Goal: Task Accomplishment & Management: Manage account settings

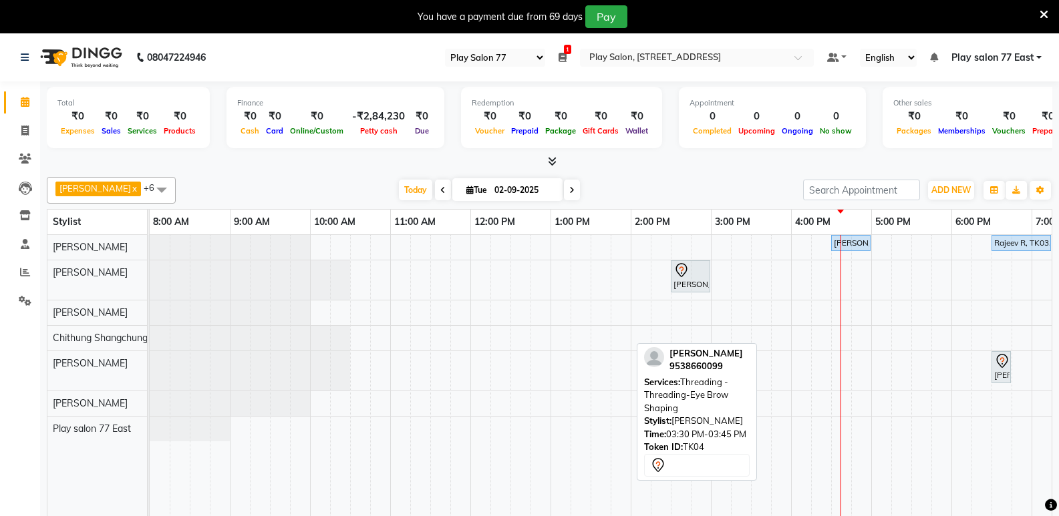
select select "95"
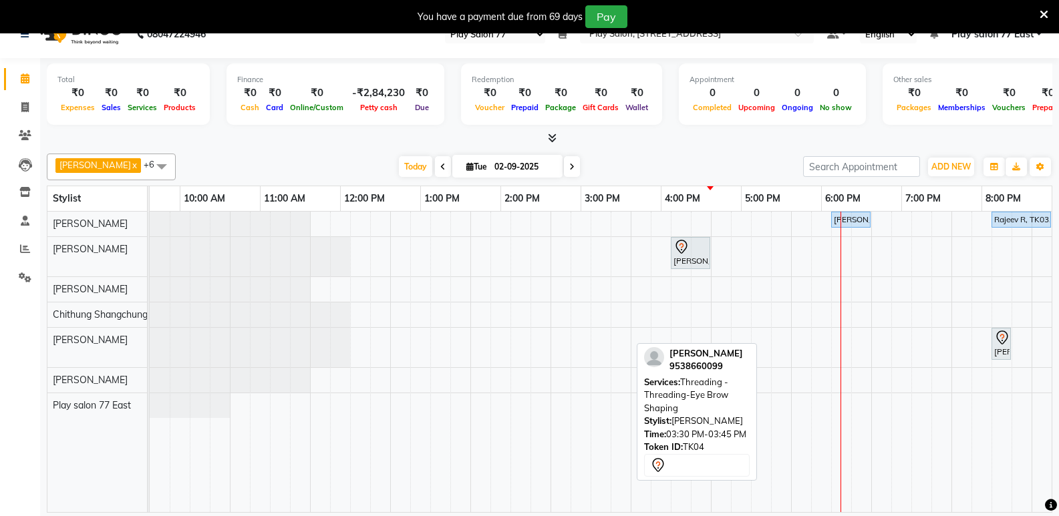
scroll to position [0, 130]
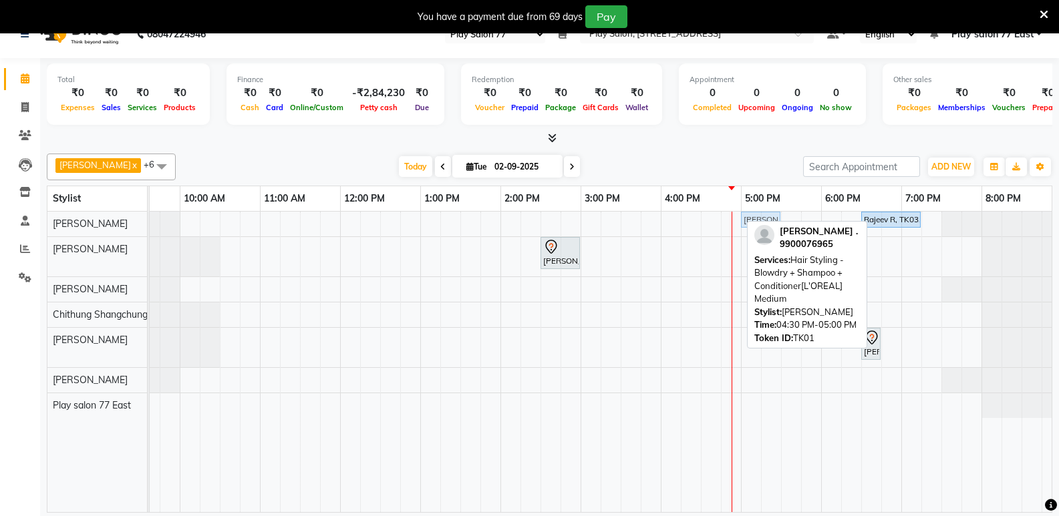
drag, startPoint x: 712, startPoint y: 222, endPoint x: 748, endPoint y: 220, distance: 36.1
click at [19, 220] on div "[PERSON_NAME] ., TK01, 04:30 PM-05:00 PM, Hair Styling - Blowdry + Shampoo + Co…" at bounding box center [19, 223] width 0 height 23
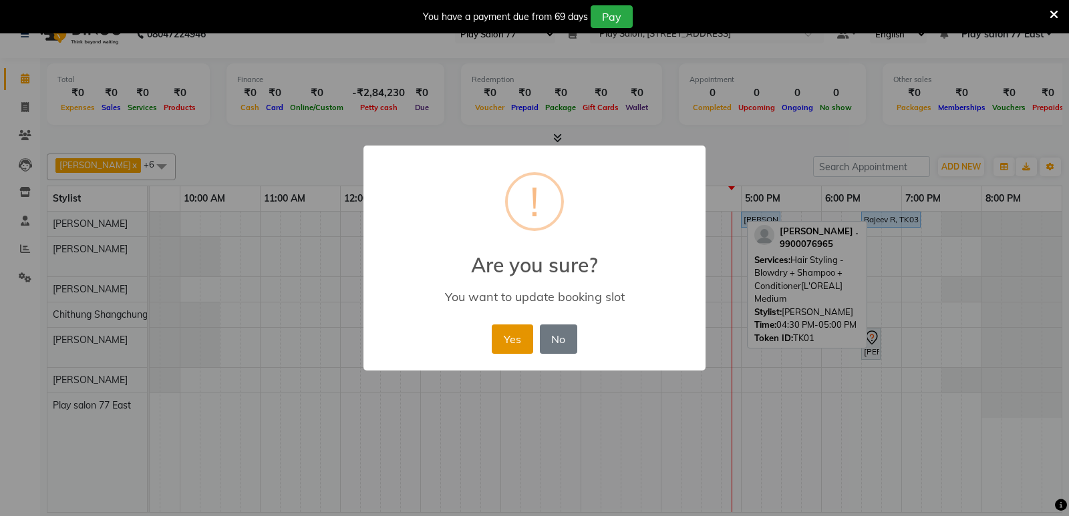
click at [518, 335] on button "Yes" at bounding box center [512, 339] width 41 height 29
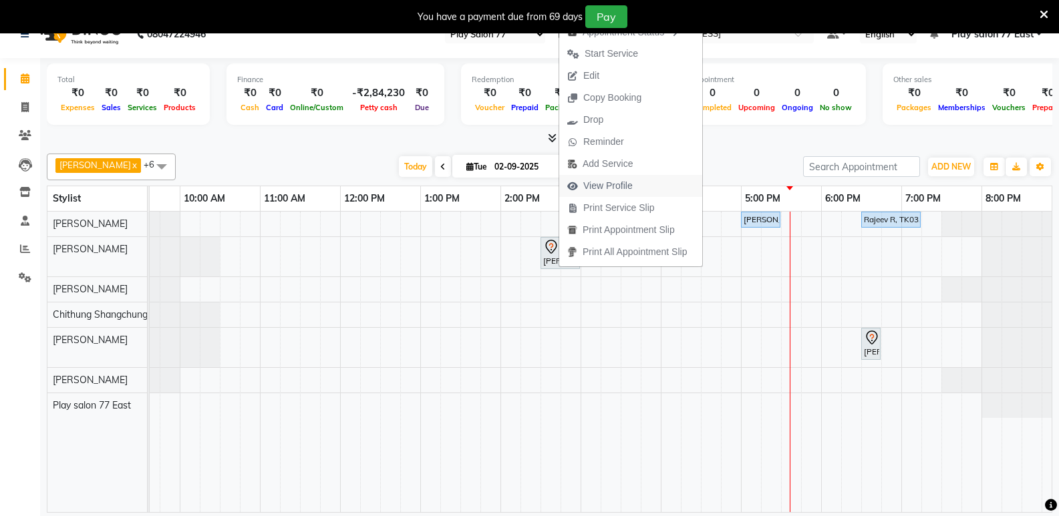
click at [591, 185] on span "View Profile" at bounding box center [607, 186] width 49 height 14
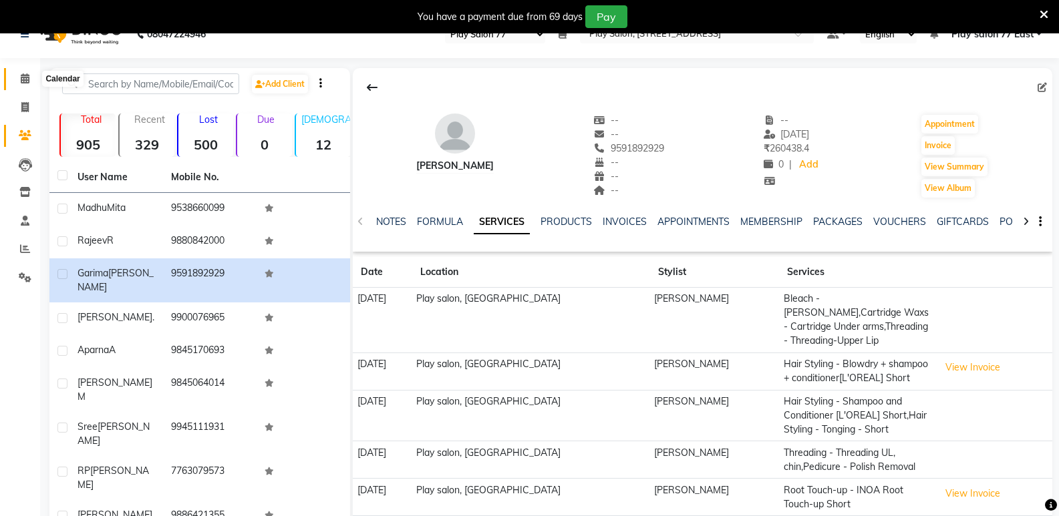
click at [23, 80] on icon at bounding box center [25, 78] width 9 height 10
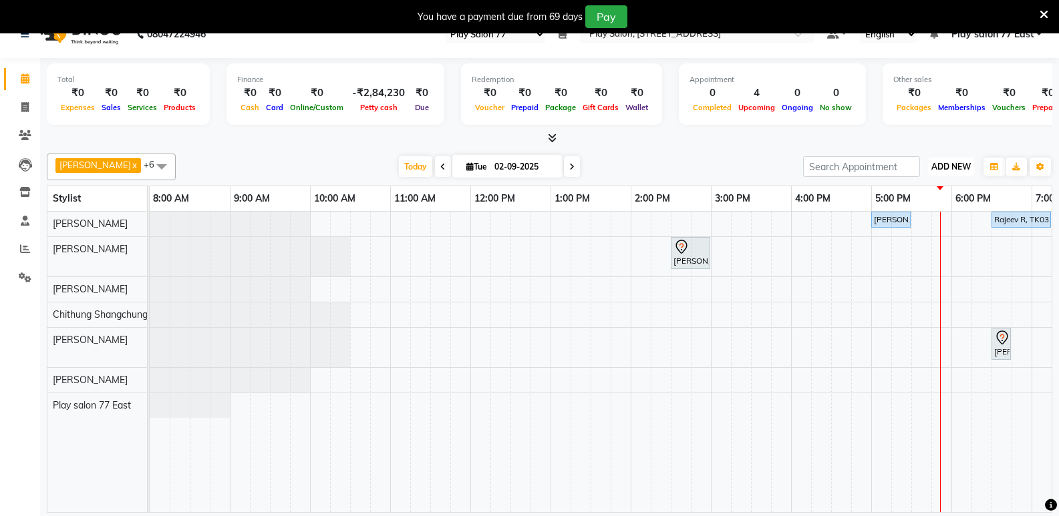
click at [948, 163] on span "ADD NEW" at bounding box center [950, 167] width 39 height 10
click at [927, 189] on button "Add Appointment" at bounding box center [921, 192] width 106 height 17
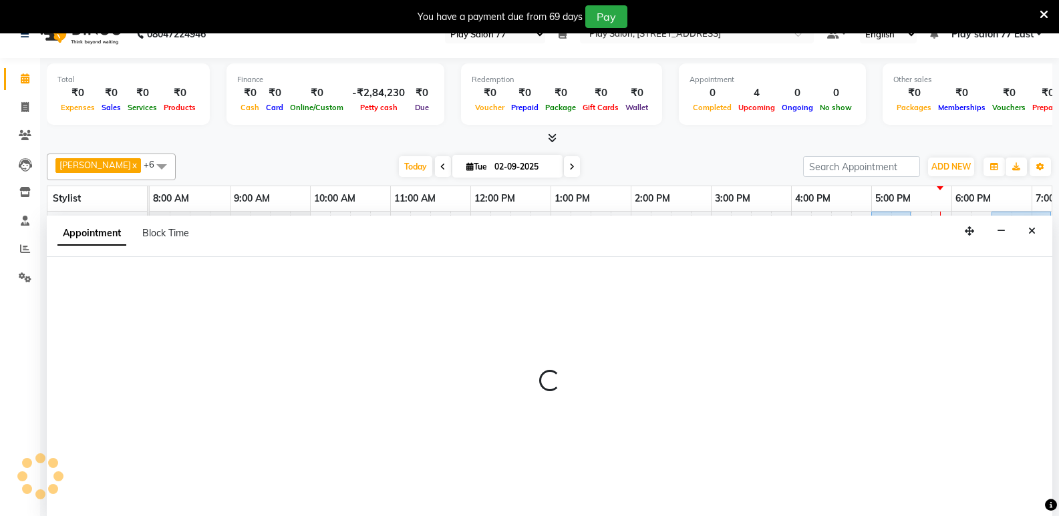
scroll to position [33, 0]
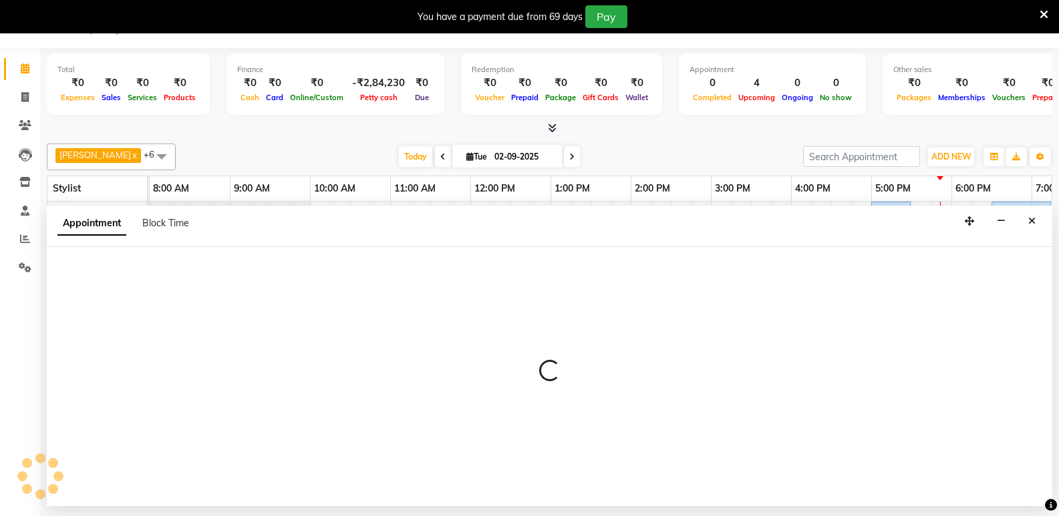
select select "tentative"
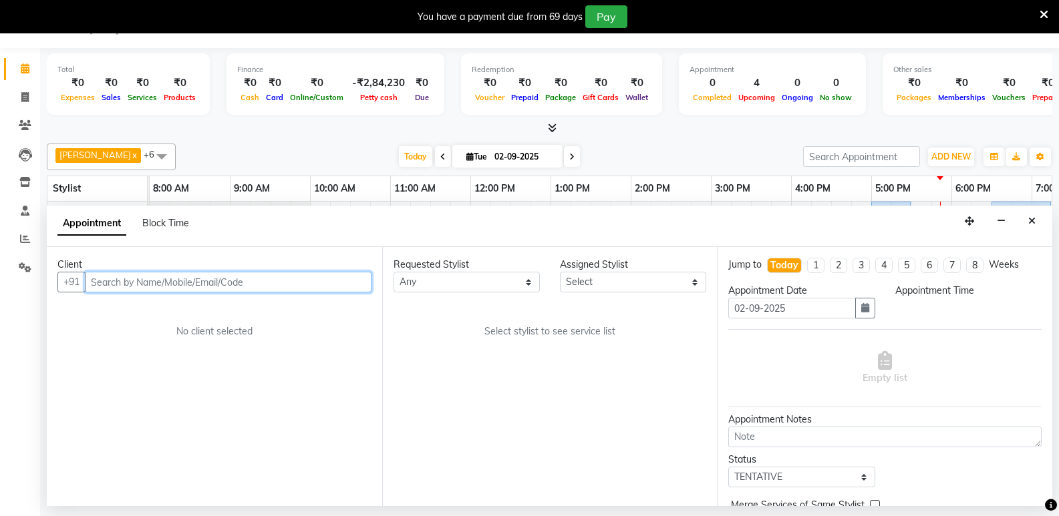
select select "540"
click at [124, 278] on input "text" at bounding box center [228, 282] width 287 height 21
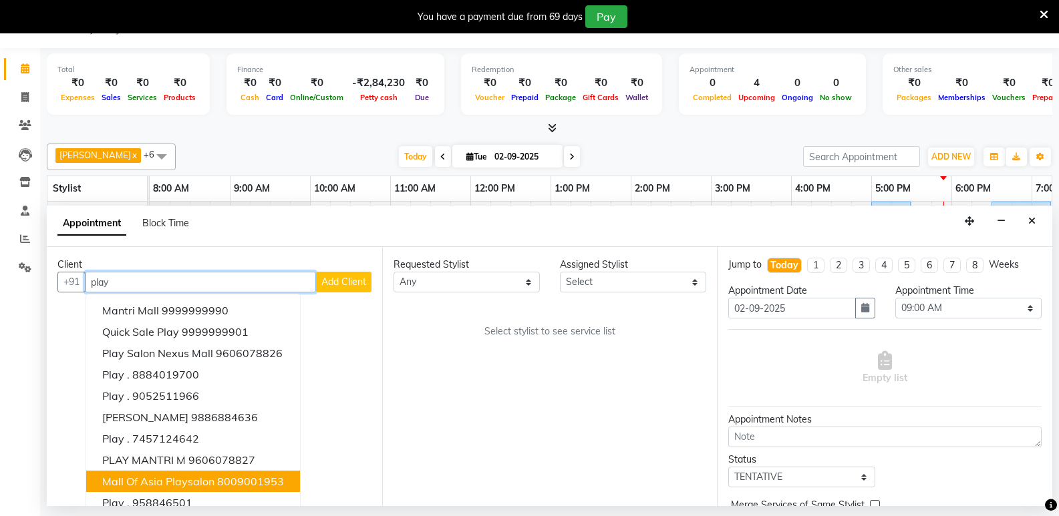
scroll to position [13, 0]
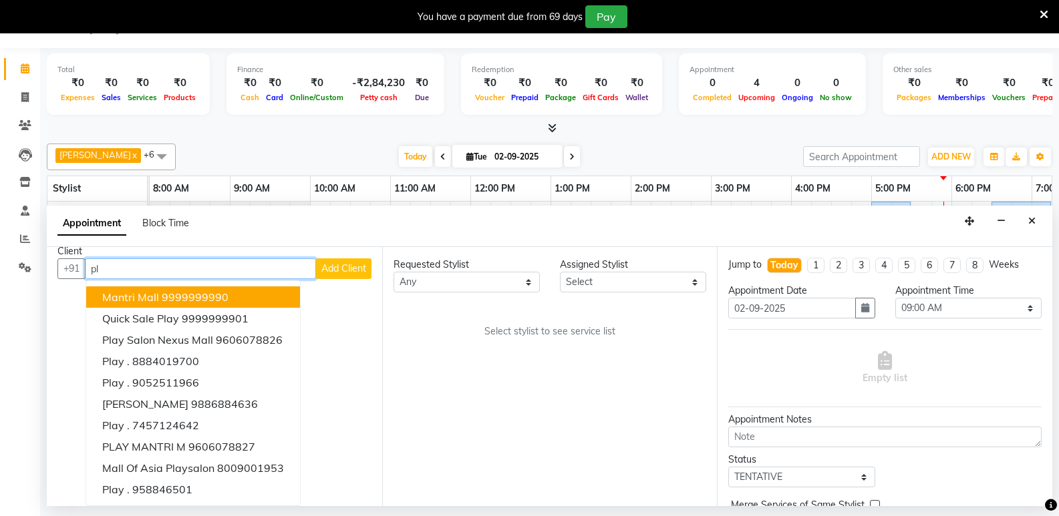
type input "p"
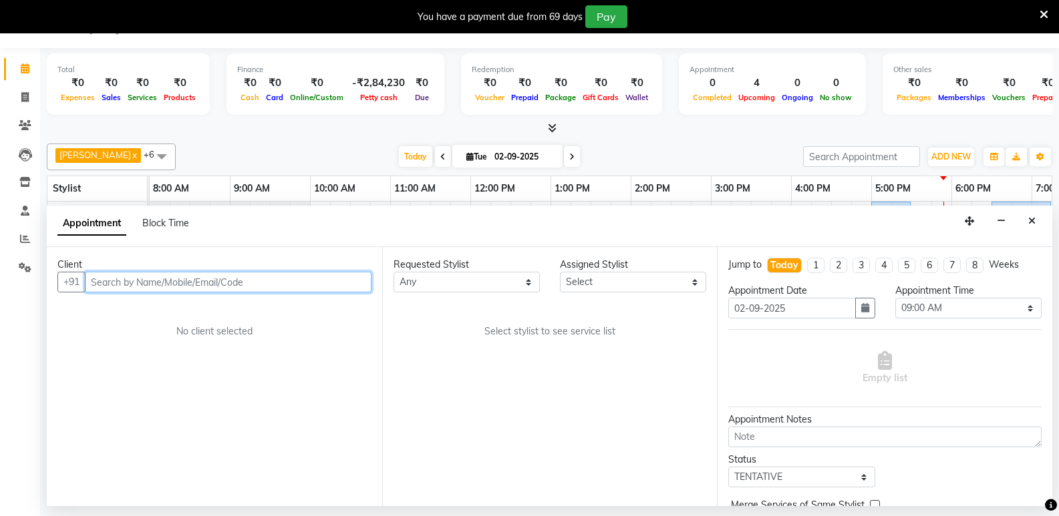
scroll to position [0, 0]
click at [136, 284] on input "text" at bounding box center [228, 282] width 287 height 21
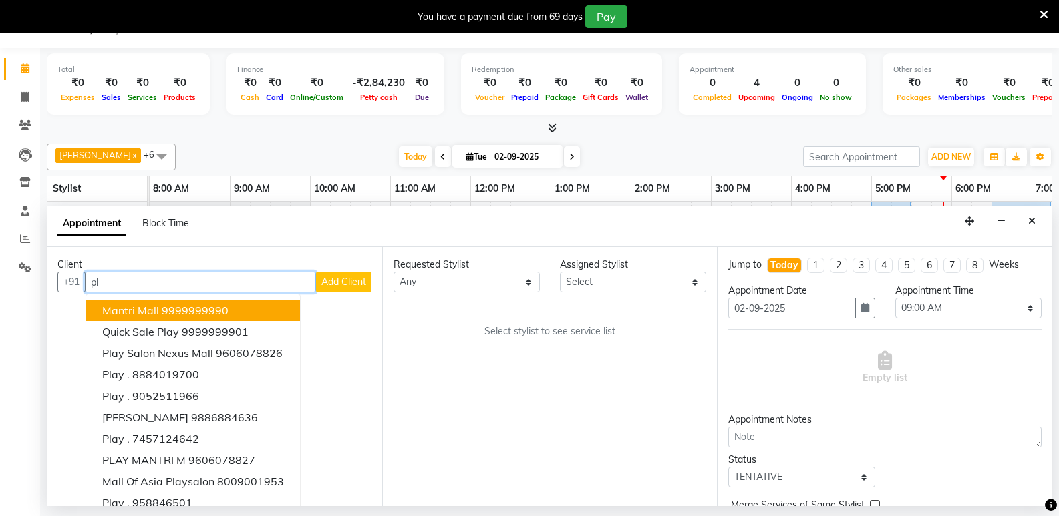
type input "p"
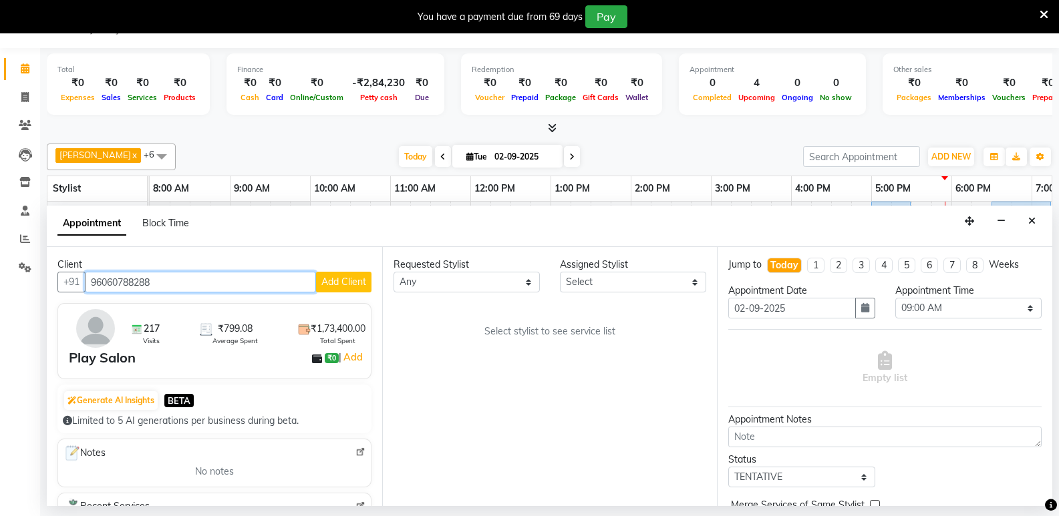
type input "96060788288"
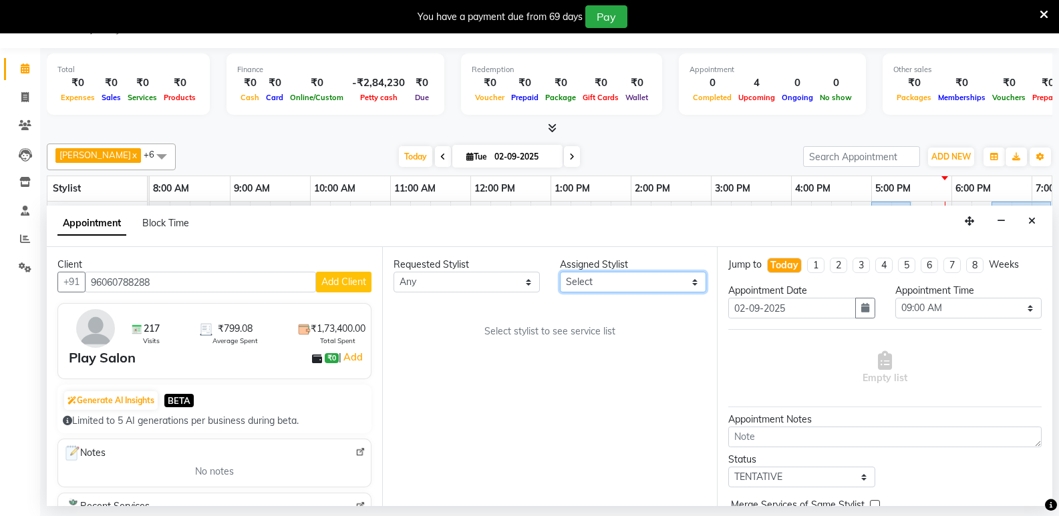
click at [591, 283] on select "Select [PERSON_NAME] Boicy Haokip [PERSON_NAME] Chithung Shangchungla Dawa [PER…" at bounding box center [633, 282] width 146 height 21
click at [560, 272] on select "Select [PERSON_NAME] Boicy Haokip [PERSON_NAME] Chithung Shangchungla Dawa [PER…" at bounding box center [633, 282] width 146 height 21
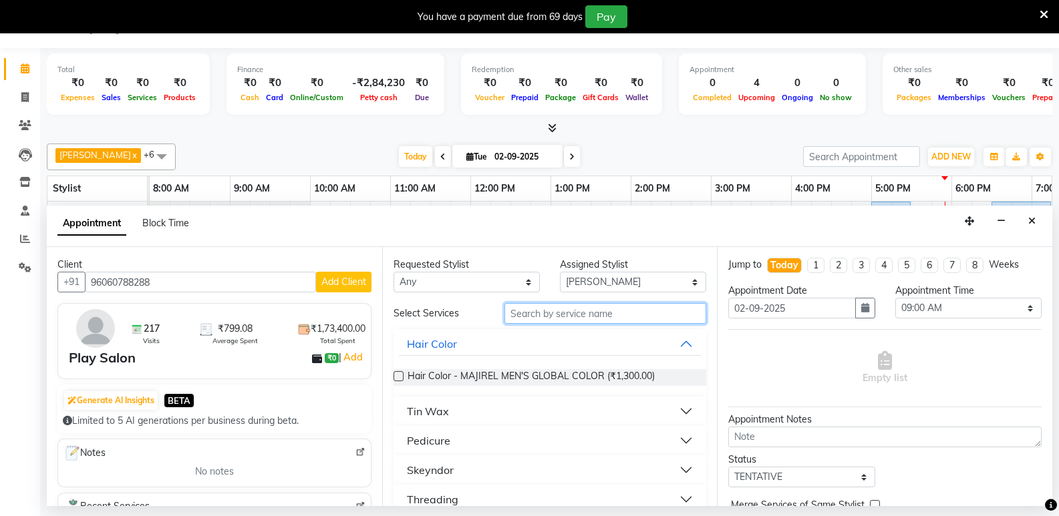
click at [539, 317] on input "text" at bounding box center [605, 313] width 202 height 21
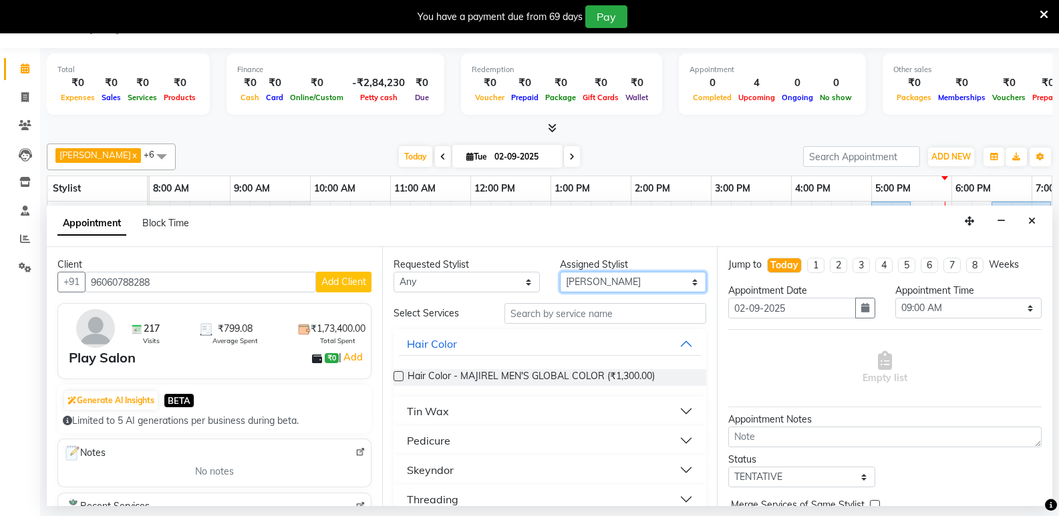
click at [567, 283] on select "Select [PERSON_NAME] Boicy Haokip [PERSON_NAME] Chithung Shangchungla Dawa [PER…" at bounding box center [633, 282] width 146 height 21
select select "84927"
click at [560, 272] on select "Select [PERSON_NAME] Boicy Haokip [PERSON_NAME] Chithung Shangchungla Dawa [PER…" at bounding box center [633, 282] width 146 height 21
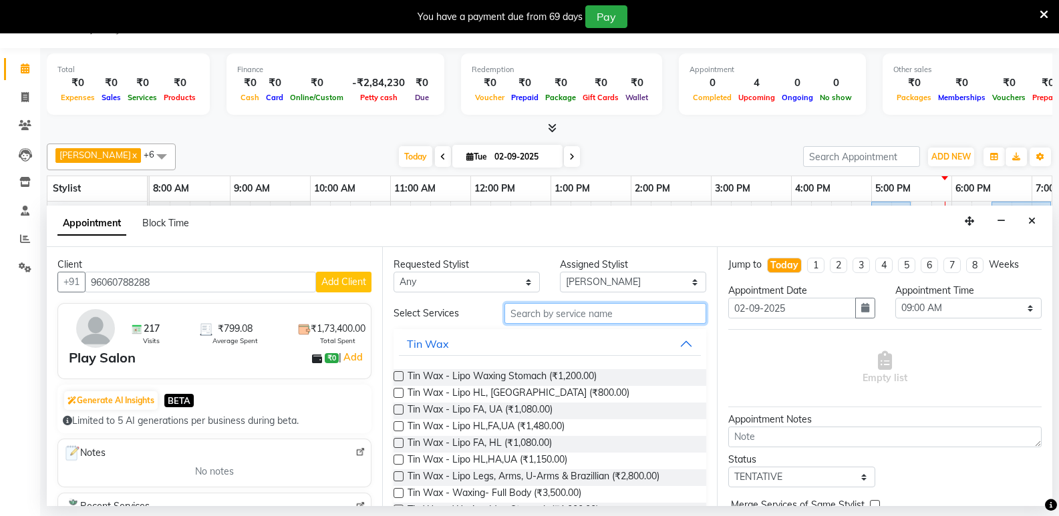
click at [531, 314] on input "text" at bounding box center [605, 313] width 202 height 21
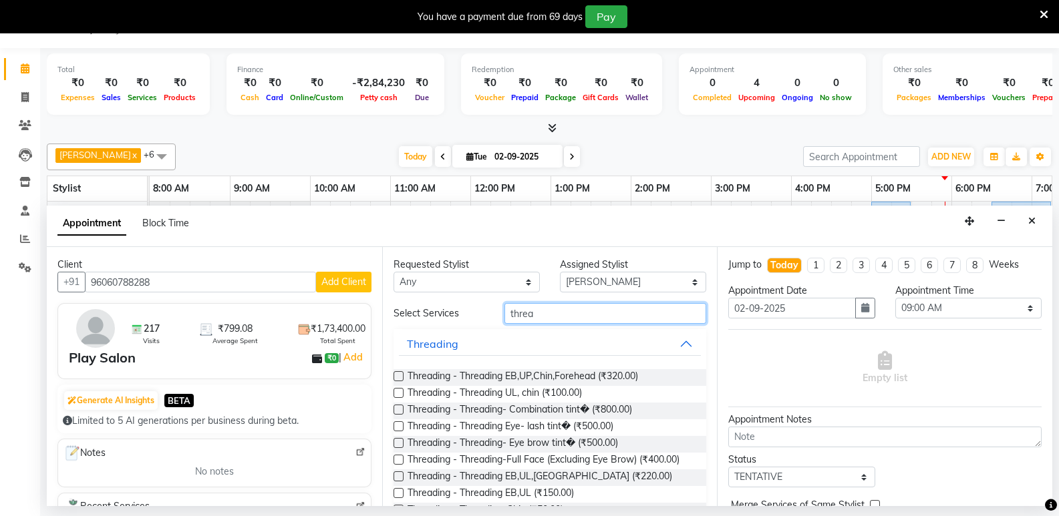
type input "threa"
click at [399, 476] on label at bounding box center [399, 477] width 10 height 10
click at [399, 476] on input "checkbox" at bounding box center [398, 478] width 9 height 9
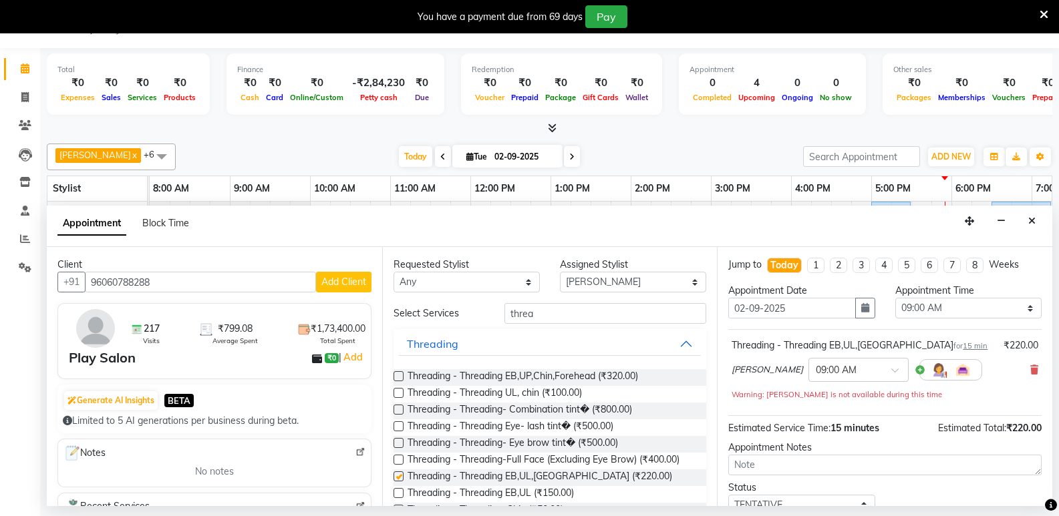
checkbox input "false"
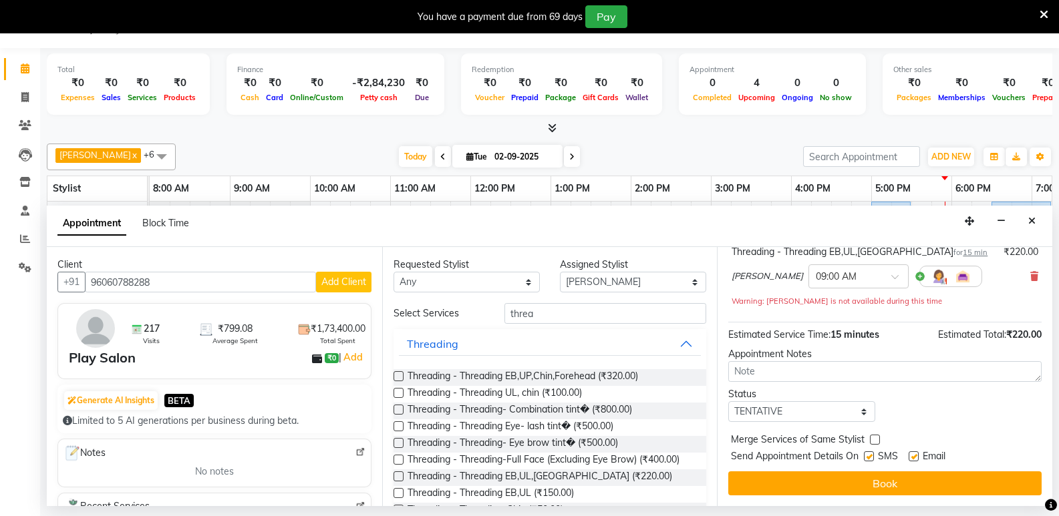
scroll to position [94, 0]
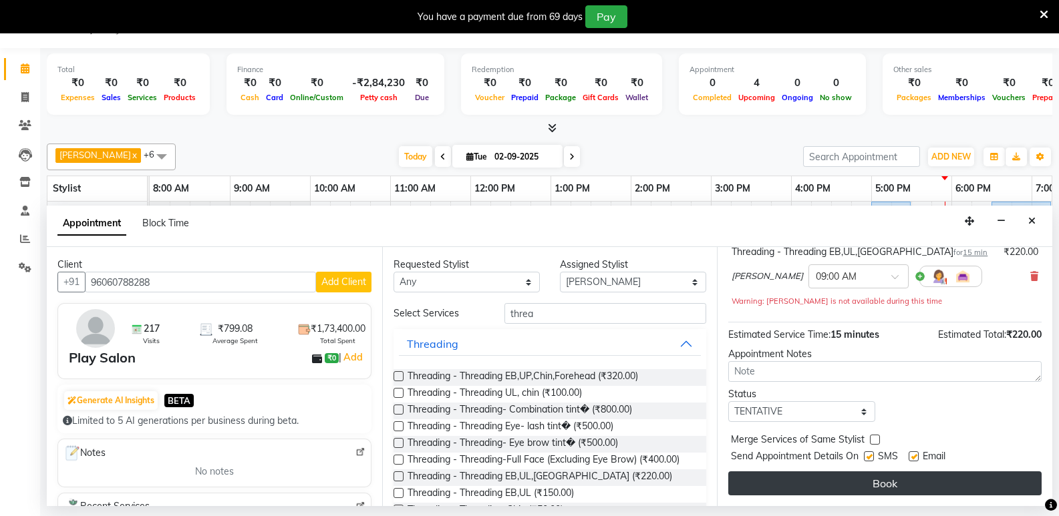
click at [894, 484] on button "Book" at bounding box center [884, 484] width 313 height 24
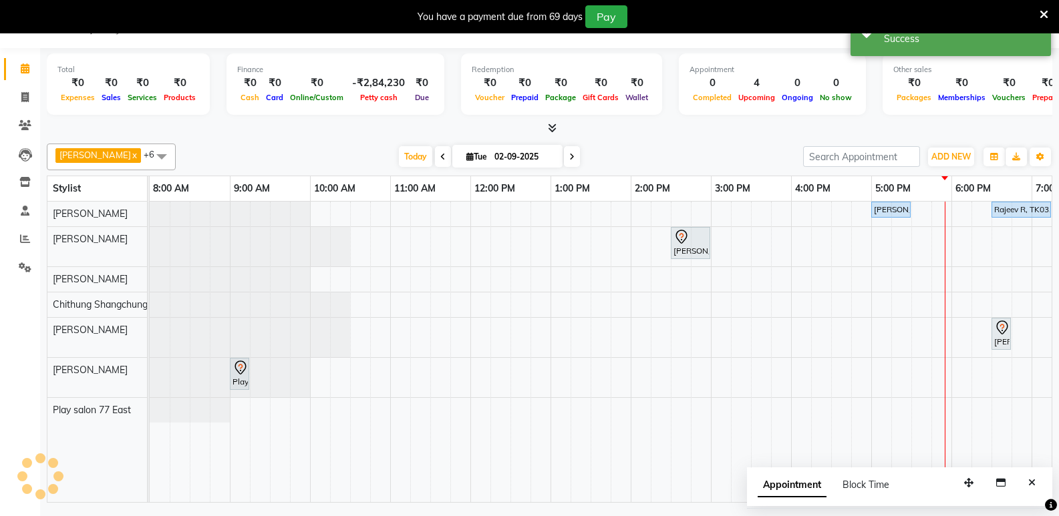
scroll to position [0, 0]
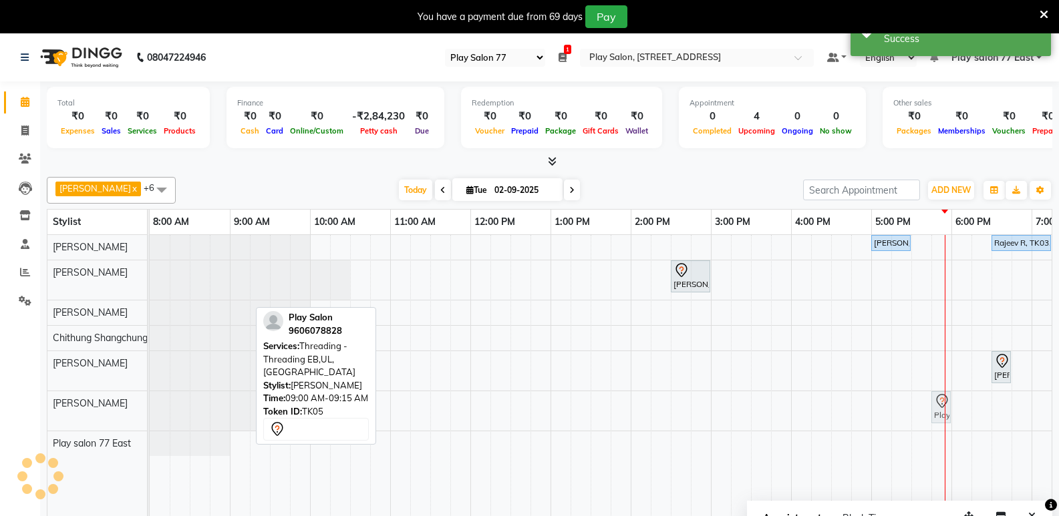
drag, startPoint x: 235, startPoint y: 412, endPoint x: 929, endPoint y: 415, distance: 694.2
click at [929, 415] on div "[PERSON_NAME] ., TK01, 05:00 PM-05:30 PM, Hair Styling - Blowdry + Shampoo + Co…" at bounding box center [671, 385] width 1042 height 301
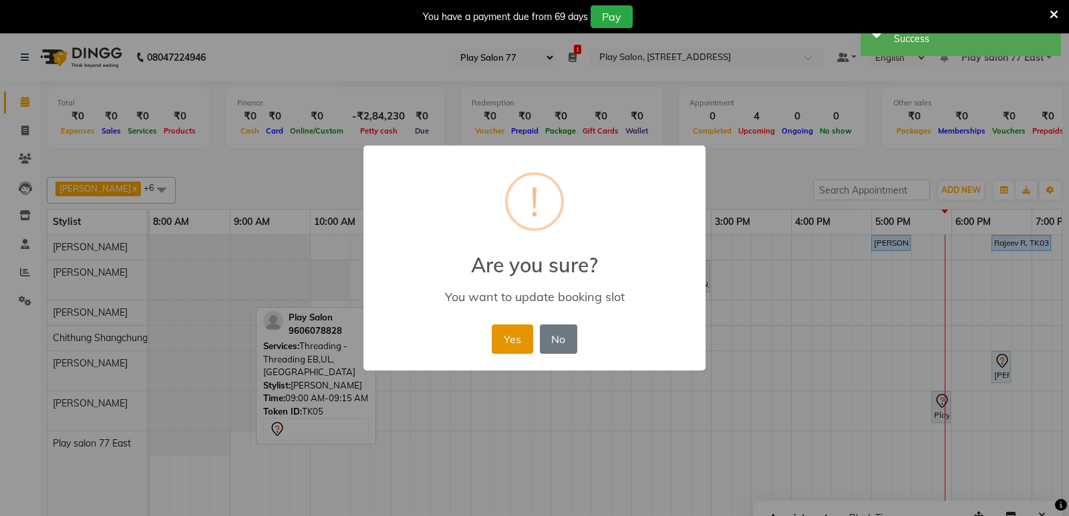
click at [519, 343] on button "Yes" at bounding box center [512, 339] width 41 height 29
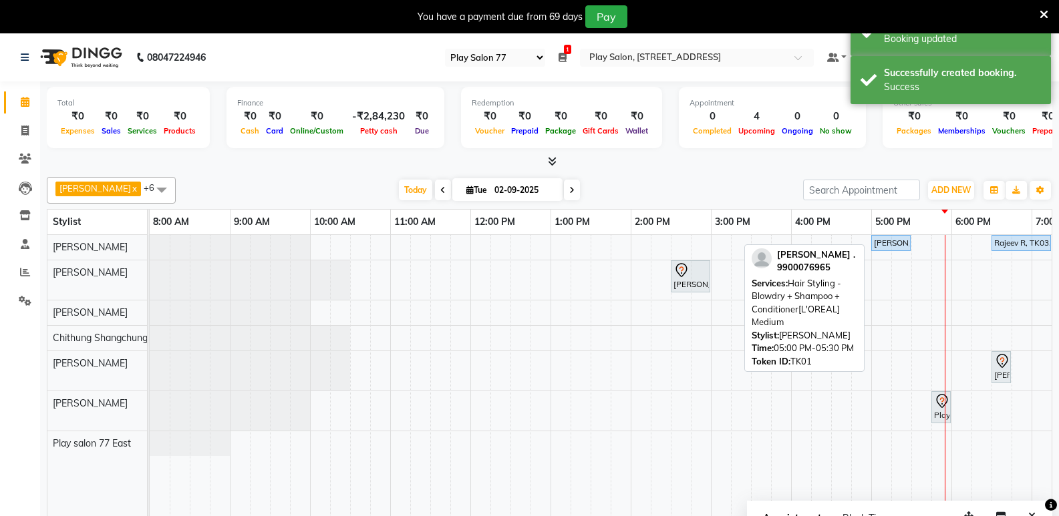
click at [876, 244] on div "[PERSON_NAME] ., TK01, 05:00 PM-05:30 PM, Hair Styling - Blowdry + Shampoo + Co…" at bounding box center [891, 243] width 37 height 12
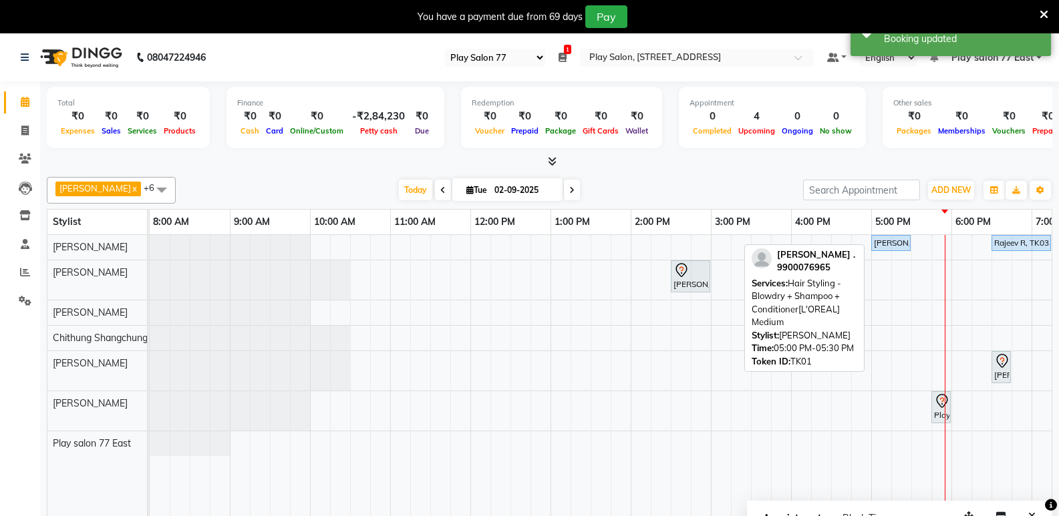
click at [878, 245] on div "[PERSON_NAME] ., TK01, 05:00 PM-05:30 PM, Hair Styling - Blowdry + Shampoo + Co…" at bounding box center [891, 243] width 37 height 12
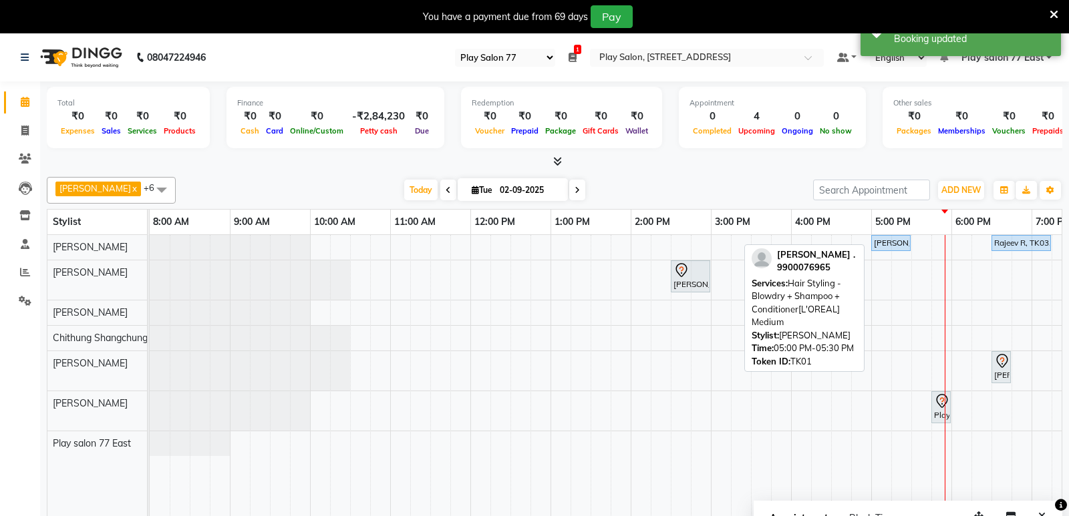
select select "5"
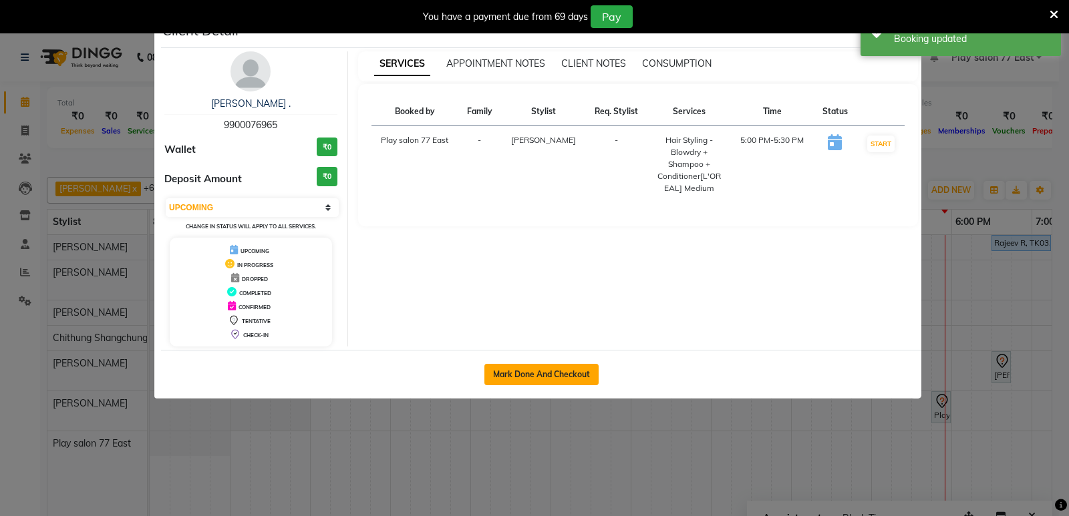
click at [575, 369] on button "Mark Done And Checkout" at bounding box center [541, 374] width 114 height 21
select select "8547"
select select "service"
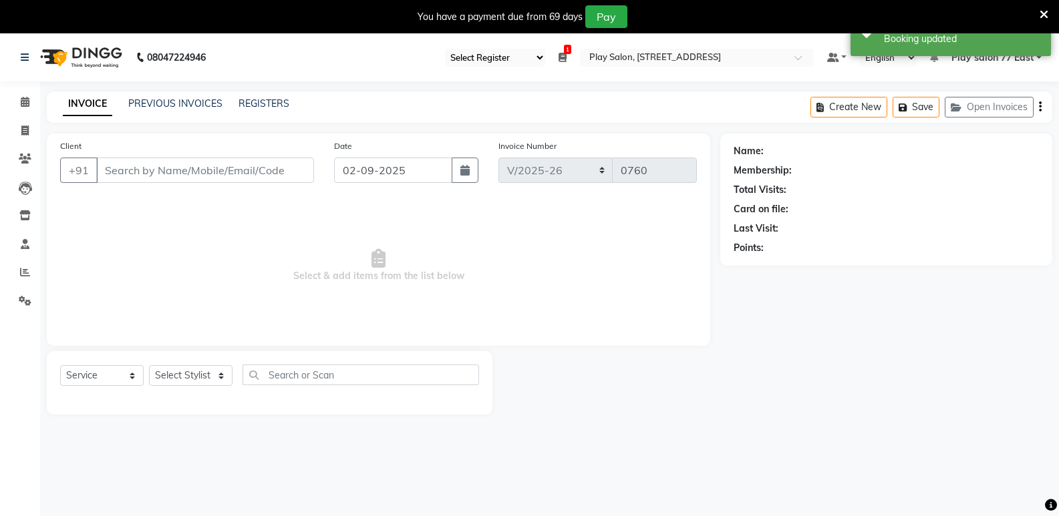
type input "9900076965"
select select "84935"
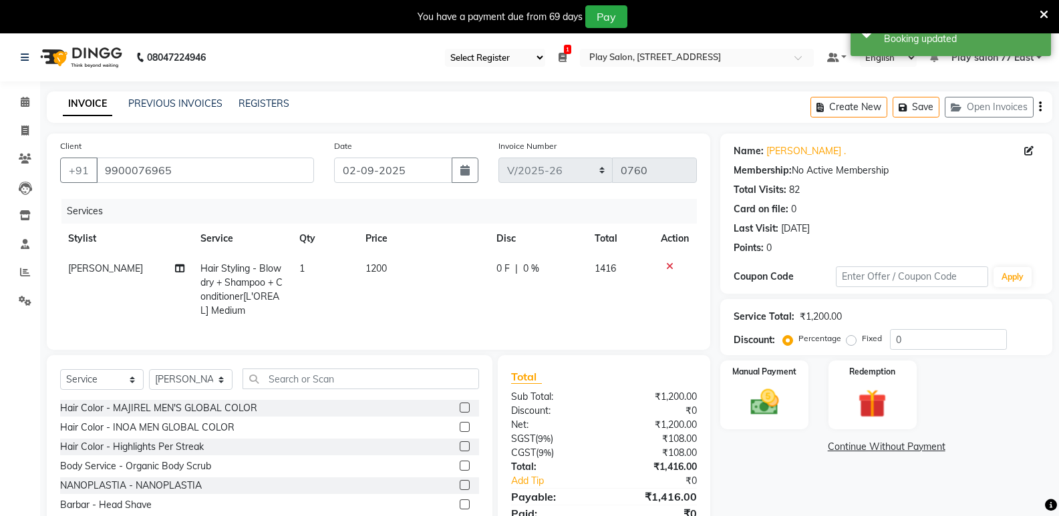
click at [667, 269] on icon at bounding box center [669, 266] width 7 height 9
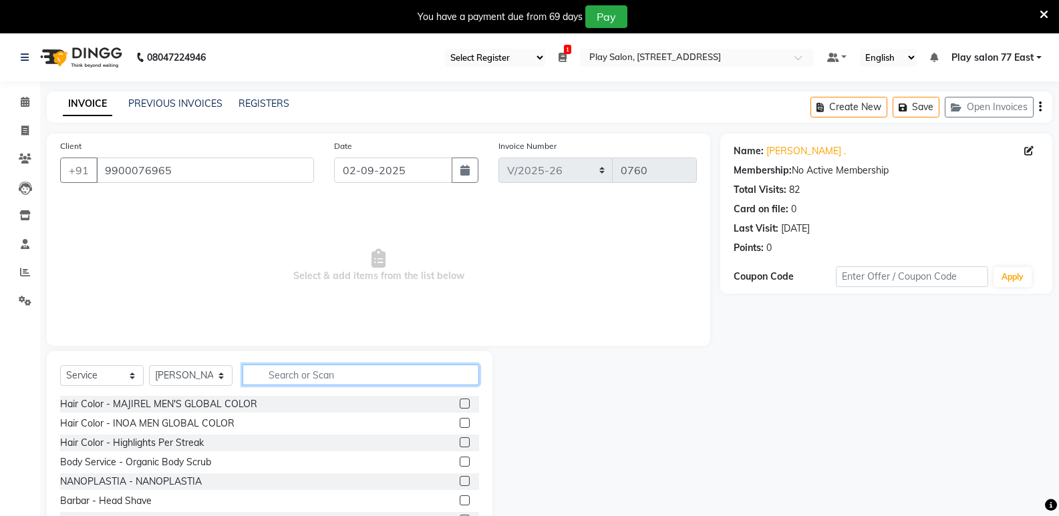
click at [271, 367] on input "text" at bounding box center [361, 375] width 237 height 21
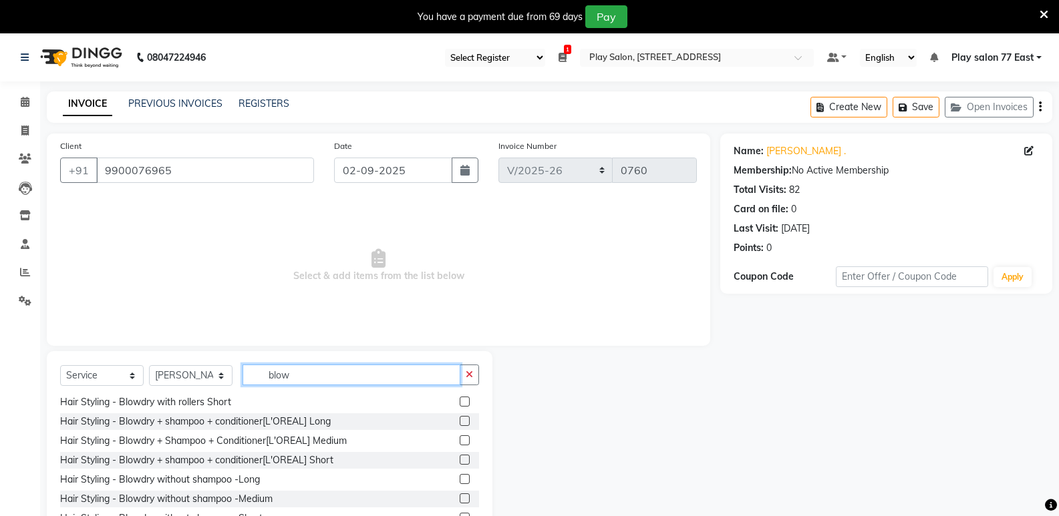
scroll to position [52, 0]
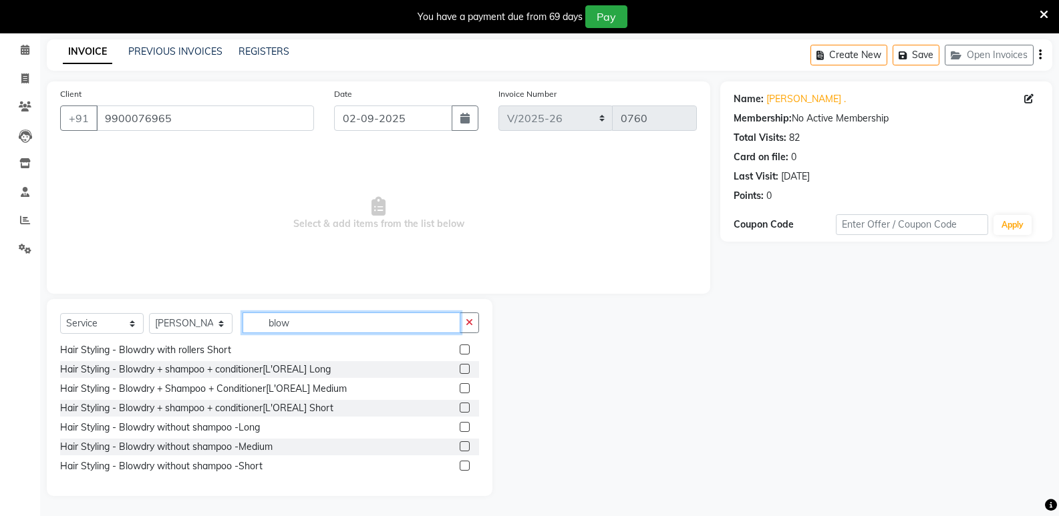
type input "blow"
click at [460, 447] on label at bounding box center [465, 447] width 10 height 10
click at [460, 447] on input "checkbox" at bounding box center [464, 447] width 9 height 9
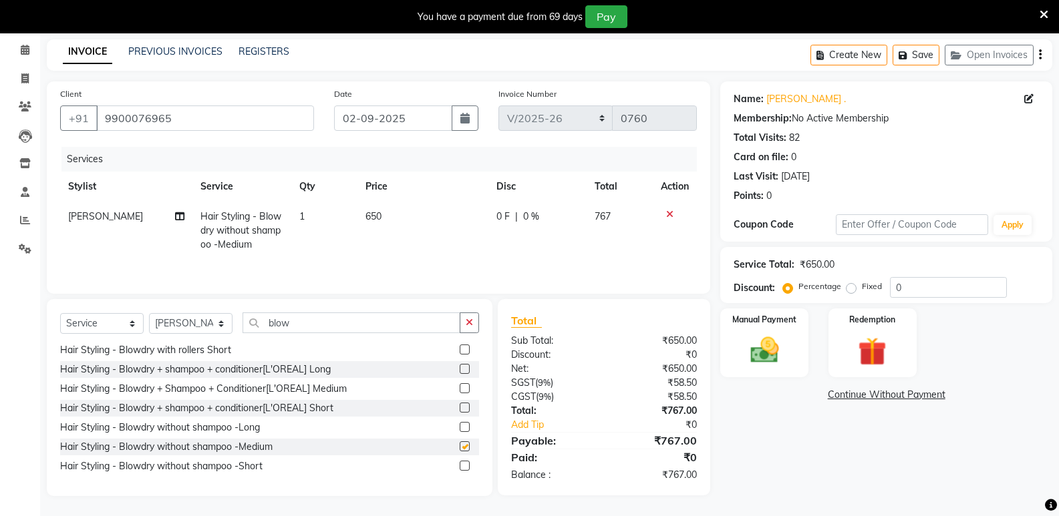
checkbox input "false"
drag, startPoint x: 384, startPoint y: 201, endPoint x: 392, endPoint y: 211, distance: 12.4
click at [386, 206] on table "Stylist Service Qty Price Disc Total Action [PERSON_NAME] Hair Styling - Blowdr…" at bounding box center [378, 216] width 637 height 88
click at [389, 214] on td "650" at bounding box center [422, 231] width 131 height 58
select select "84935"
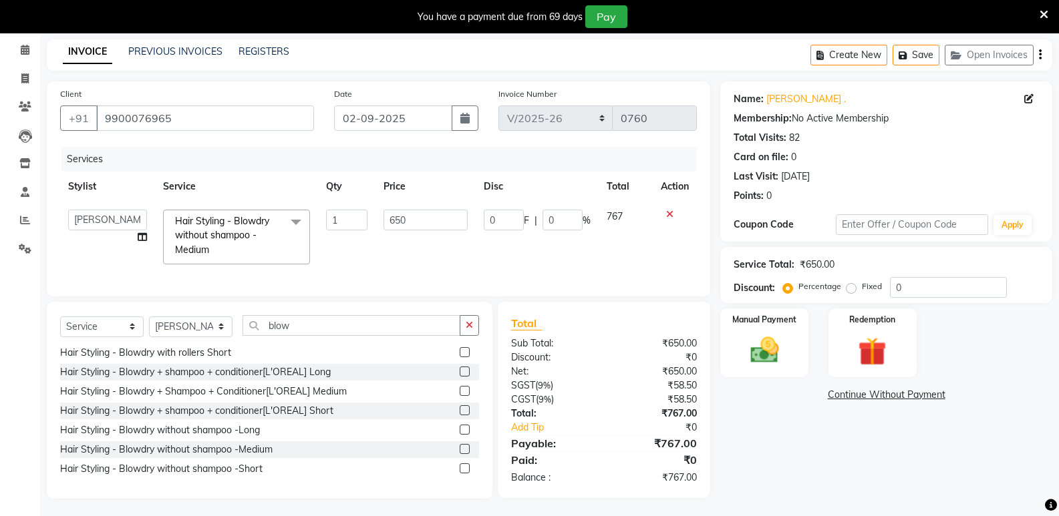
click at [666, 214] on icon at bounding box center [669, 214] width 7 height 9
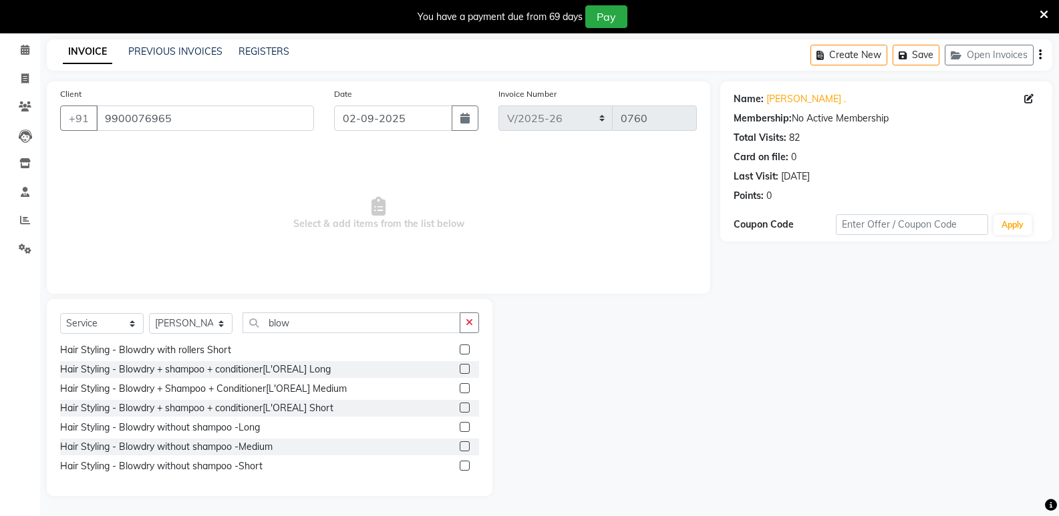
click at [460, 424] on label at bounding box center [465, 427] width 10 height 10
click at [460, 424] on input "checkbox" at bounding box center [464, 428] width 9 height 9
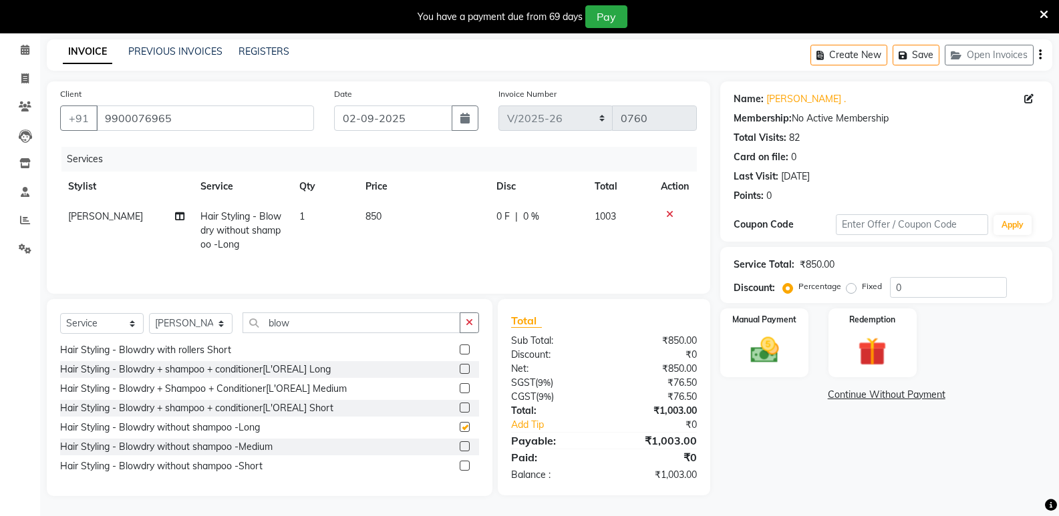
checkbox input "false"
click at [380, 210] on span "850" at bounding box center [373, 216] width 16 height 12
select select "84935"
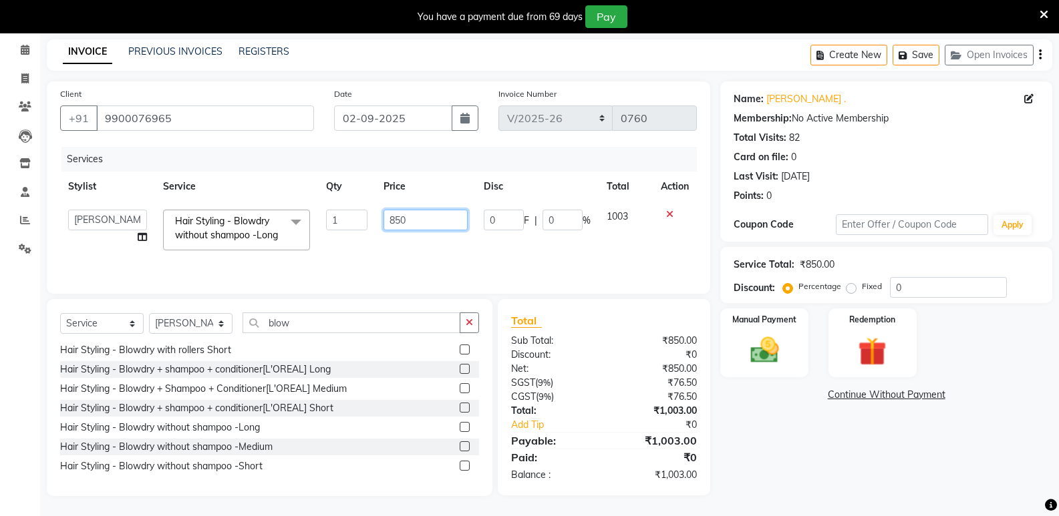
click at [415, 215] on input "850" at bounding box center [426, 220] width 84 height 21
type input "800"
drag, startPoint x: 538, startPoint y: 243, endPoint x: 554, endPoint y: 243, distance: 16.0
click at [551, 242] on td "0 F | 0 %" at bounding box center [537, 230] width 123 height 57
select select "84935"
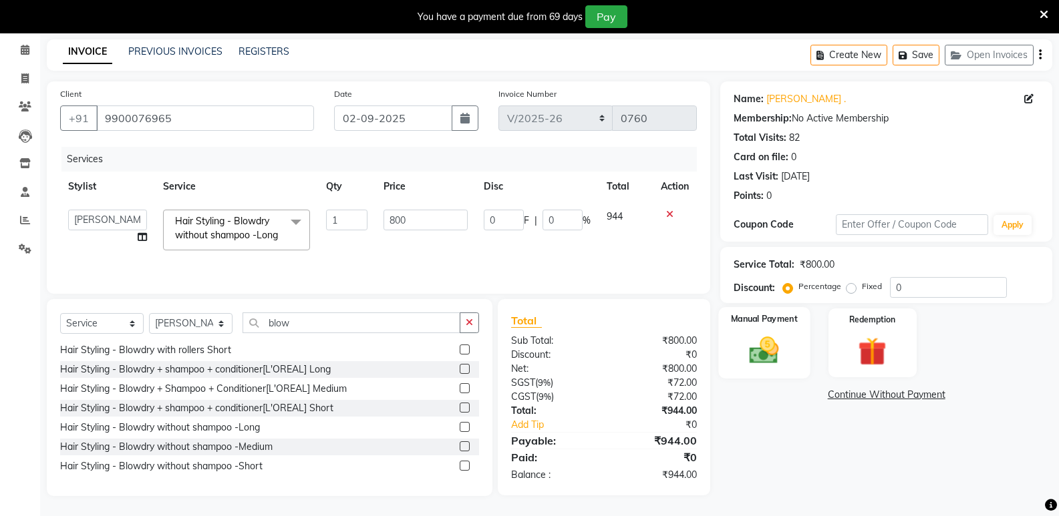
click at [738, 327] on div "Manual Payment" at bounding box center [765, 342] width 92 height 71
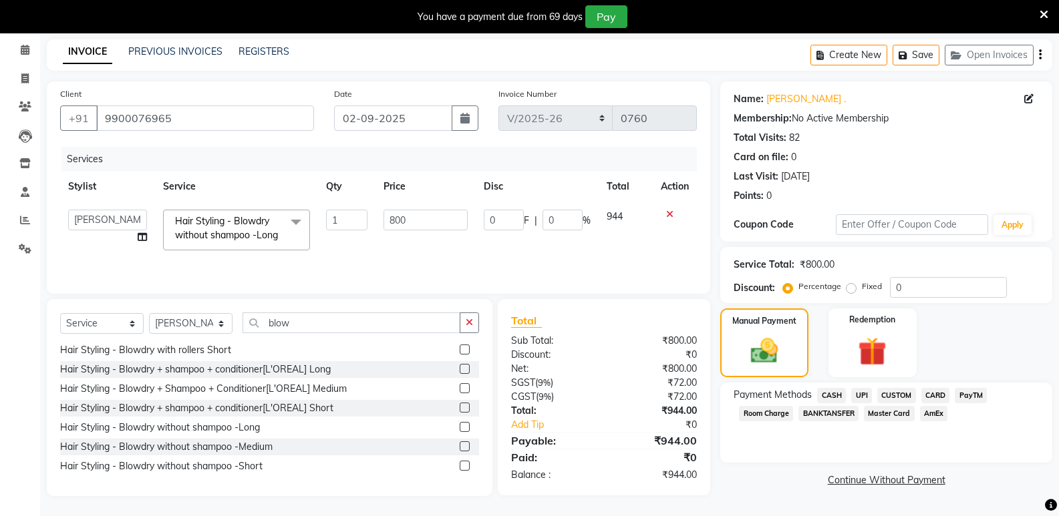
click at [856, 395] on span "UPI" at bounding box center [861, 395] width 21 height 15
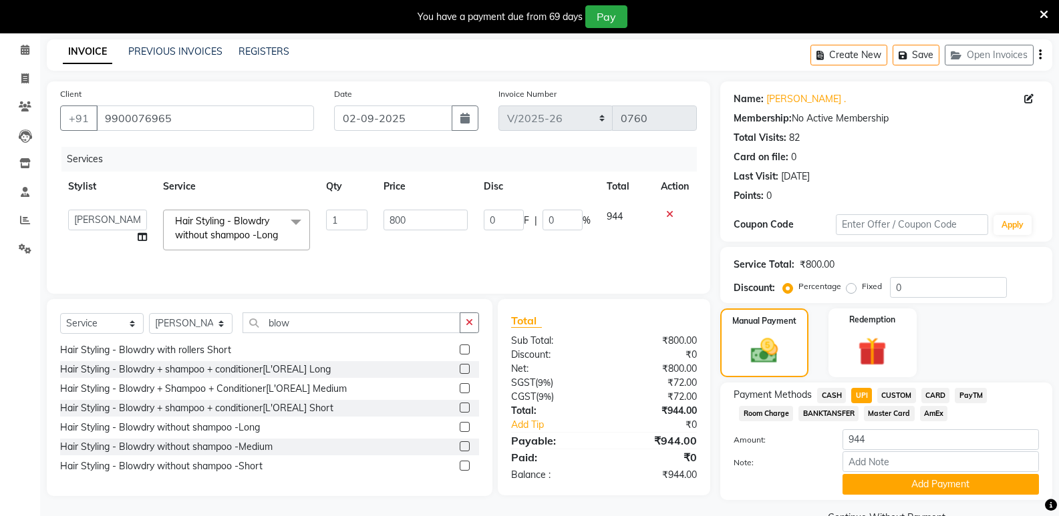
scroll to position [84, 0]
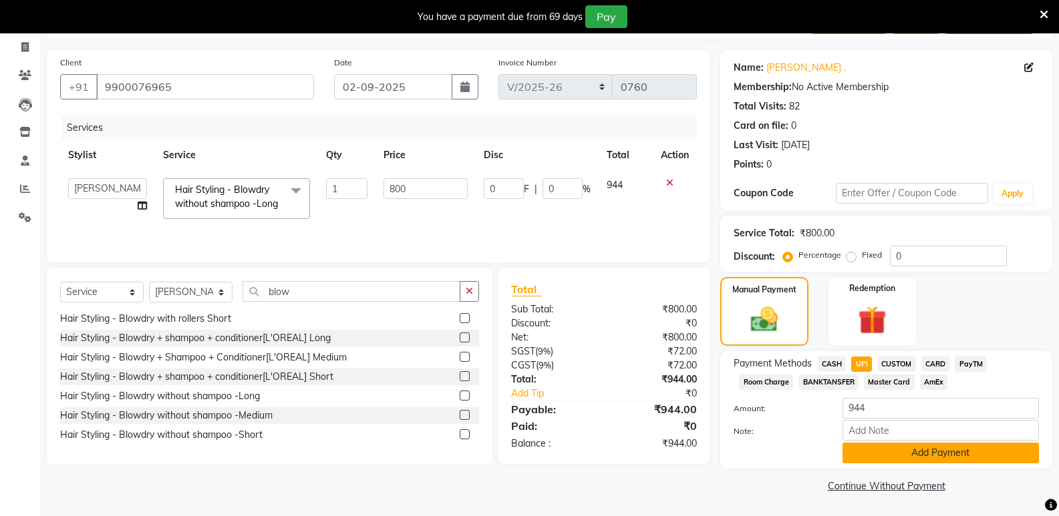
click at [933, 454] on button "Add Payment" at bounding box center [941, 453] width 196 height 21
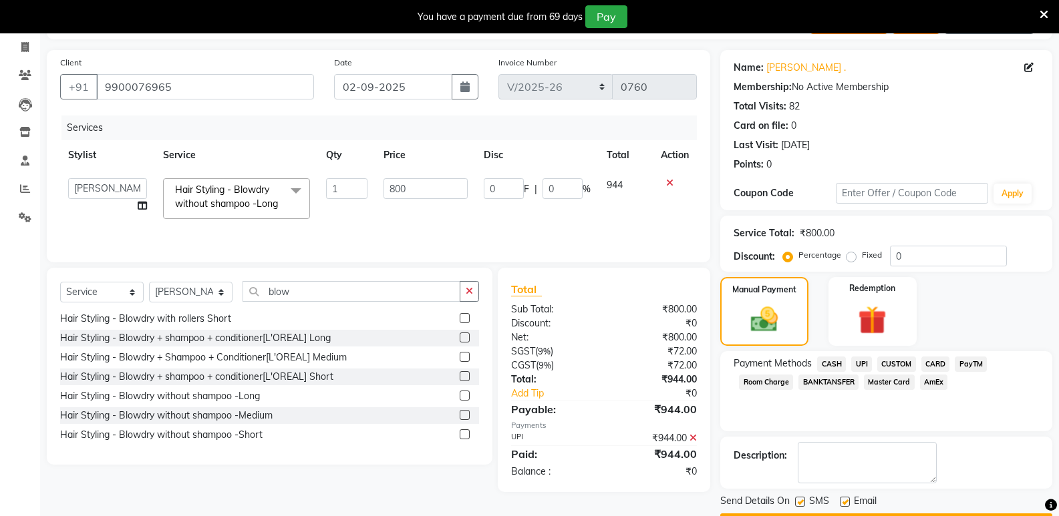
scroll to position [122, 0]
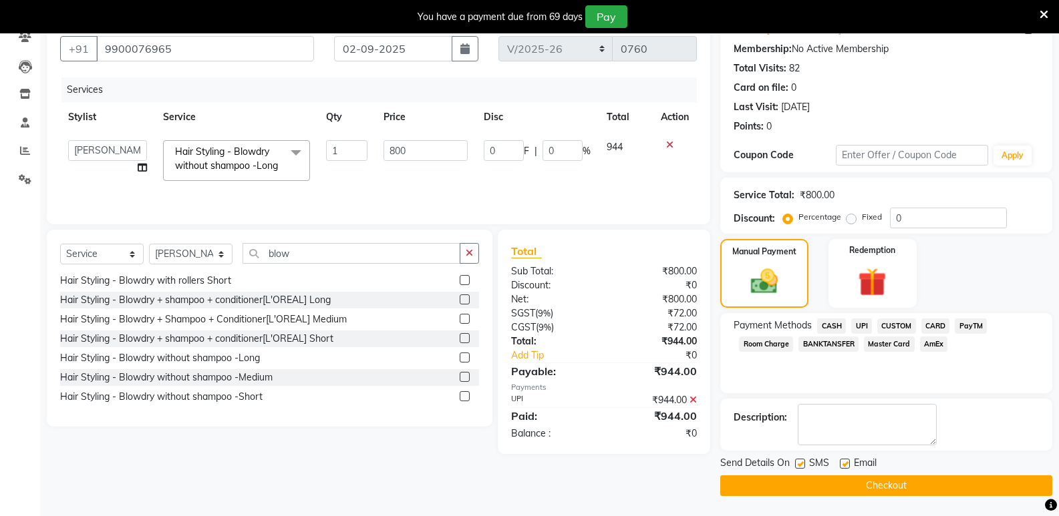
drag, startPoint x: 893, startPoint y: 480, endPoint x: 876, endPoint y: 490, distance: 20.4
click at [893, 480] on button "Checkout" at bounding box center [886, 486] width 332 height 21
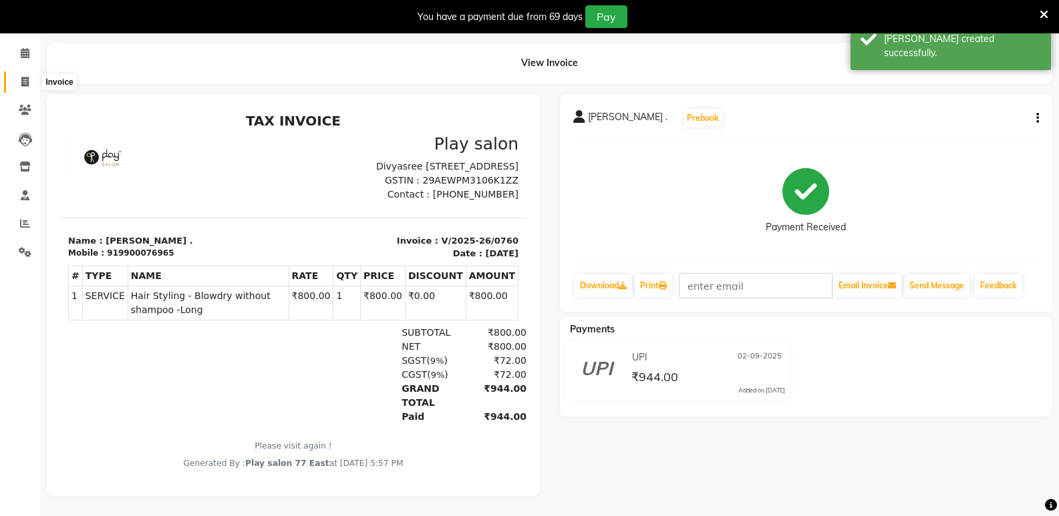
click at [26, 77] on icon at bounding box center [24, 82] width 7 height 10
select select "8547"
select select "service"
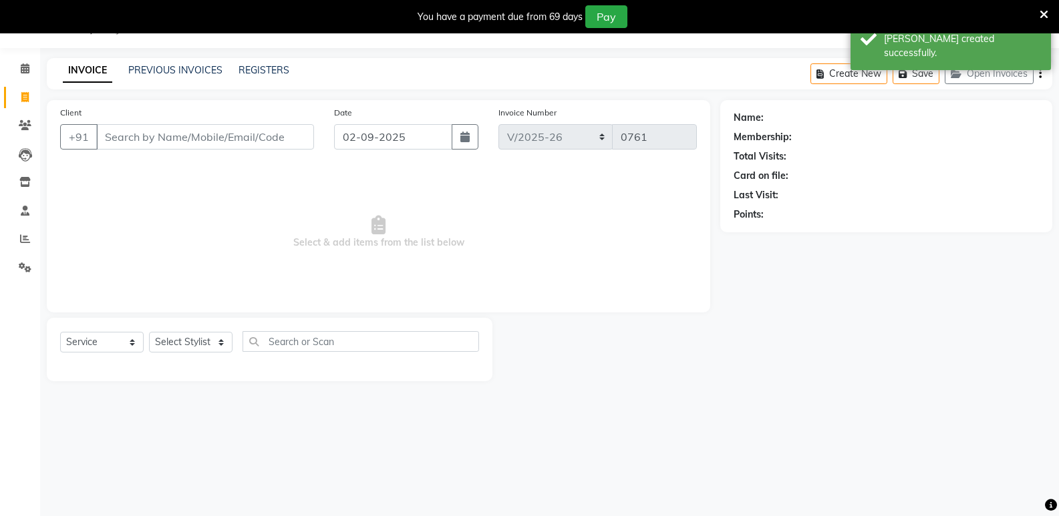
scroll to position [33, 0]
click at [23, 67] on icon at bounding box center [25, 68] width 9 height 10
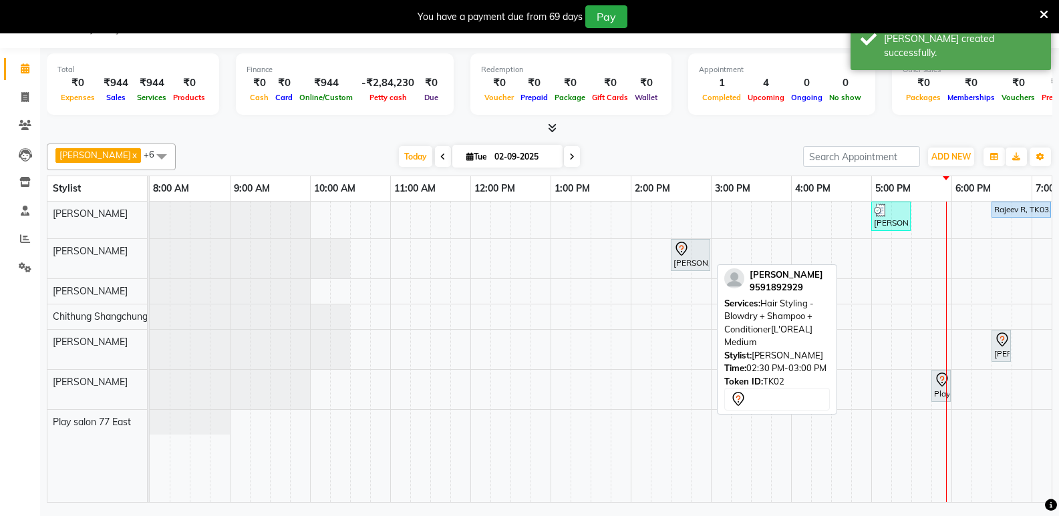
click at [689, 262] on div "[PERSON_NAME], TK02, 02:30 PM-03:00 PM, Hair Styling - Blowdry + Shampoo + Cond…" at bounding box center [690, 255] width 37 height 28
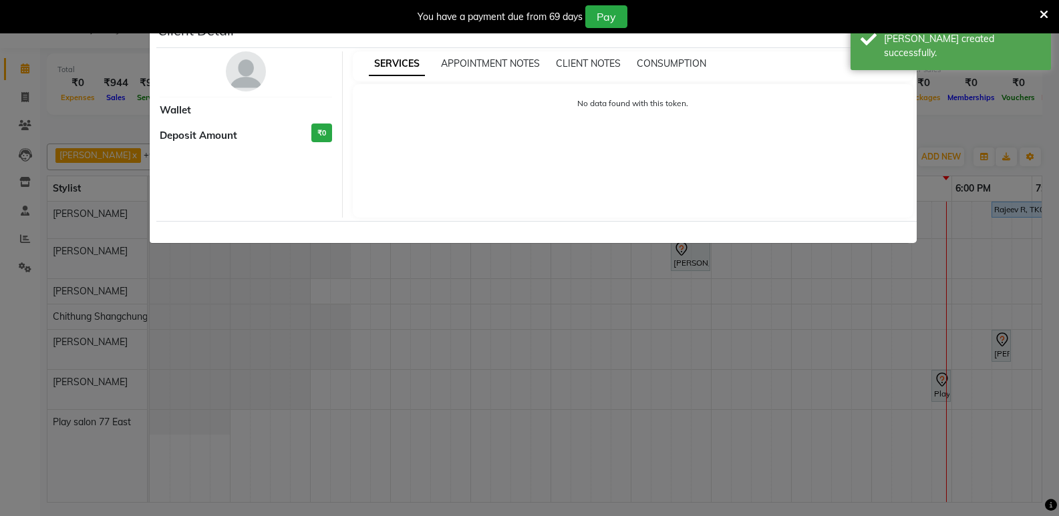
select select "7"
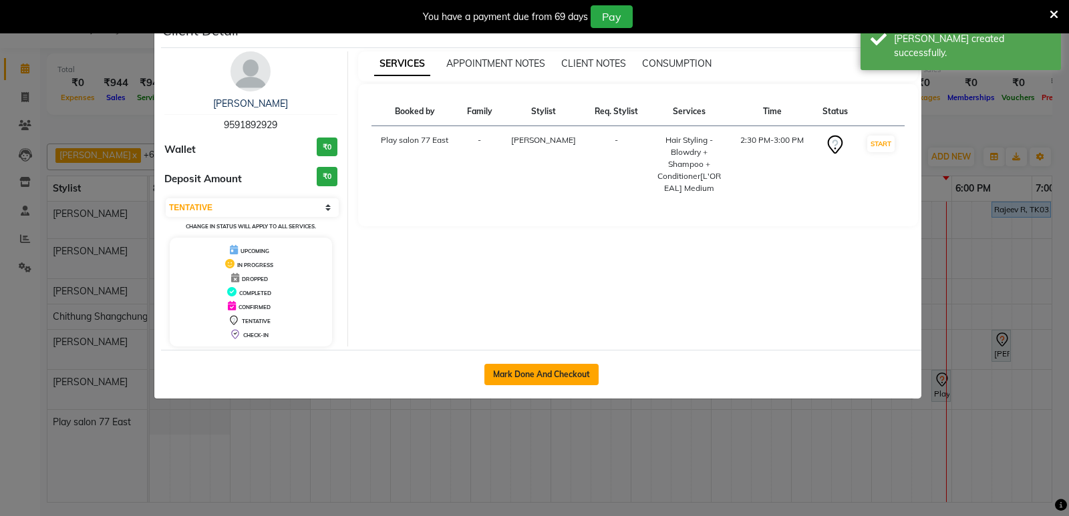
click at [526, 372] on button "Mark Done And Checkout" at bounding box center [541, 374] width 114 height 21
select select "8547"
select select "service"
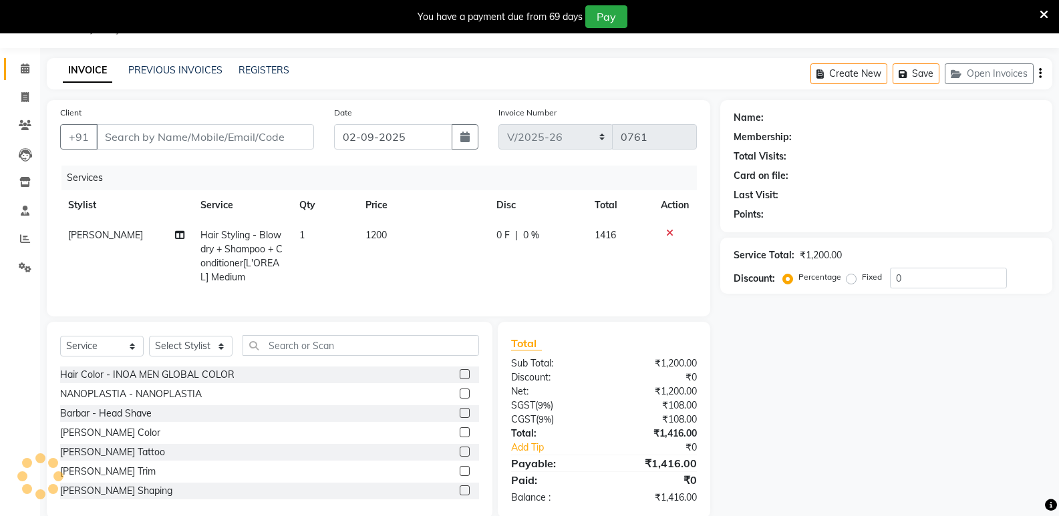
type input "9591892929"
select select "84936"
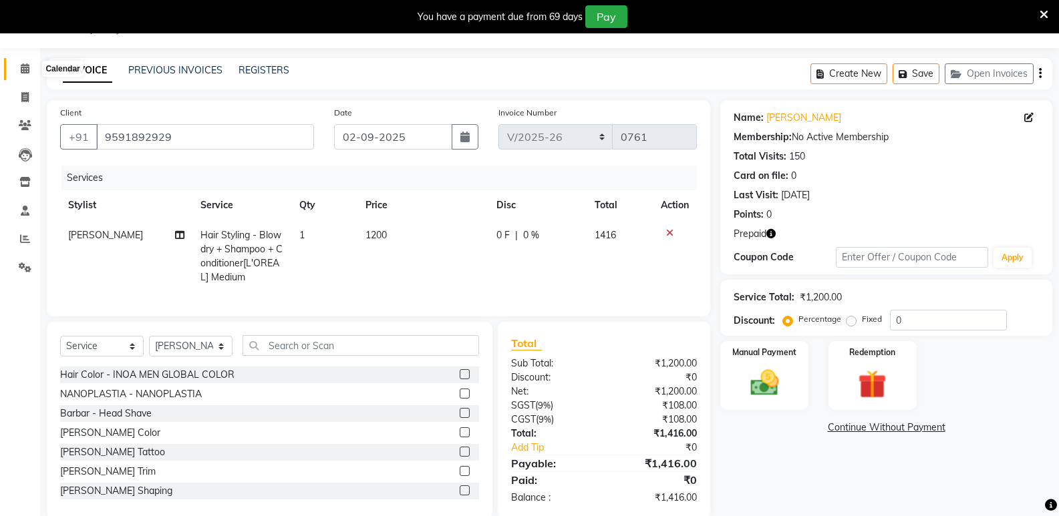
click at [26, 68] on icon at bounding box center [25, 68] width 9 height 10
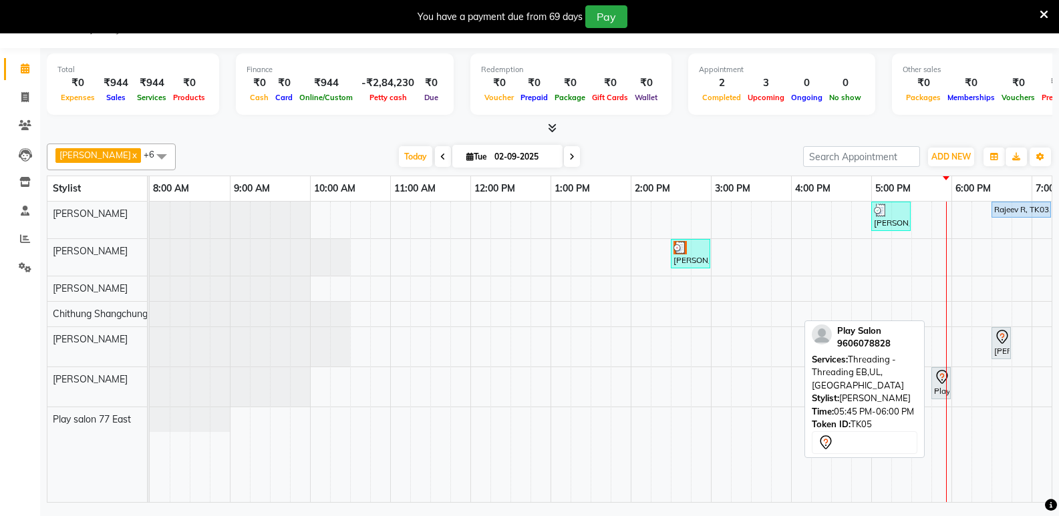
click at [939, 390] on div "Play Salon, TK05, 05:45 PM-06:00 PM, Threading - Threading EB,UL,[GEOGRAPHIC_DA…" at bounding box center [941, 383] width 17 height 28
select select "7"
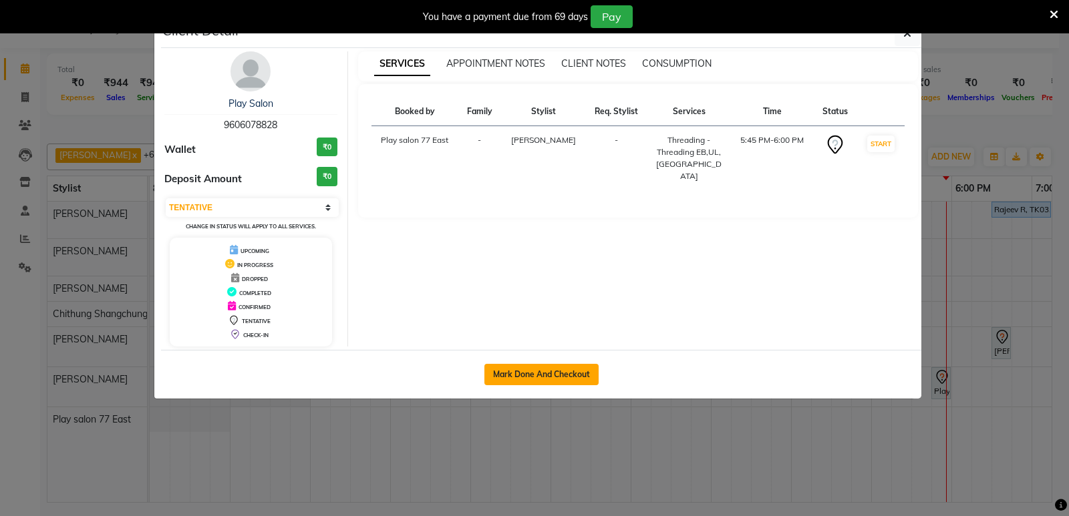
click at [547, 373] on button "Mark Done And Checkout" at bounding box center [541, 374] width 114 height 21
select select "8547"
select select "service"
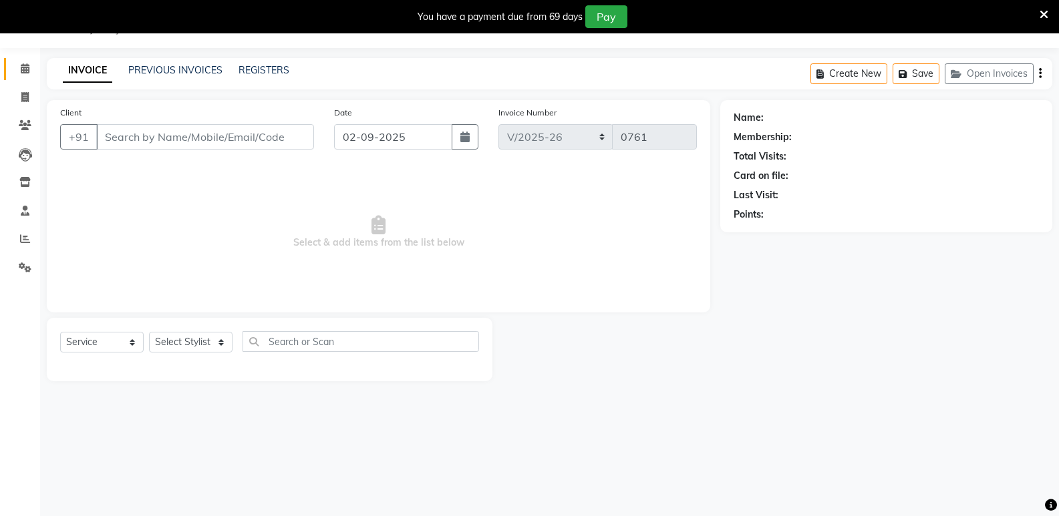
type input "9606078828"
select select "84927"
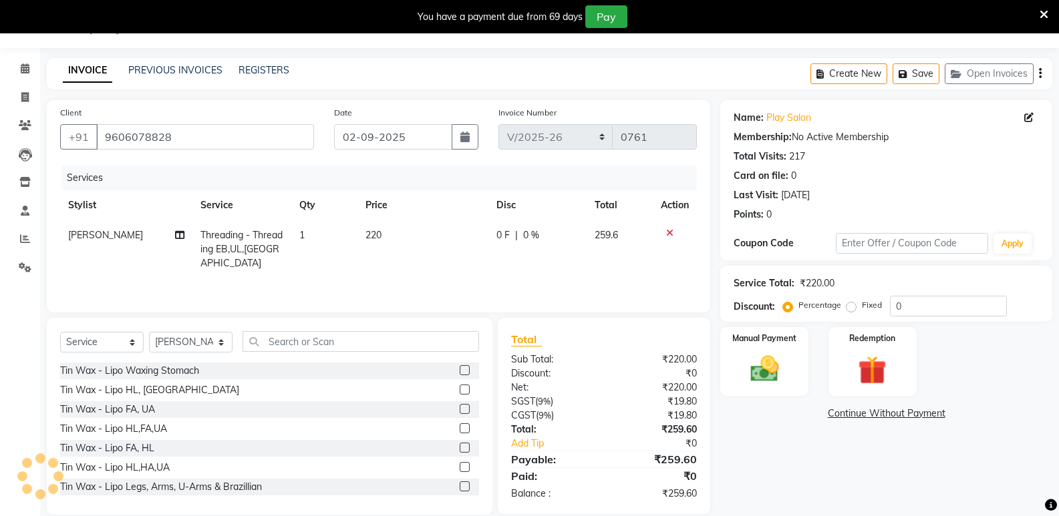
click at [386, 233] on td "220" at bounding box center [422, 249] width 131 height 58
select select "84927"
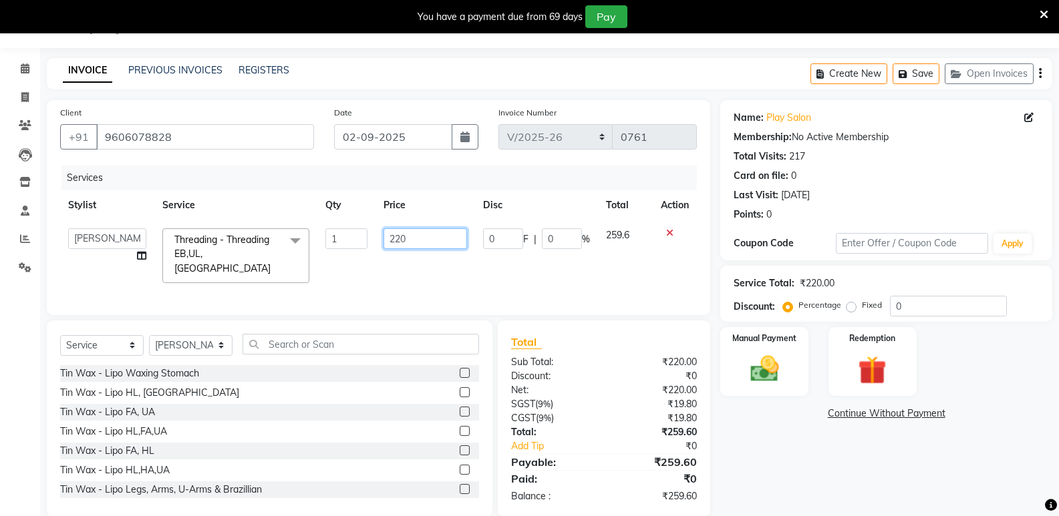
click at [407, 241] on input "220" at bounding box center [426, 239] width 84 height 21
type input "200"
click at [741, 325] on div "Name: Play Salon Membership: No Active Membership Total Visits: 217 Card on fil…" at bounding box center [891, 309] width 342 height 418
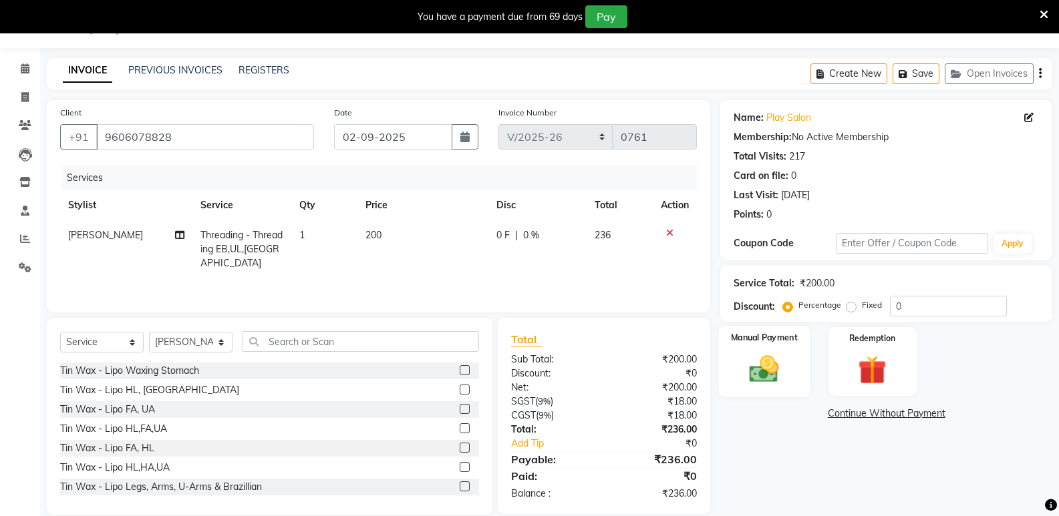
click at [775, 365] on img at bounding box center [763, 369] width 47 height 34
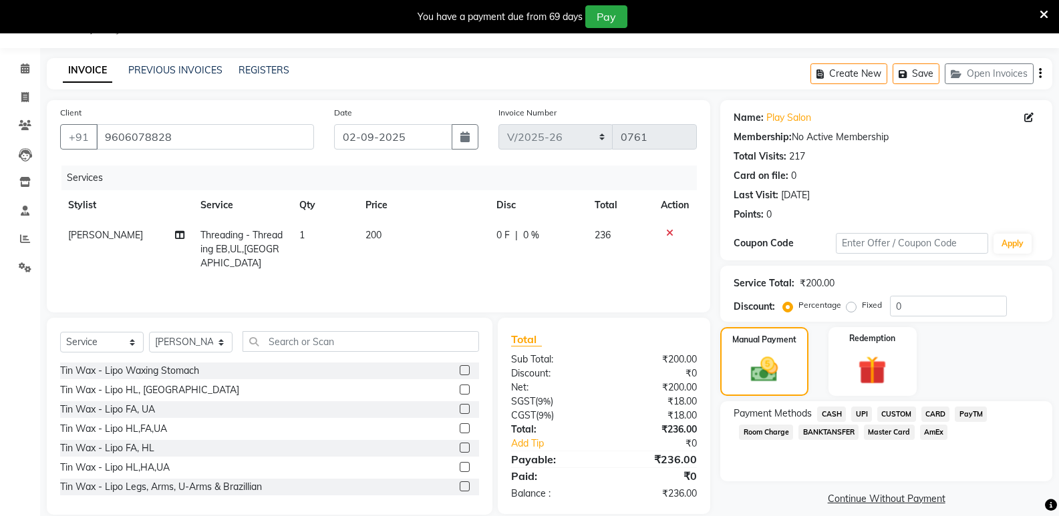
click at [837, 414] on span "CASH" at bounding box center [831, 414] width 29 height 15
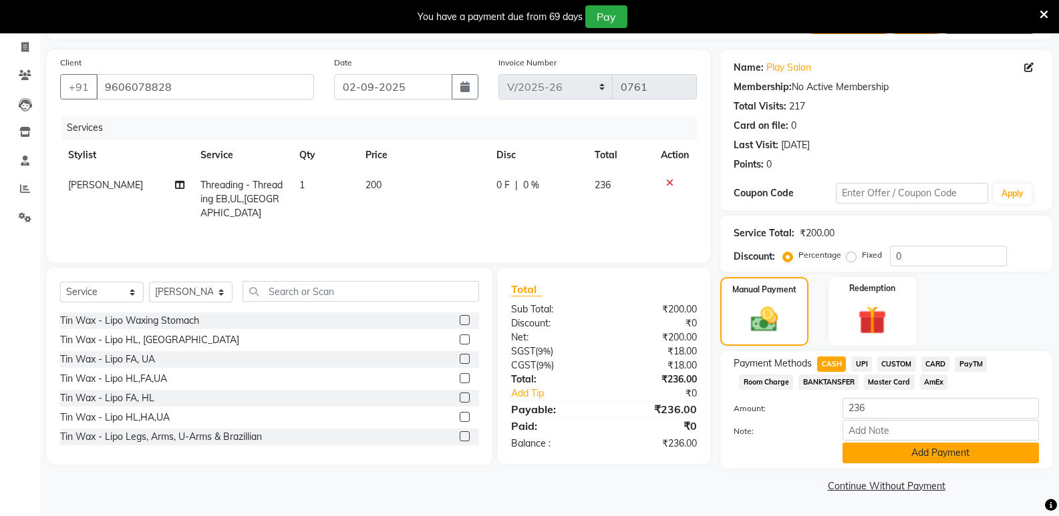
click at [945, 450] on button "Add Payment" at bounding box center [941, 453] width 196 height 21
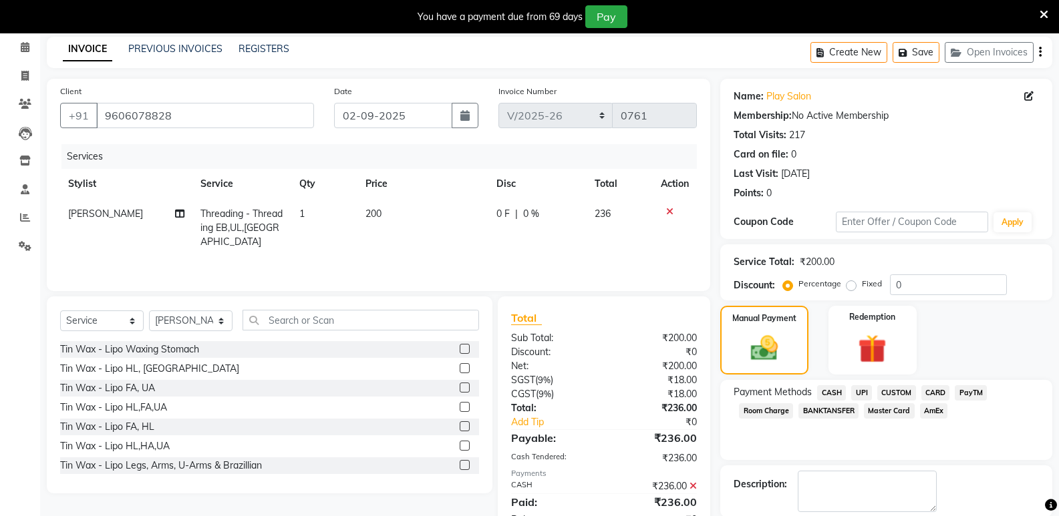
scroll to position [122, 0]
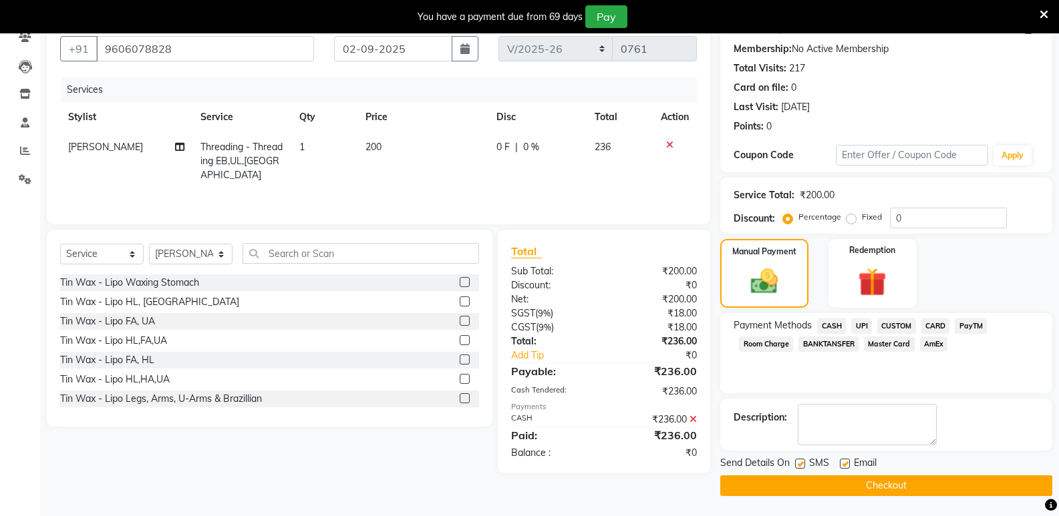
click at [911, 482] on button "Checkout" at bounding box center [886, 486] width 332 height 21
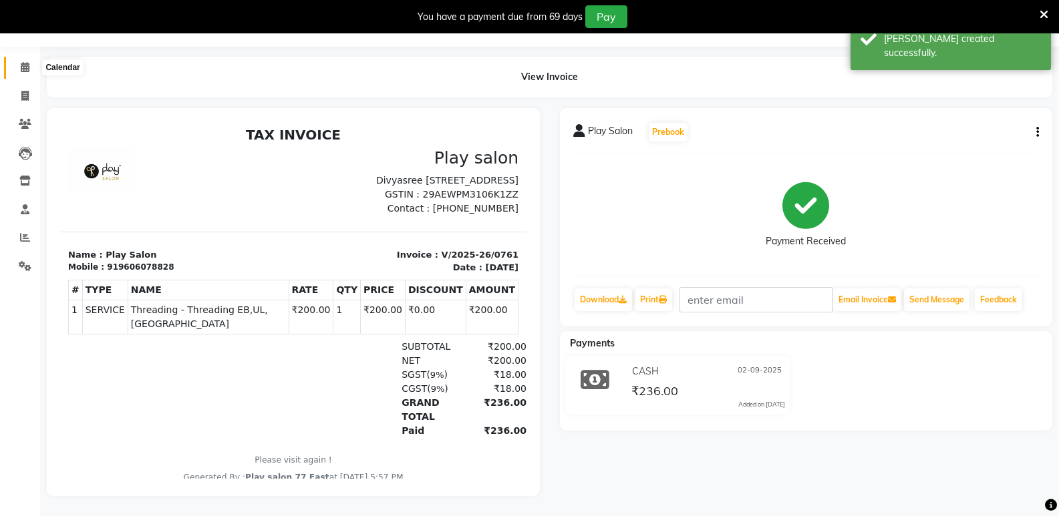
click at [24, 62] on icon at bounding box center [25, 67] width 9 height 10
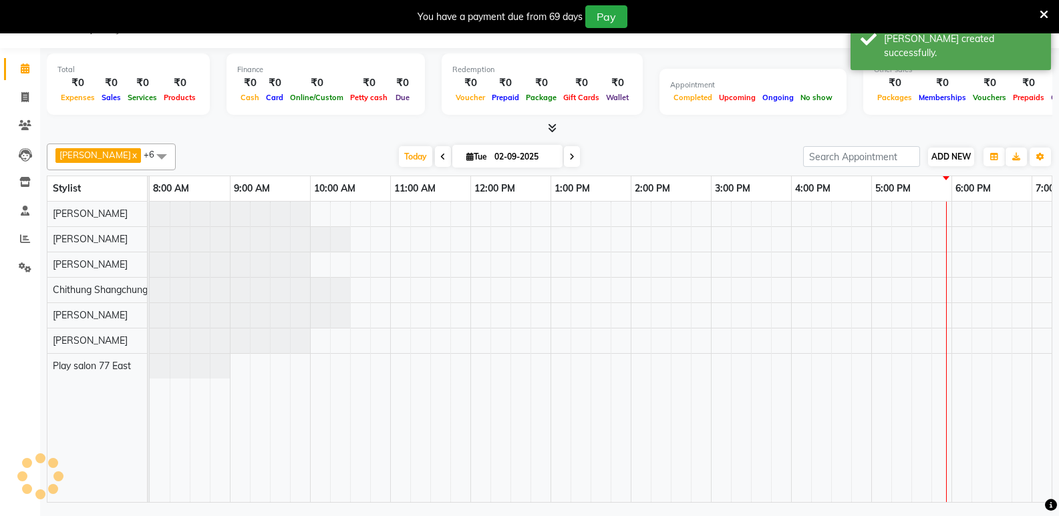
scroll to position [33, 0]
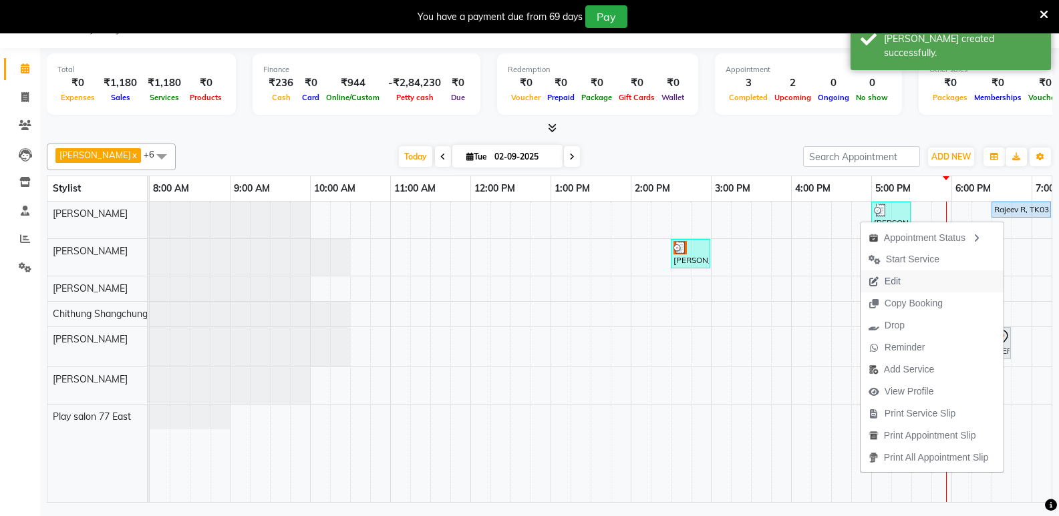
click at [885, 283] on span "Edit" at bounding box center [893, 282] width 16 height 14
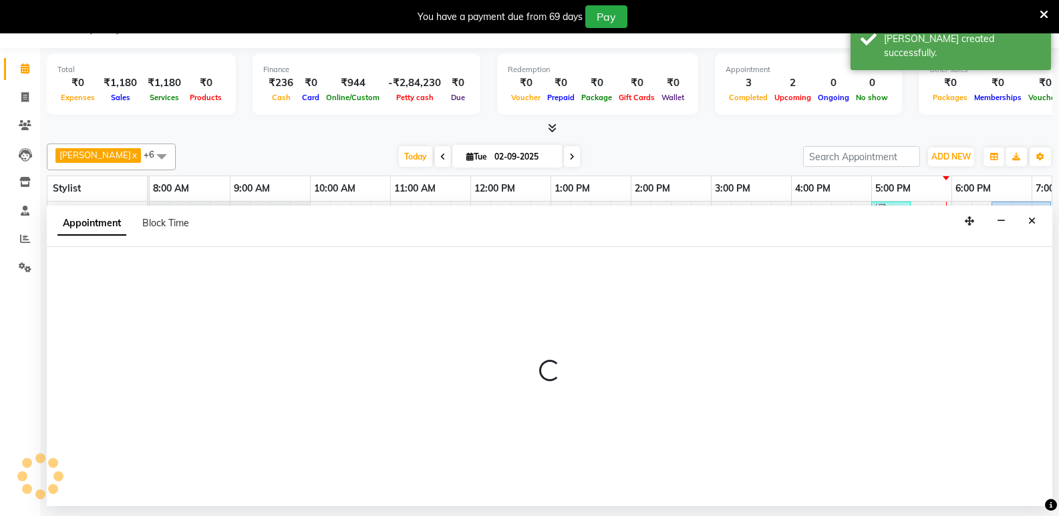
select select "tentative"
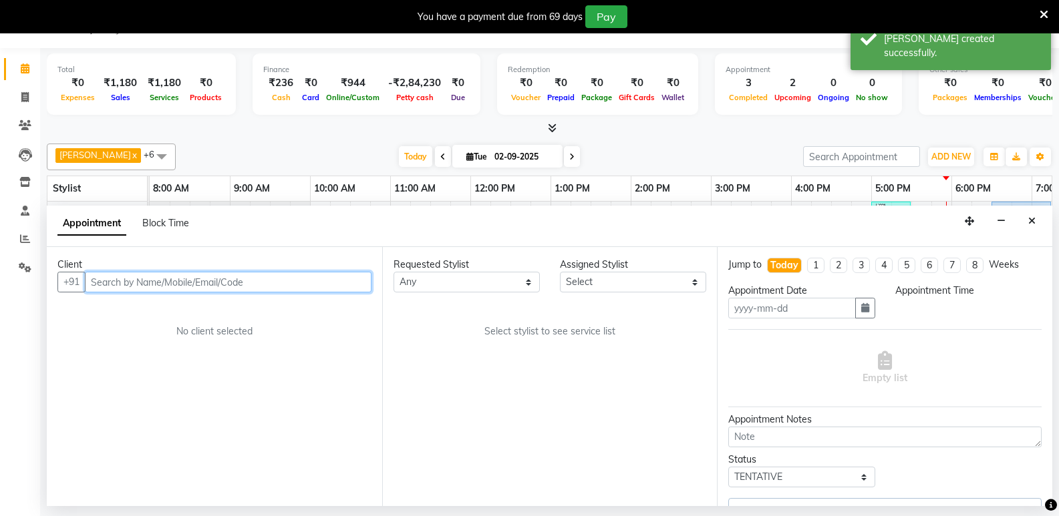
type input "02-09-2025"
select select "1110"
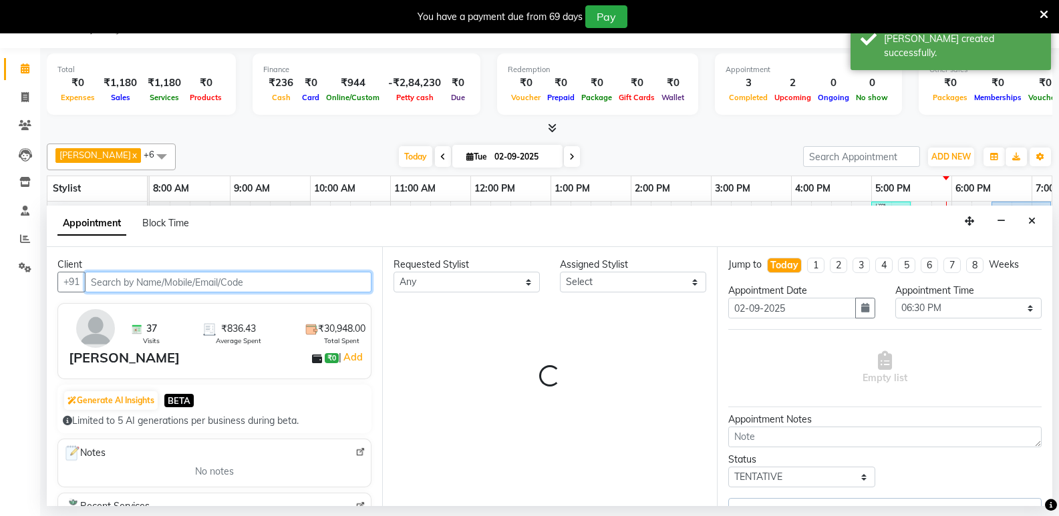
select select "84932"
select select "4301"
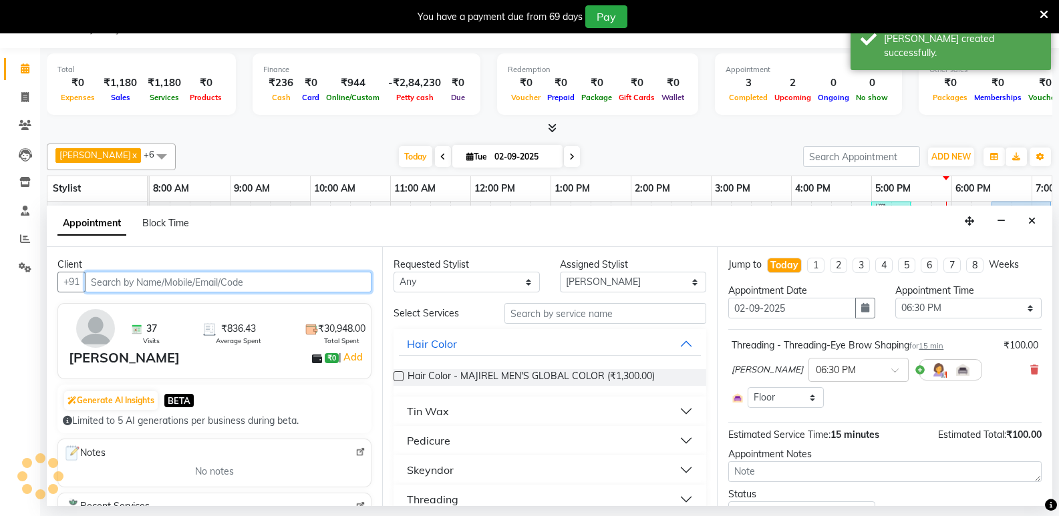
scroll to position [0, 140]
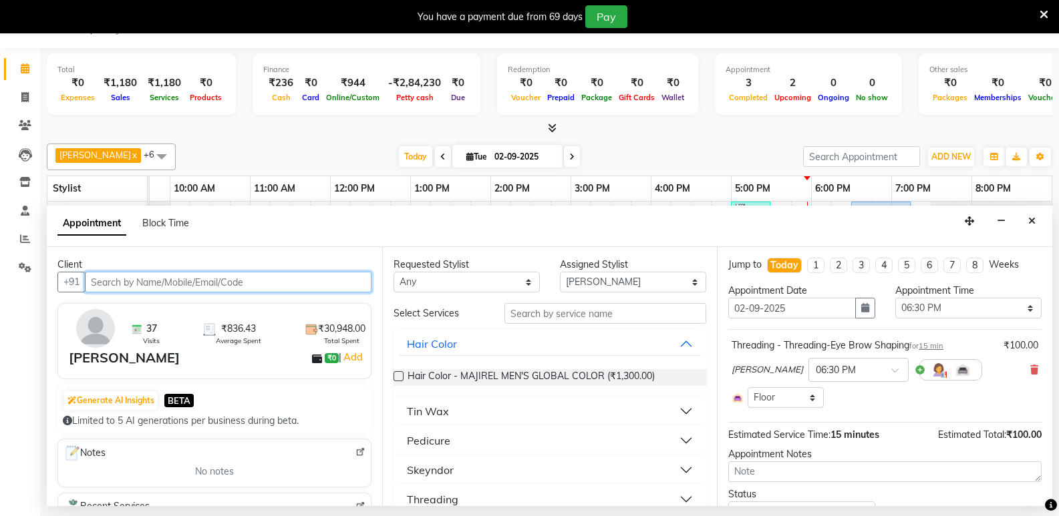
click at [129, 279] on input "text" at bounding box center [228, 282] width 287 height 21
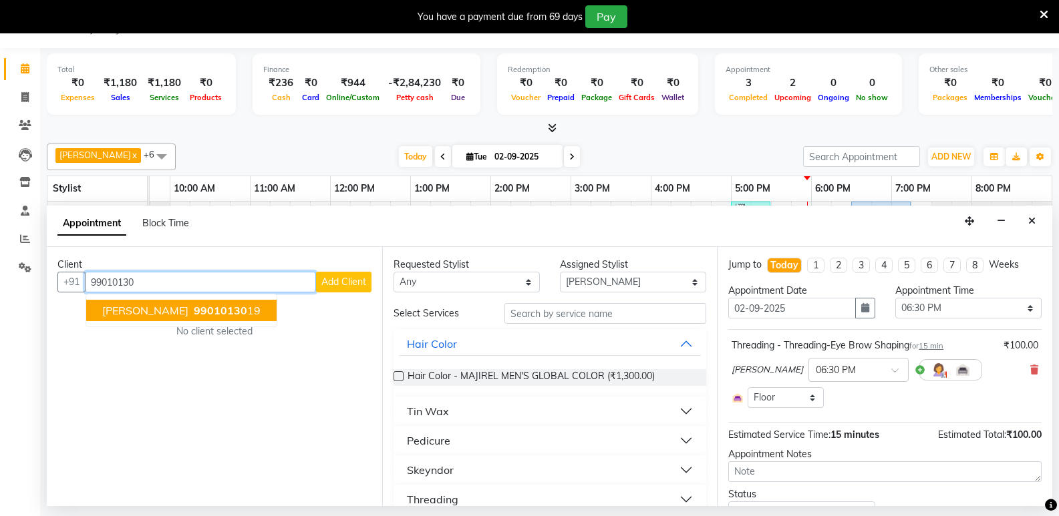
click at [138, 311] on span "[PERSON_NAME]" at bounding box center [145, 310] width 86 height 13
type input "9901013019"
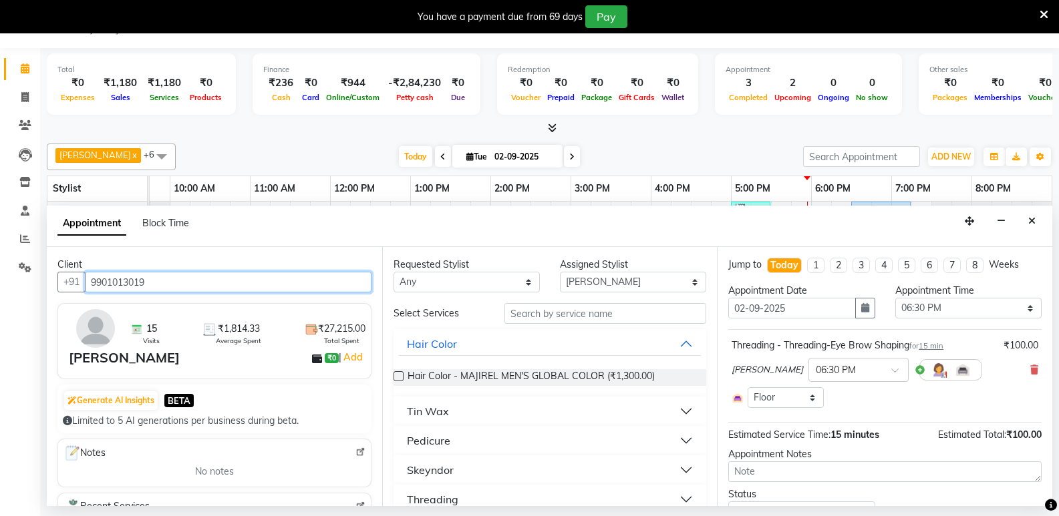
scroll to position [61, 0]
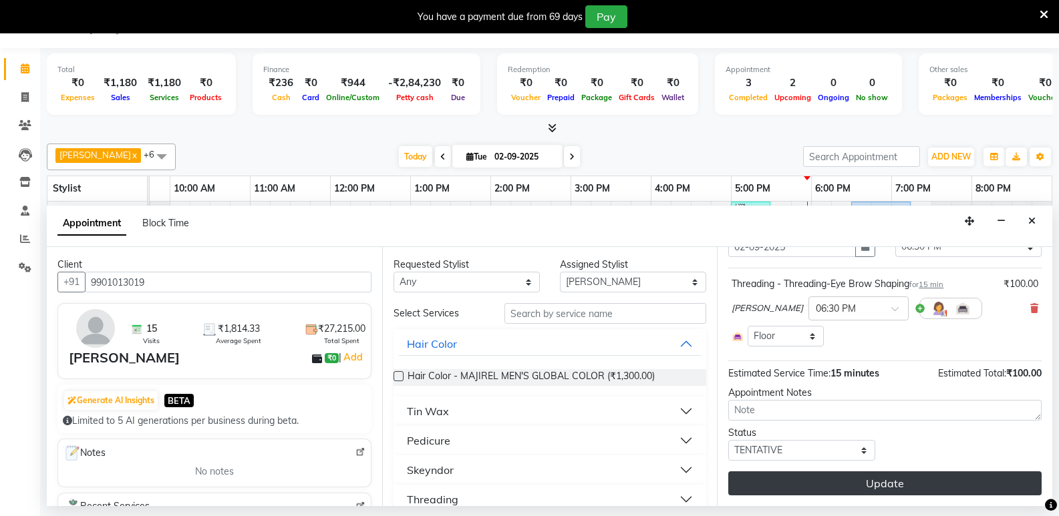
click at [907, 484] on button "Update" at bounding box center [884, 484] width 313 height 24
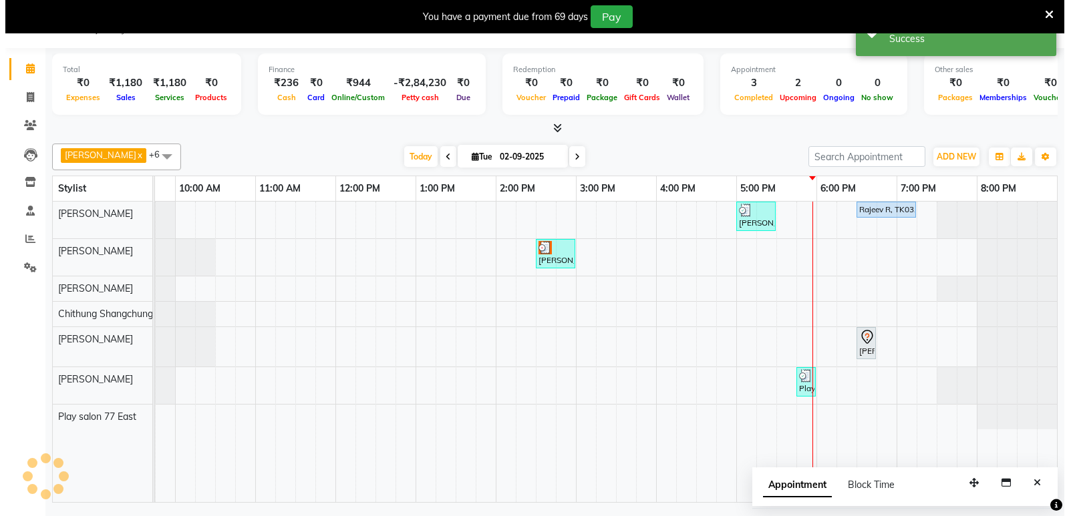
scroll to position [0, 0]
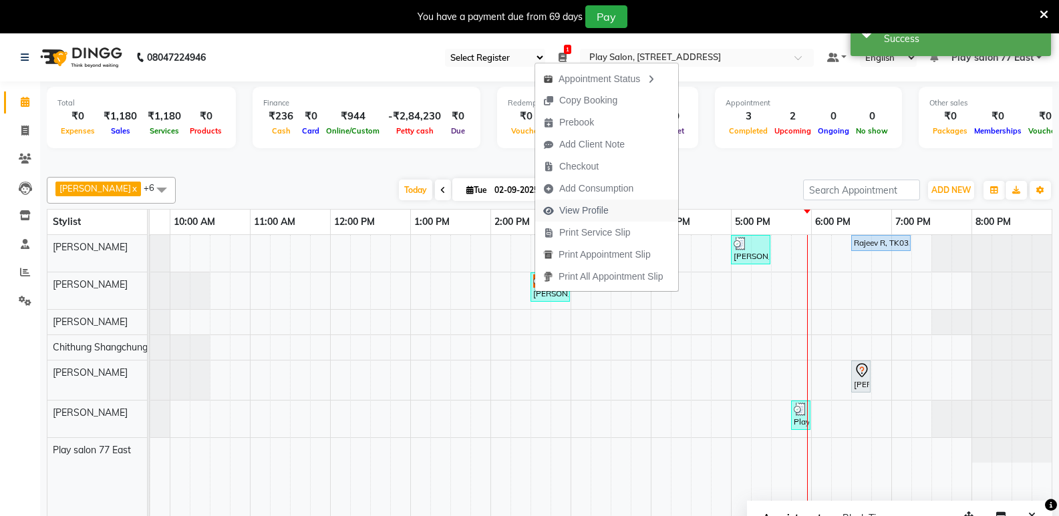
click at [571, 208] on span "View Profile" at bounding box center [583, 211] width 49 height 14
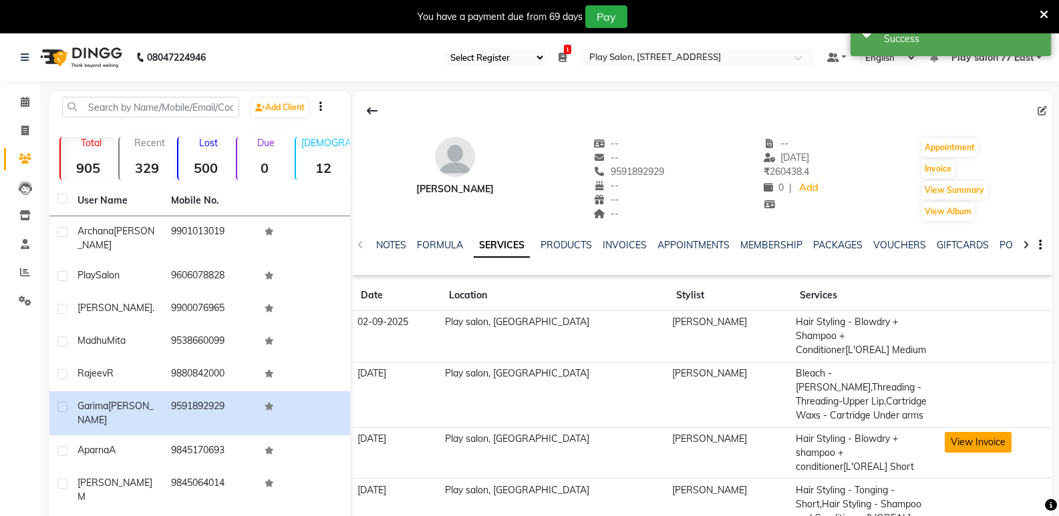
click at [963, 432] on button "View Invoice" at bounding box center [978, 442] width 67 height 21
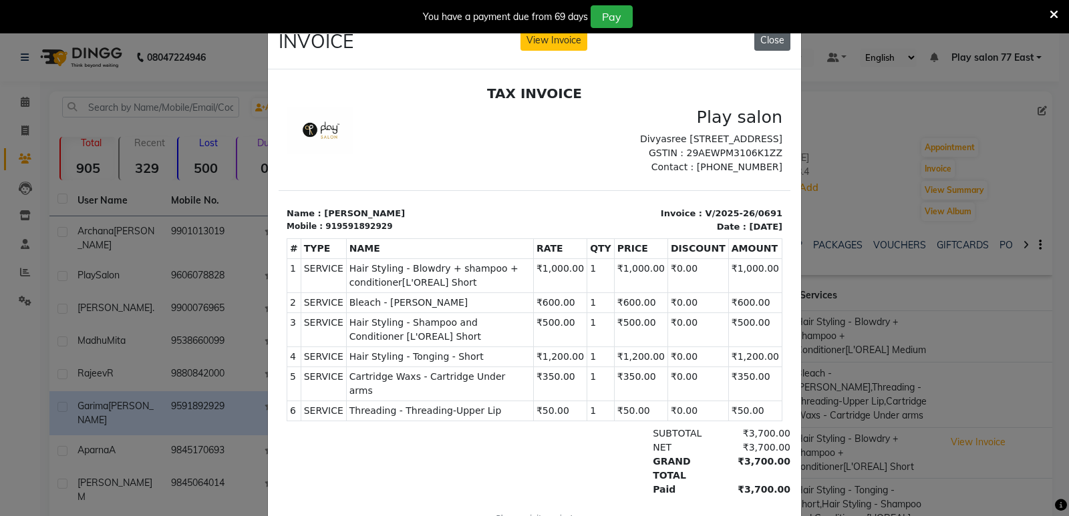
click at [758, 41] on button "Close" at bounding box center [772, 40] width 36 height 21
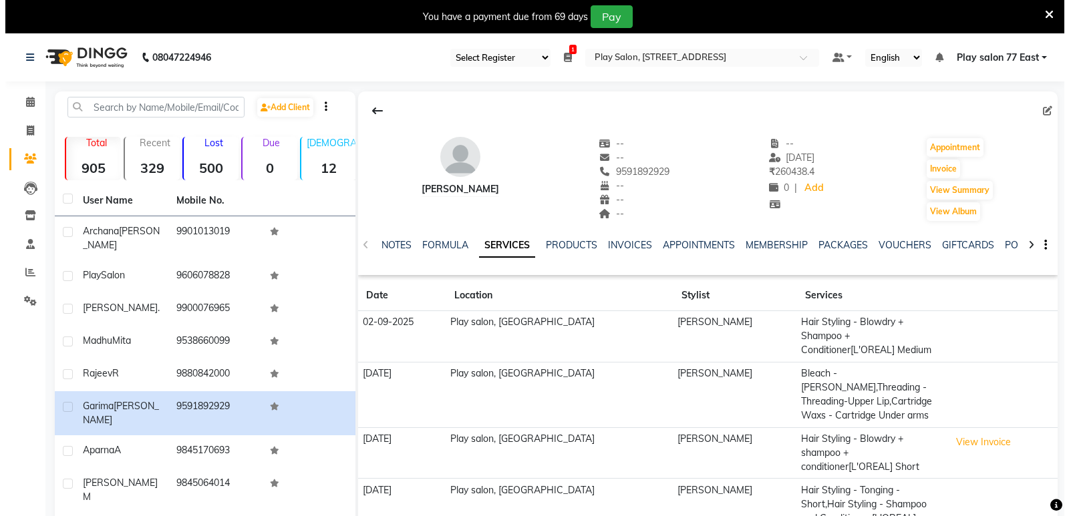
scroll to position [67, 0]
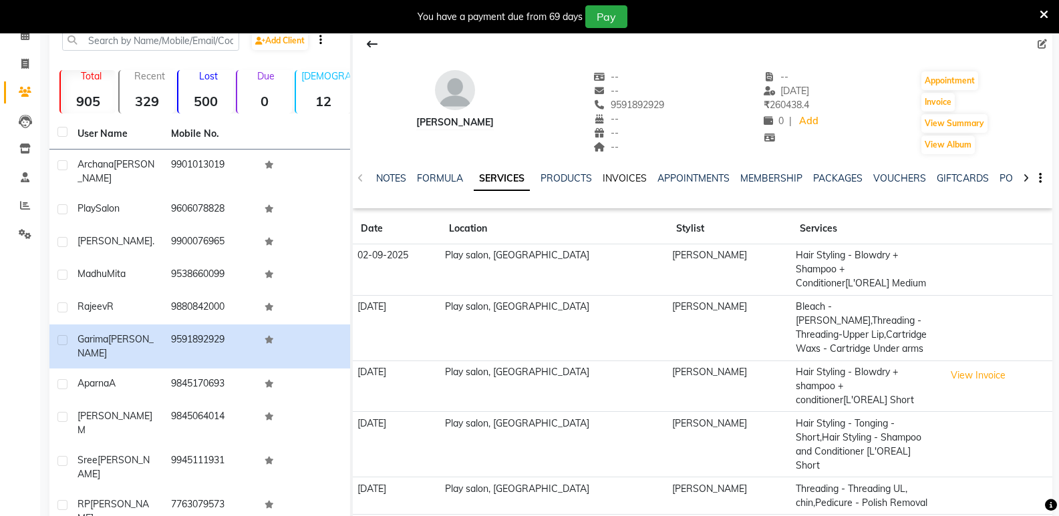
click at [625, 174] on link "INVOICES" at bounding box center [625, 178] width 44 height 12
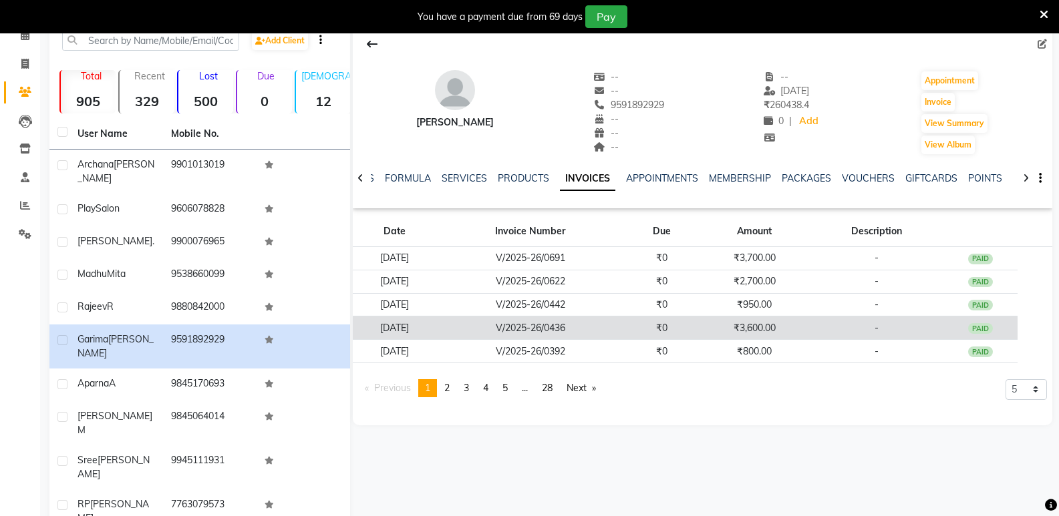
click at [561, 328] on td "V/2025-26/0436" at bounding box center [530, 328] width 188 height 23
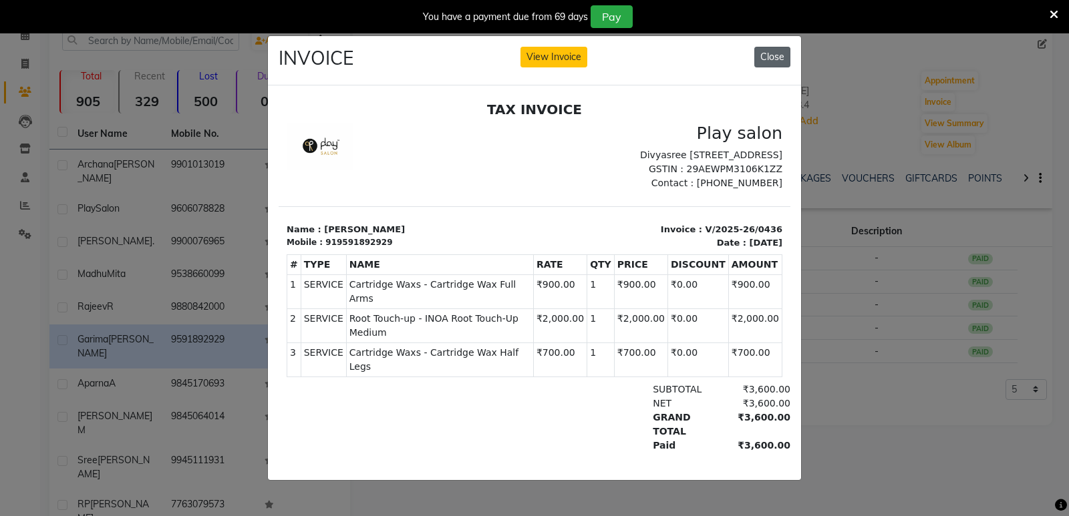
click at [777, 59] on button "Close" at bounding box center [772, 57] width 36 height 21
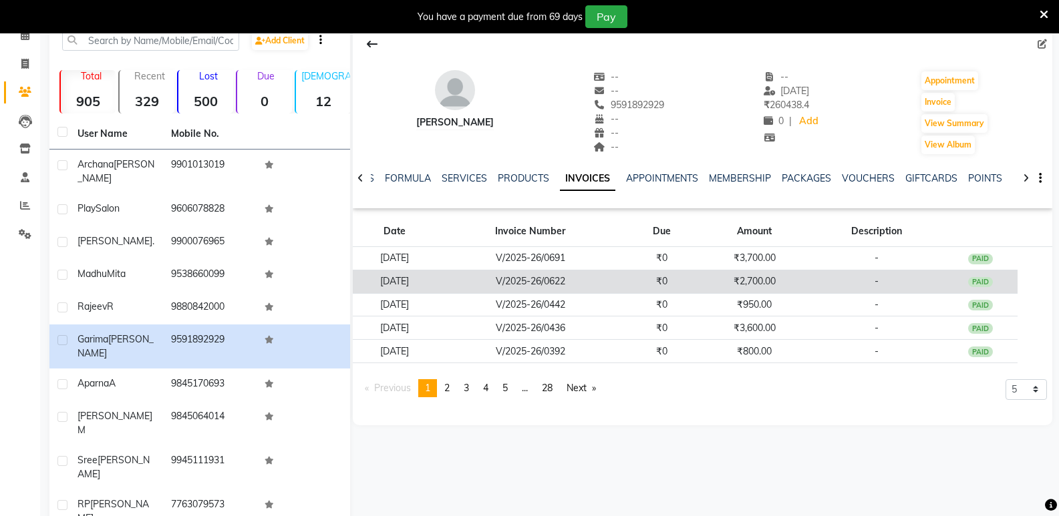
click at [555, 278] on td "V/2025-26/0622" at bounding box center [530, 281] width 188 height 23
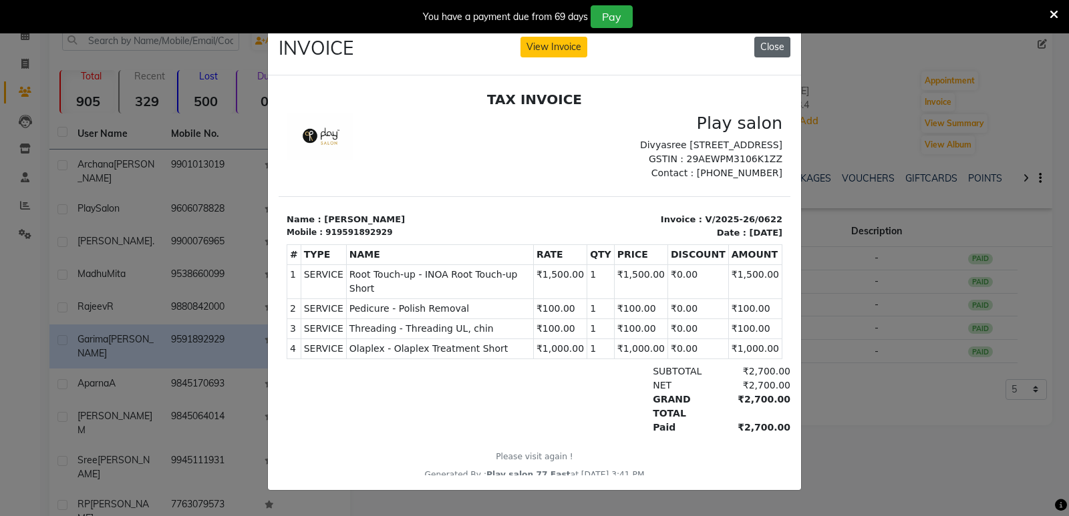
click at [766, 43] on button "Close" at bounding box center [772, 47] width 36 height 21
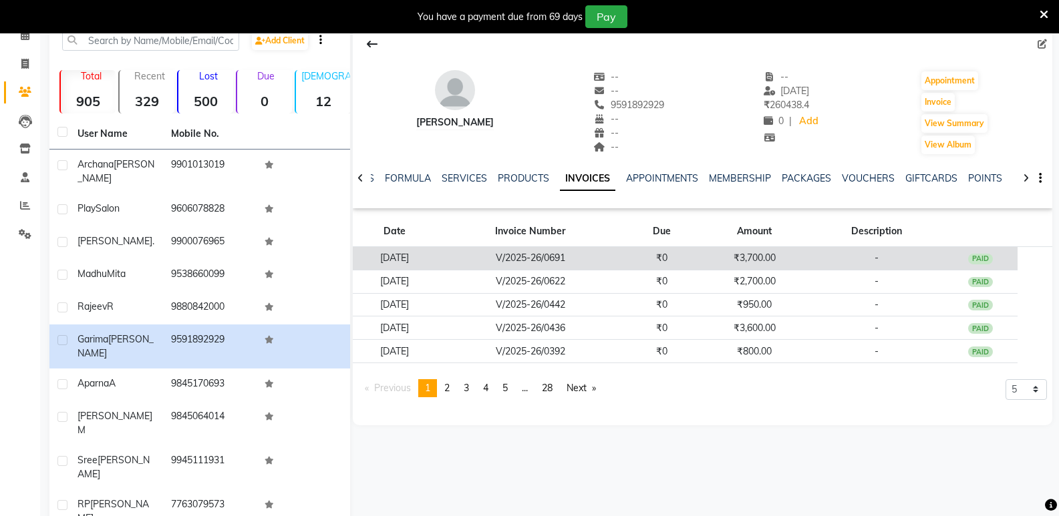
click at [561, 261] on td "V/2025-26/0691" at bounding box center [530, 258] width 188 height 23
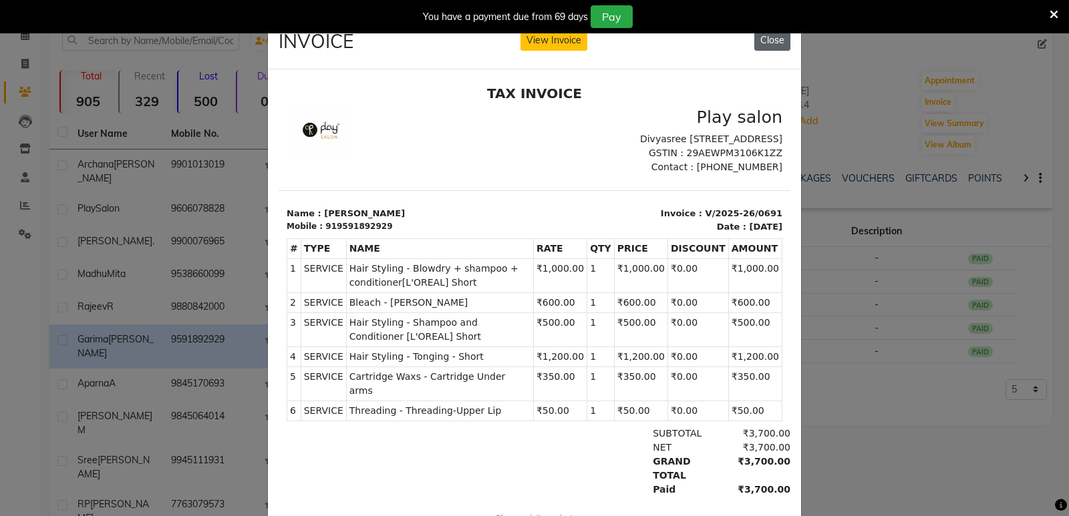
click at [760, 48] on button "Close" at bounding box center [772, 40] width 36 height 21
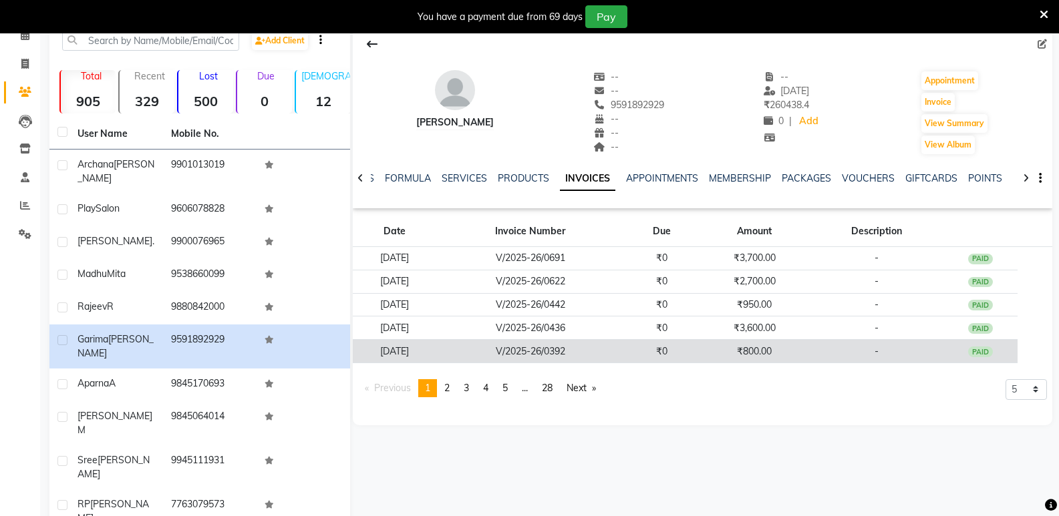
click at [575, 353] on td "V/2025-26/0392" at bounding box center [530, 351] width 188 height 23
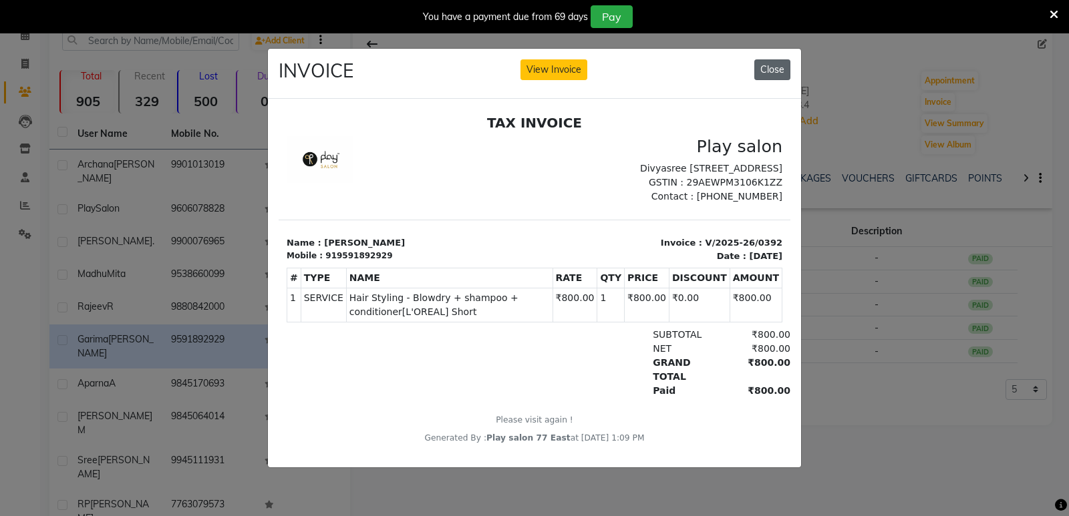
click at [782, 65] on button "Close" at bounding box center [772, 69] width 36 height 21
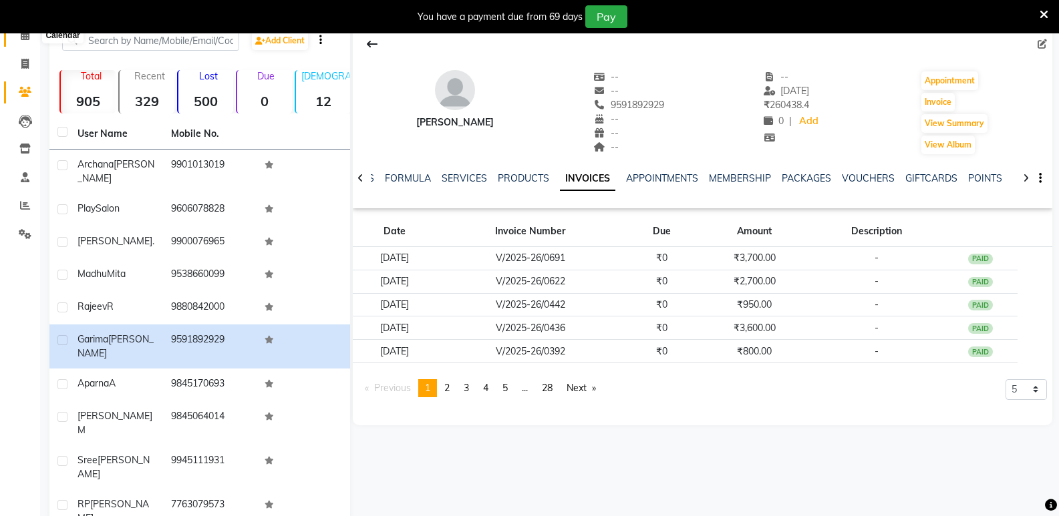
click at [21, 35] on icon at bounding box center [25, 35] width 9 height 10
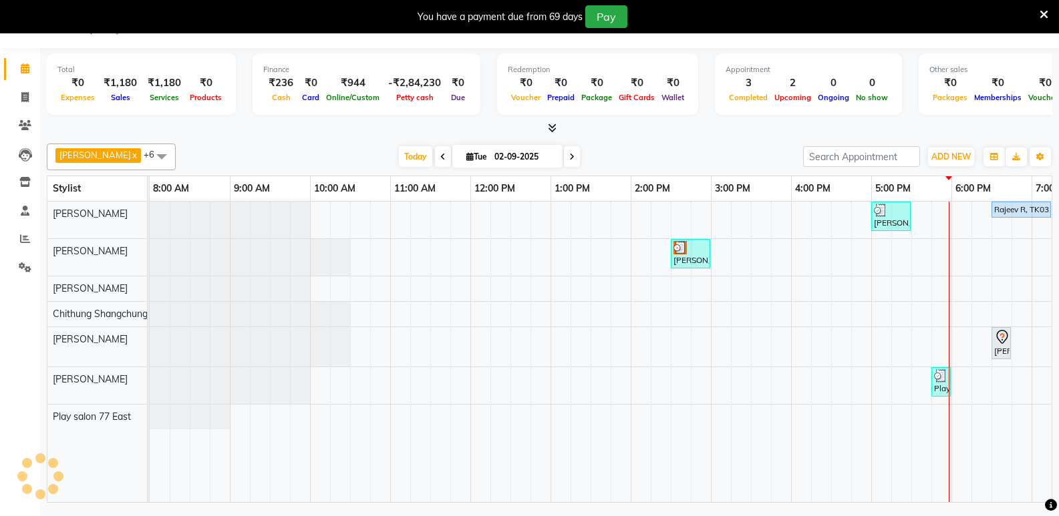
scroll to position [33, 0]
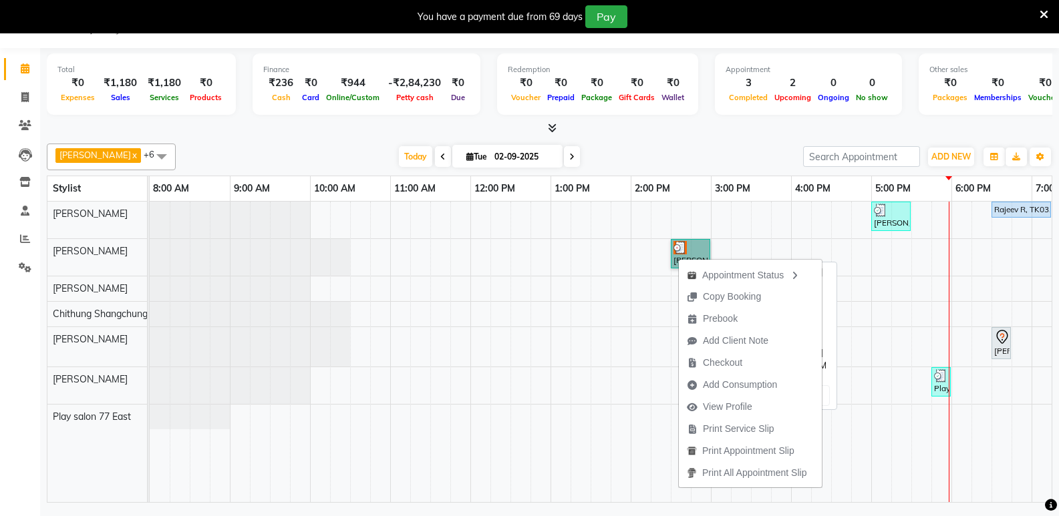
click at [684, 251] on link "[PERSON_NAME], TK02, 02:30 PM-03:00 PM, Hair Styling - Blowdry + Shampoo + Cond…" at bounding box center [690, 253] width 39 height 29
select select "3"
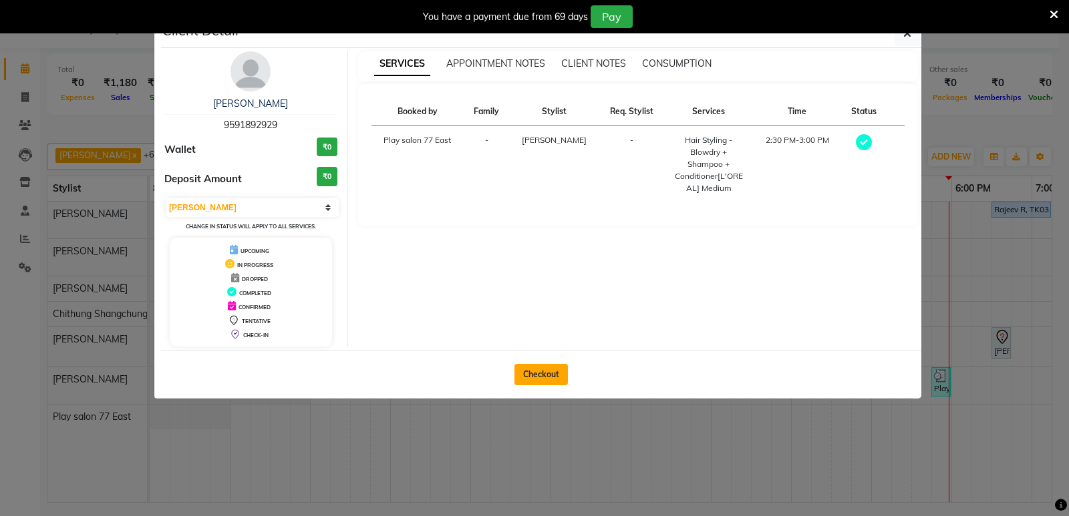
click at [529, 373] on button "Checkout" at bounding box center [540, 374] width 53 height 21
select select "8547"
select select "service"
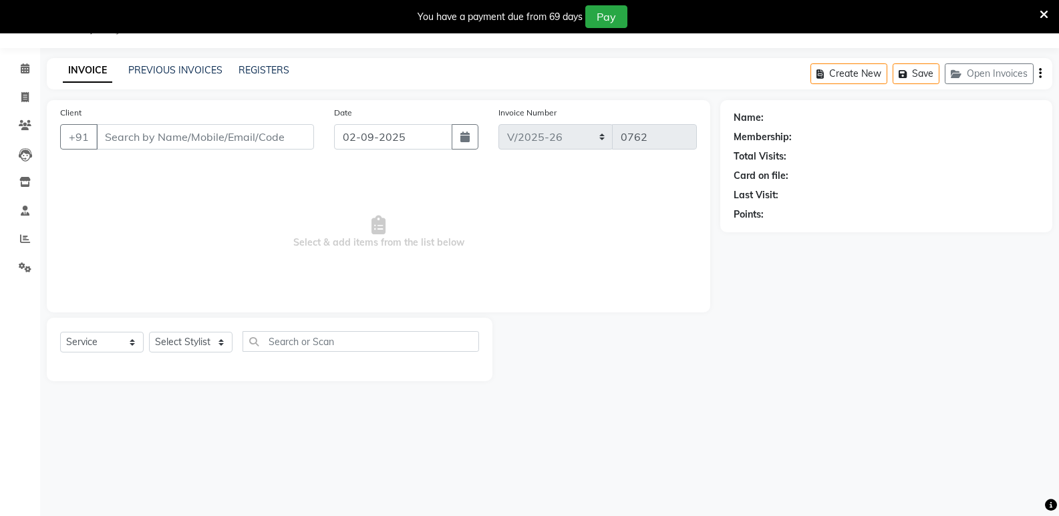
type input "9591892929"
select select "84936"
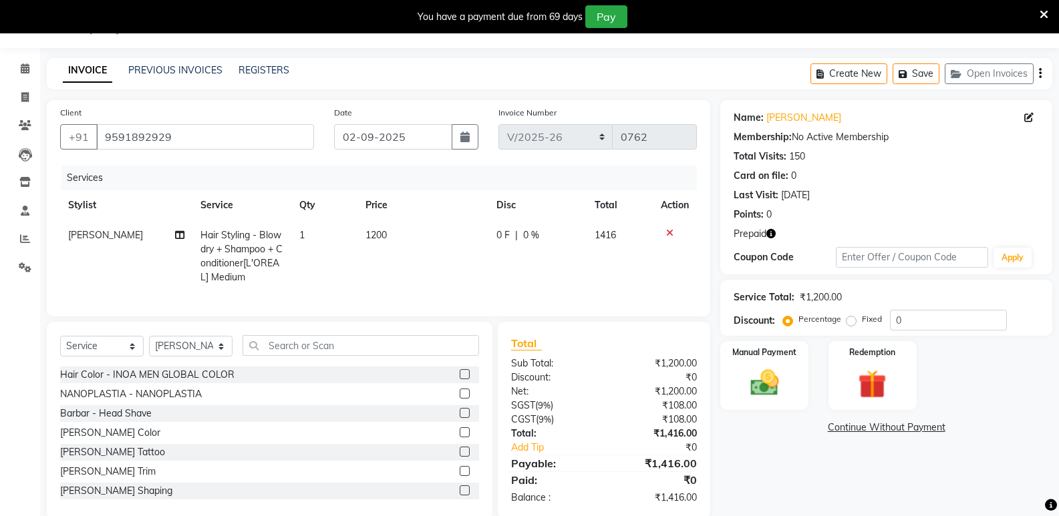
click at [667, 232] on icon at bounding box center [669, 233] width 7 height 9
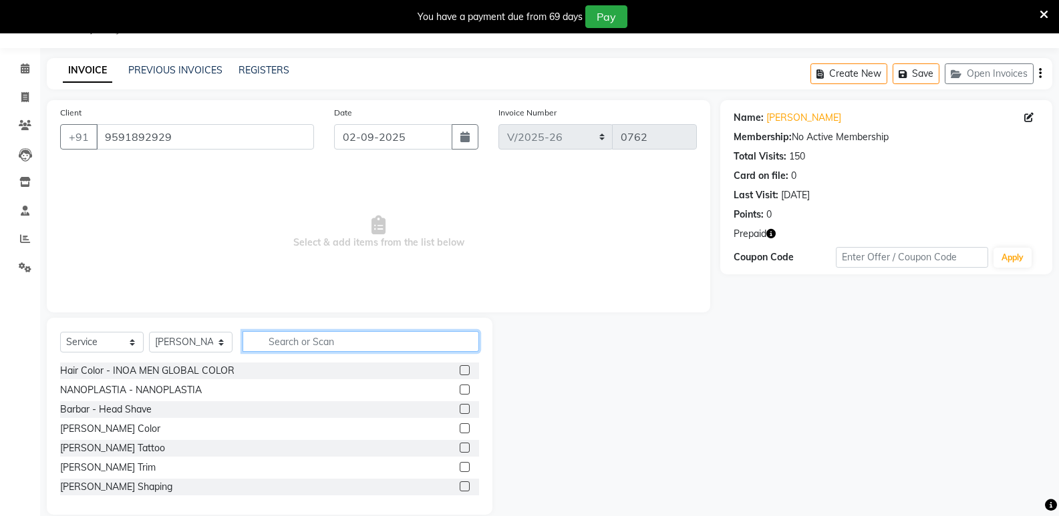
click at [276, 341] on input "text" at bounding box center [361, 341] width 237 height 21
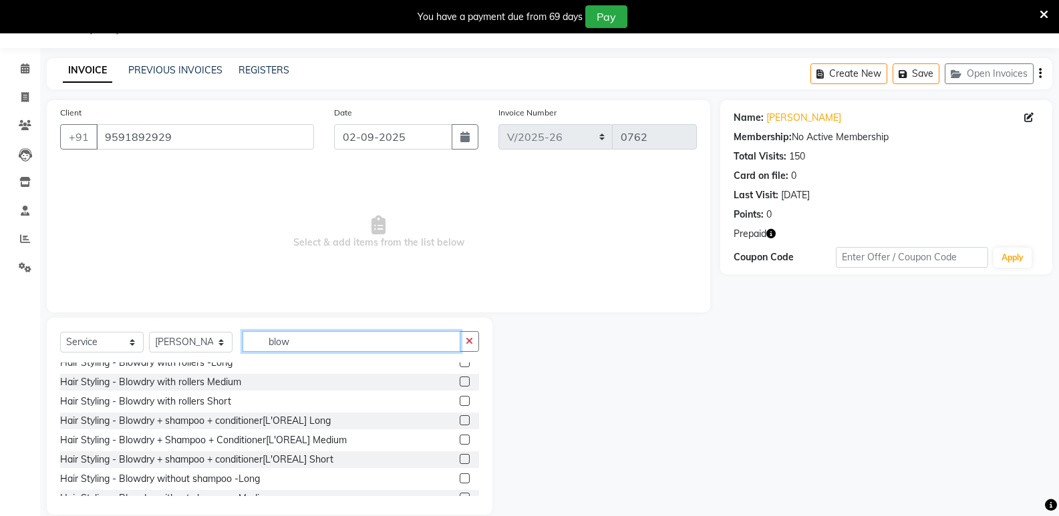
scroll to position [67, 0]
type input "blow"
click at [460, 478] on label at bounding box center [465, 478] width 10 height 10
click at [460, 478] on input "checkbox" at bounding box center [464, 478] width 9 height 9
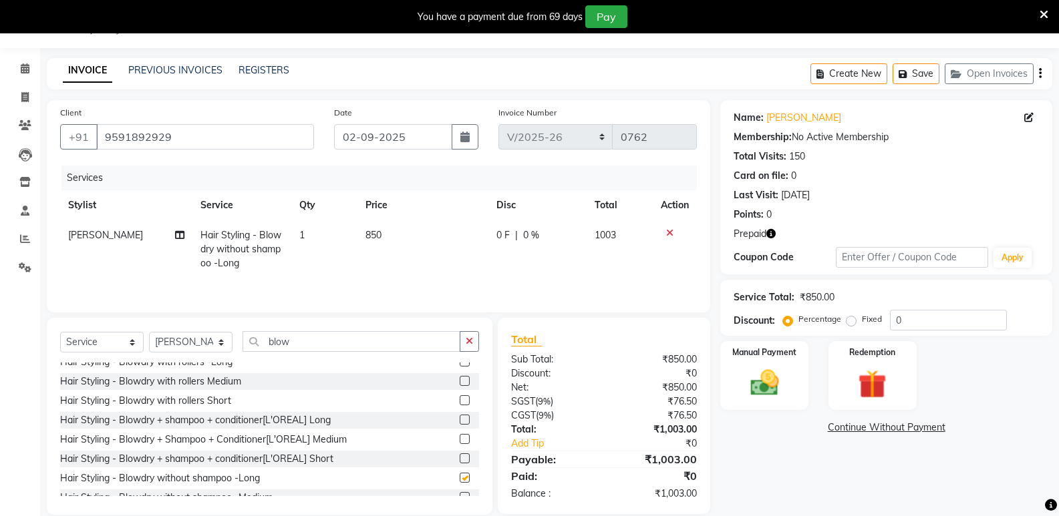
checkbox input "false"
click at [384, 237] on td "850" at bounding box center [422, 249] width 131 height 58
select select "84936"
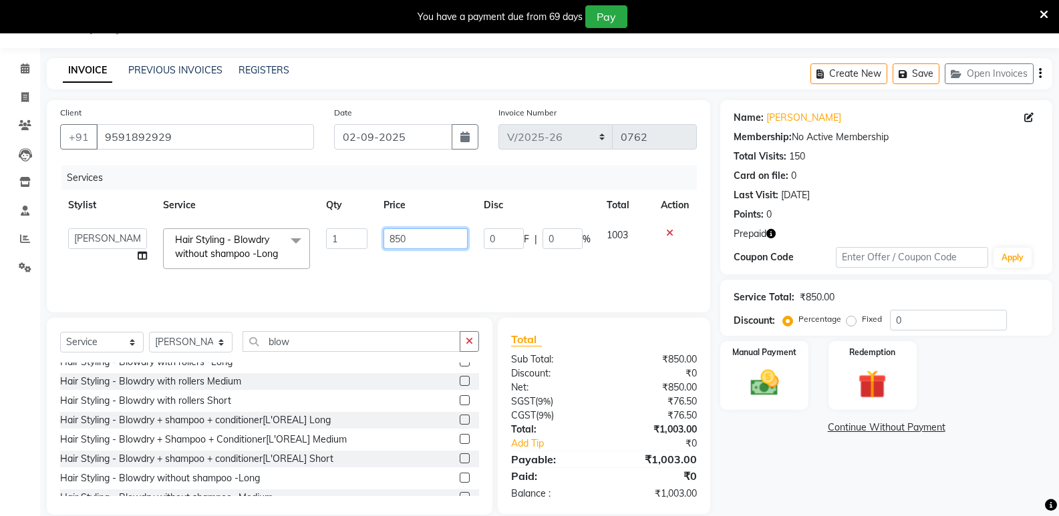
click at [406, 239] on input "850" at bounding box center [426, 239] width 84 height 21
type input "800"
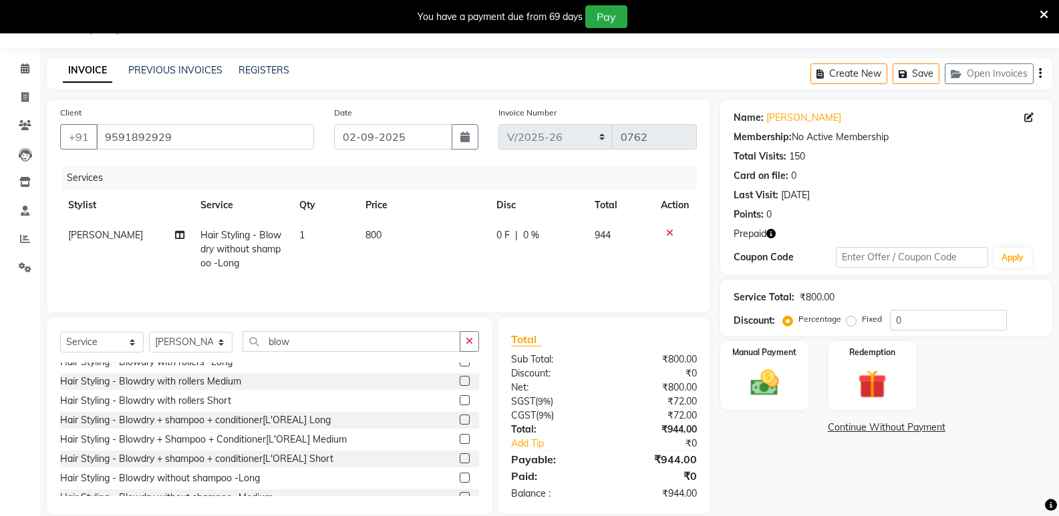
drag, startPoint x: 647, startPoint y: 263, endPoint x: 790, endPoint y: 307, distance: 149.4
click at [647, 264] on td "944" at bounding box center [620, 249] width 66 height 58
select select "84936"
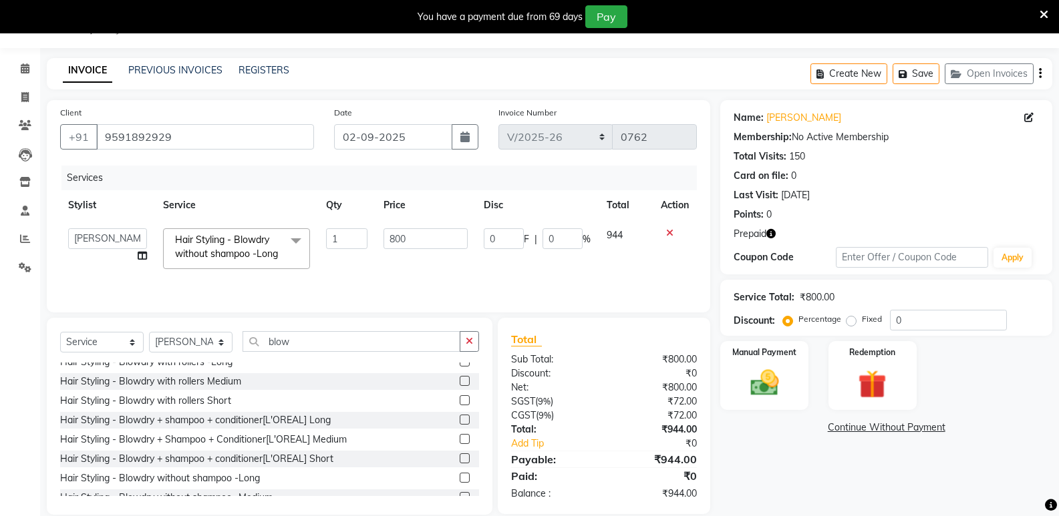
click at [835, 427] on link "Continue Without Payment" at bounding box center [886, 428] width 327 height 14
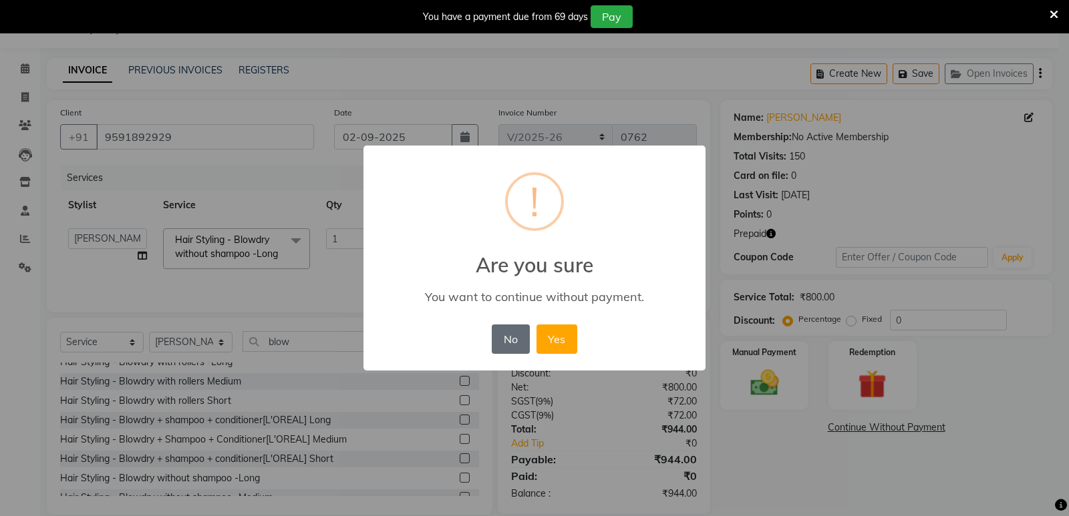
click at [516, 343] on button "No" at bounding box center [510, 339] width 37 height 29
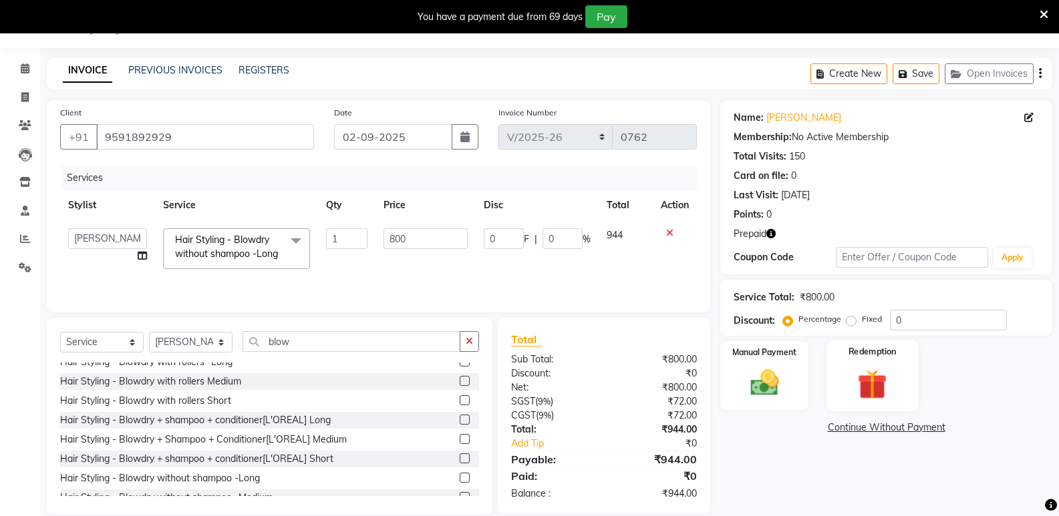
click at [865, 368] on img at bounding box center [872, 384] width 47 height 37
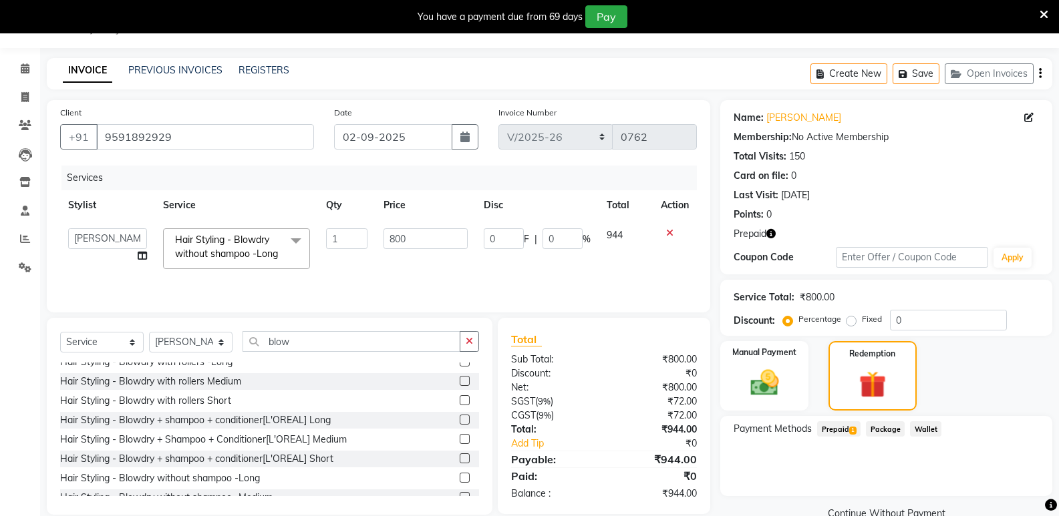
click at [840, 427] on span "Prepaid 1" at bounding box center [838, 429] width 43 height 15
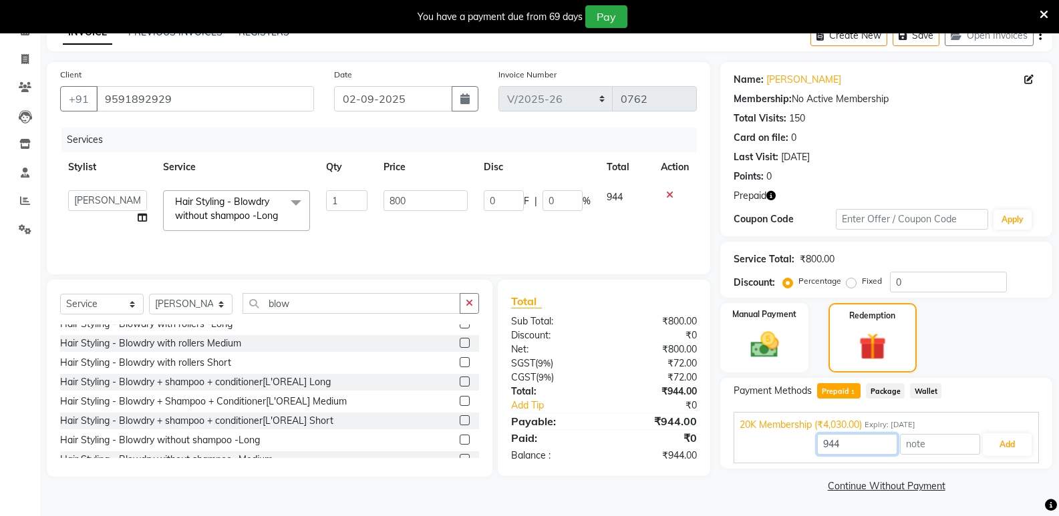
click at [859, 446] on input "944" at bounding box center [857, 444] width 80 height 21
type input "9"
click at [1009, 444] on button "Add" at bounding box center [1007, 445] width 49 height 23
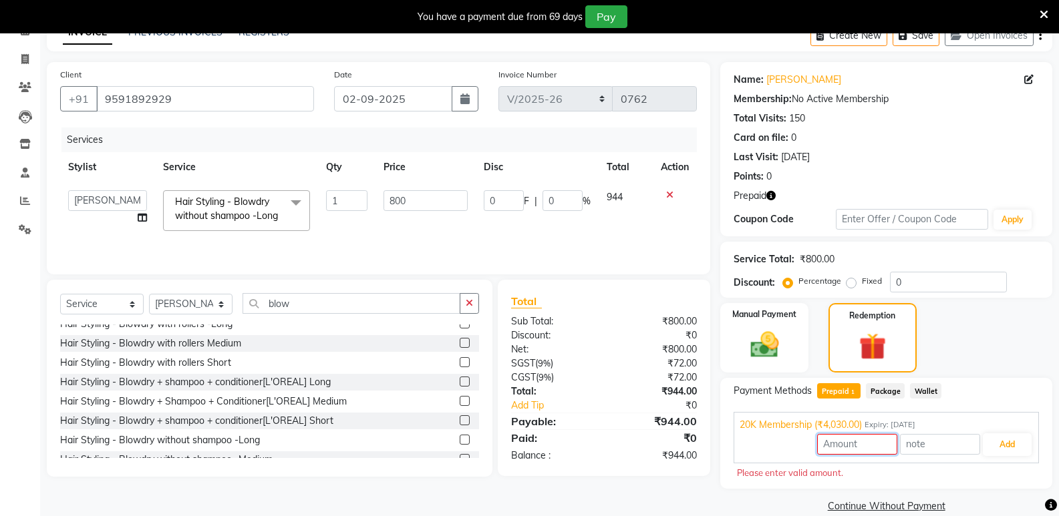
click at [850, 445] on input "number" at bounding box center [857, 444] width 80 height 21
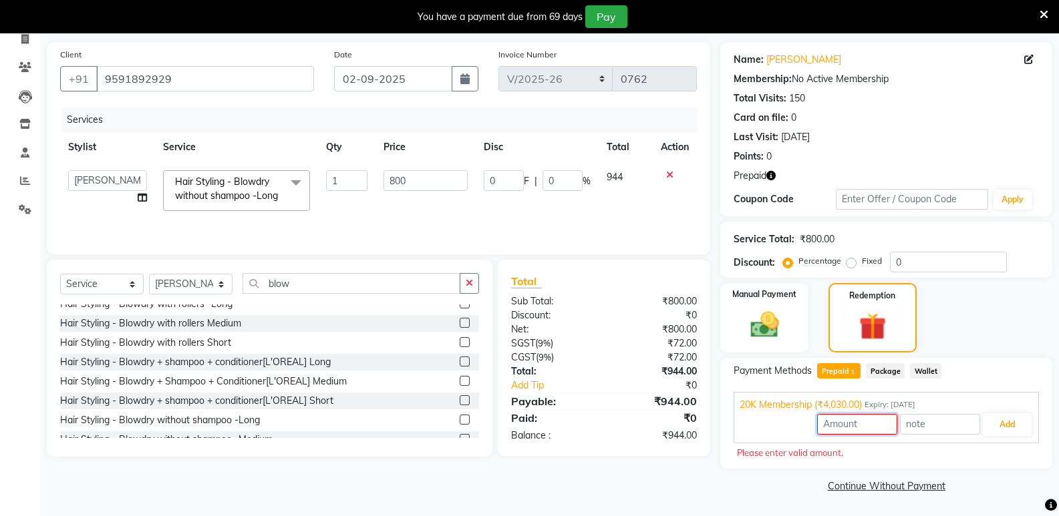
click at [845, 420] on input "number" at bounding box center [857, 424] width 80 height 21
type input "800"
click at [999, 424] on button "Add" at bounding box center [1007, 425] width 49 height 23
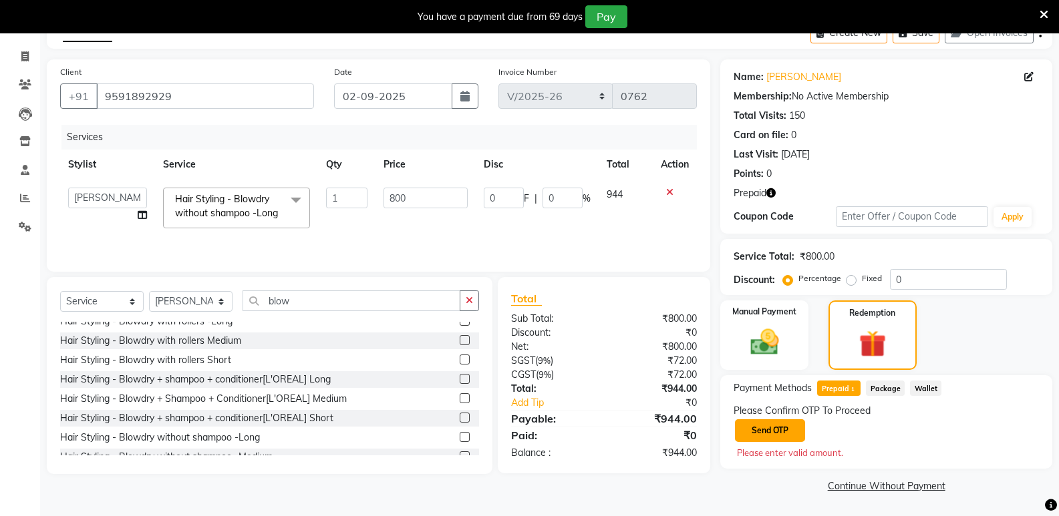
click at [750, 430] on button "Send OTP" at bounding box center [770, 431] width 70 height 23
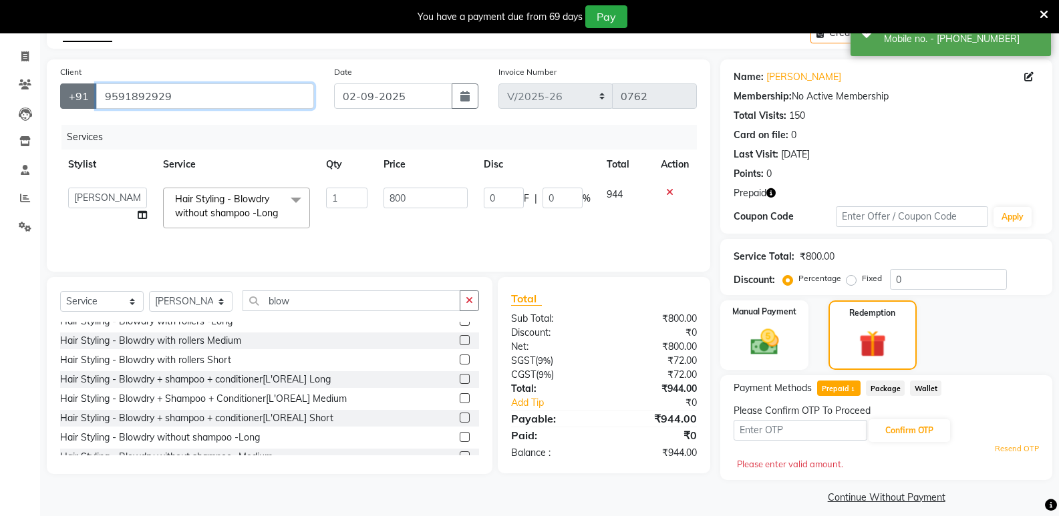
drag, startPoint x: 128, startPoint y: 98, endPoint x: 90, endPoint y: 100, distance: 38.8
click at [90, 98] on div "[PHONE_NUMBER]" at bounding box center [187, 96] width 254 height 25
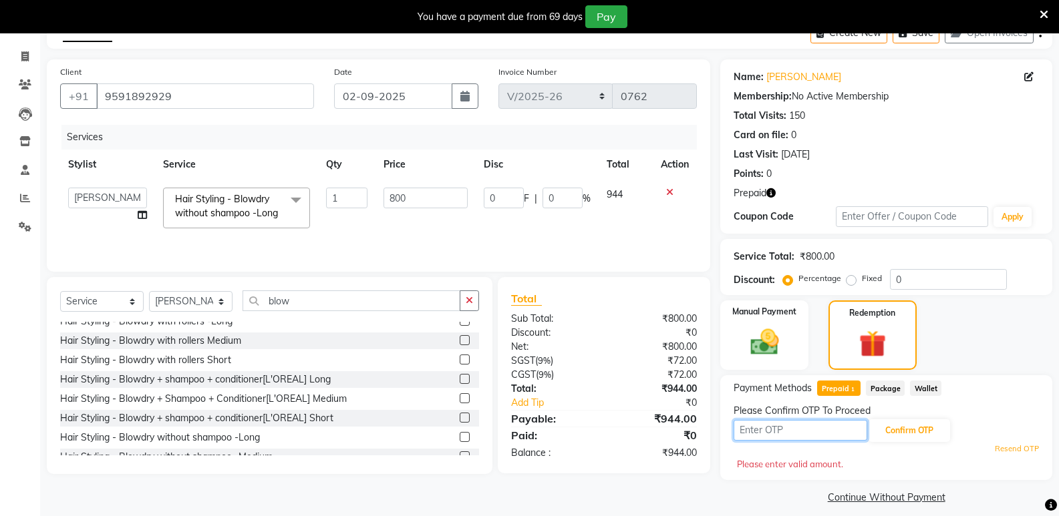
click at [806, 430] on input "text" at bounding box center [801, 430] width 134 height 21
type input "4714"
click at [915, 429] on button "Confirm OTP" at bounding box center [910, 431] width 82 height 23
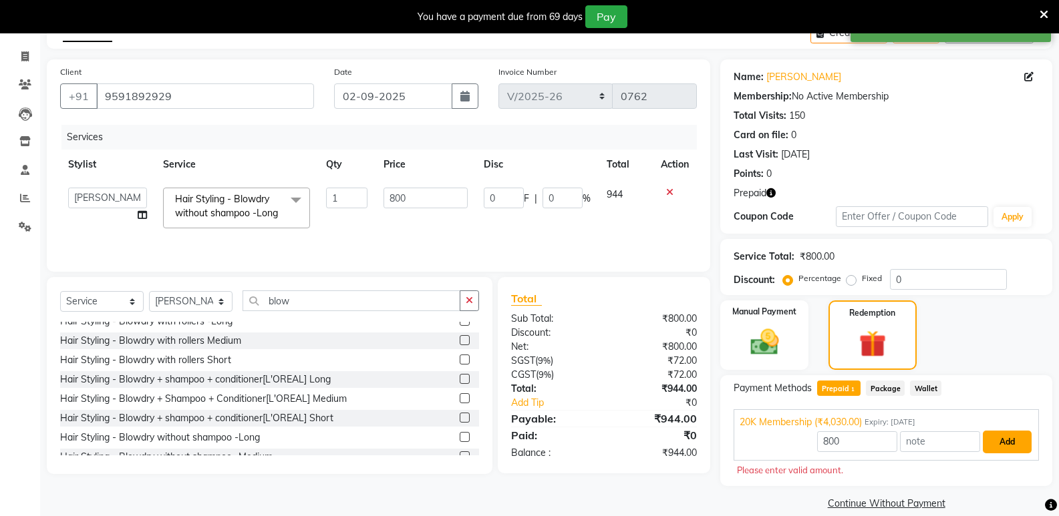
click at [1006, 440] on button "Add" at bounding box center [1007, 442] width 49 height 23
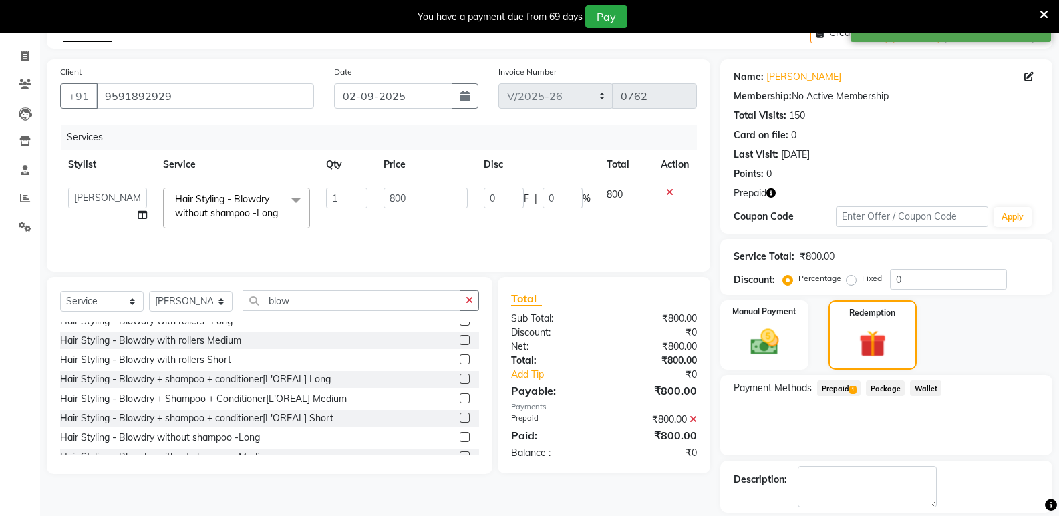
scroll to position [136, 0]
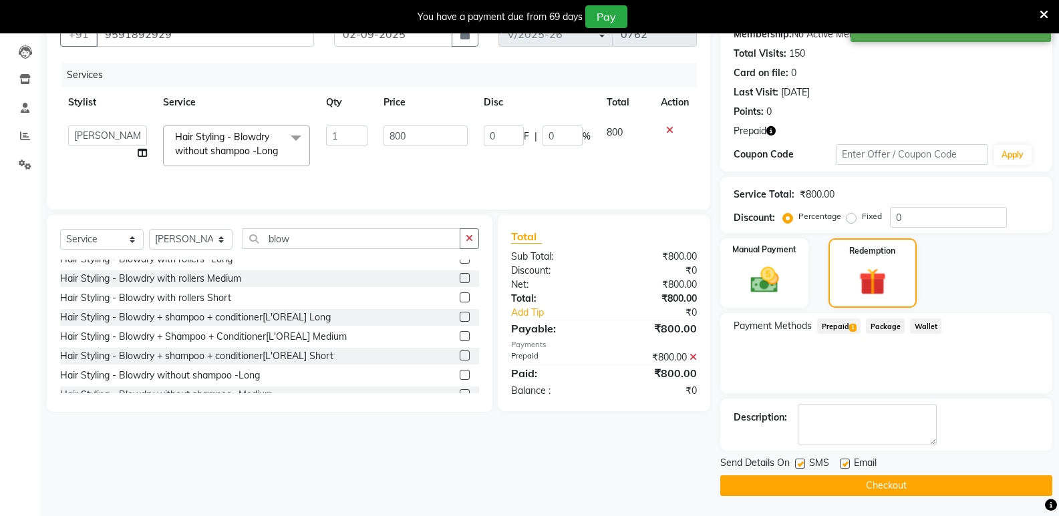
click at [899, 485] on button "Checkout" at bounding box center [886, 486] width 332 height 21
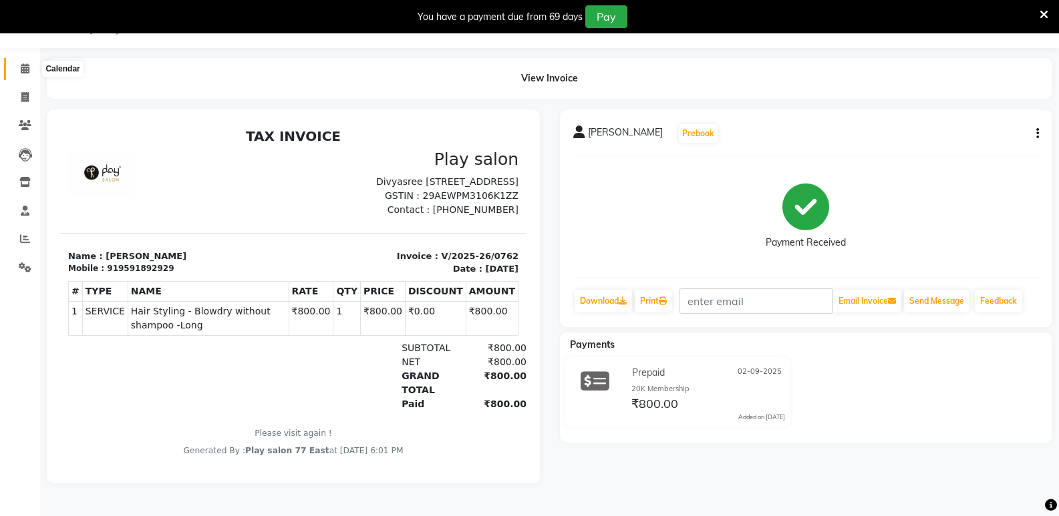
click at [28, 71] on icon at bounding box center [25, 68] width 9 height 10
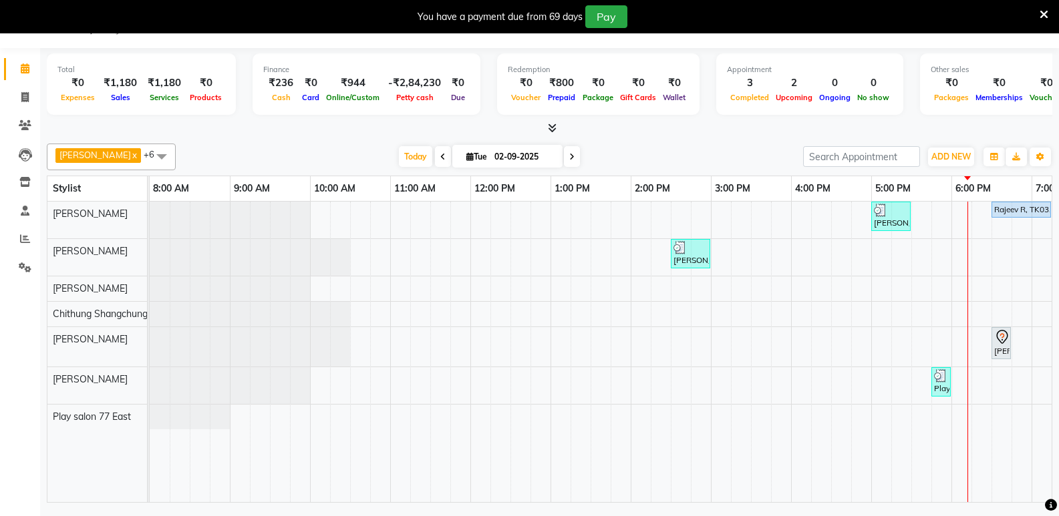
click at [569, 158] on icon at bounding box center [571, 157] width 5 height 8
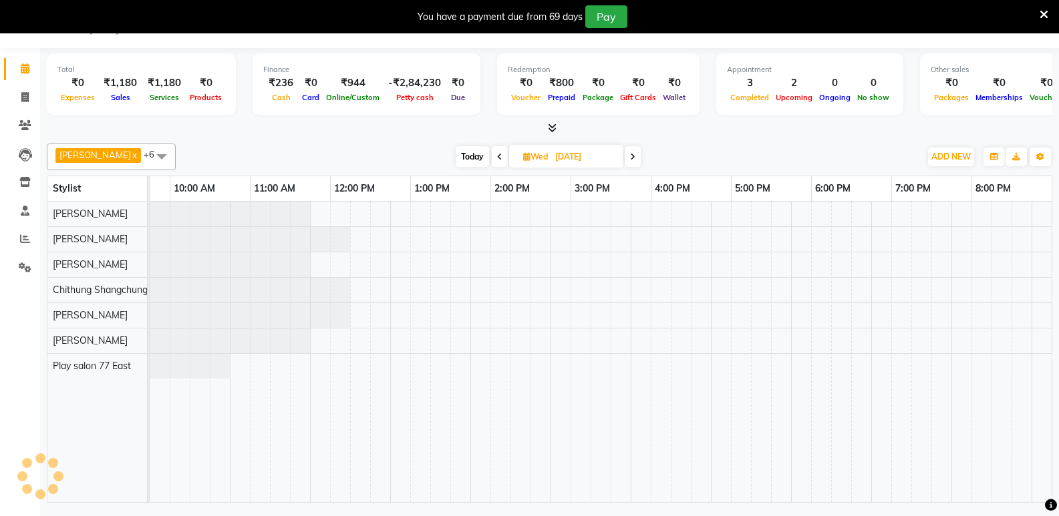
scroll to position [0, 140]
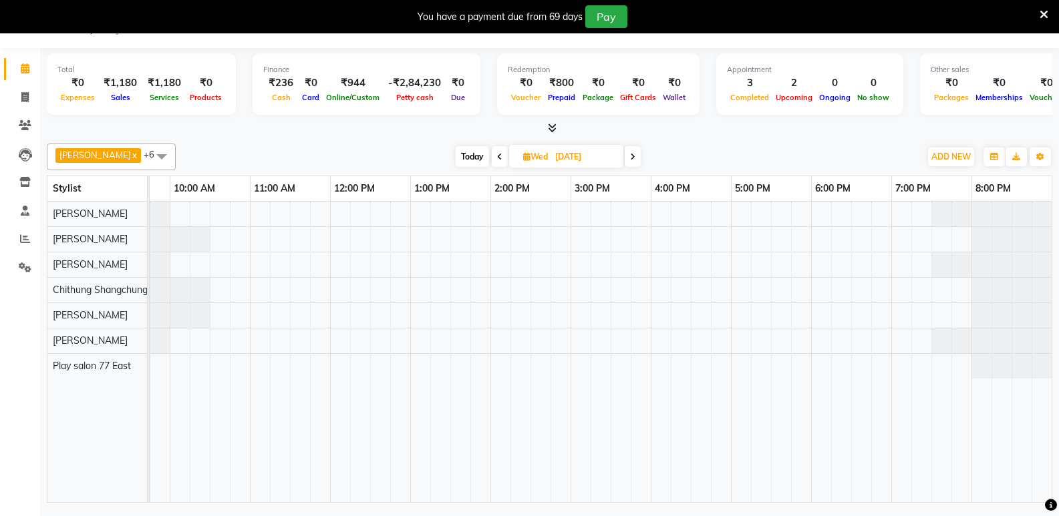
click at [497, 156] on icon at bounding box center [499, 157] width 5 height 8
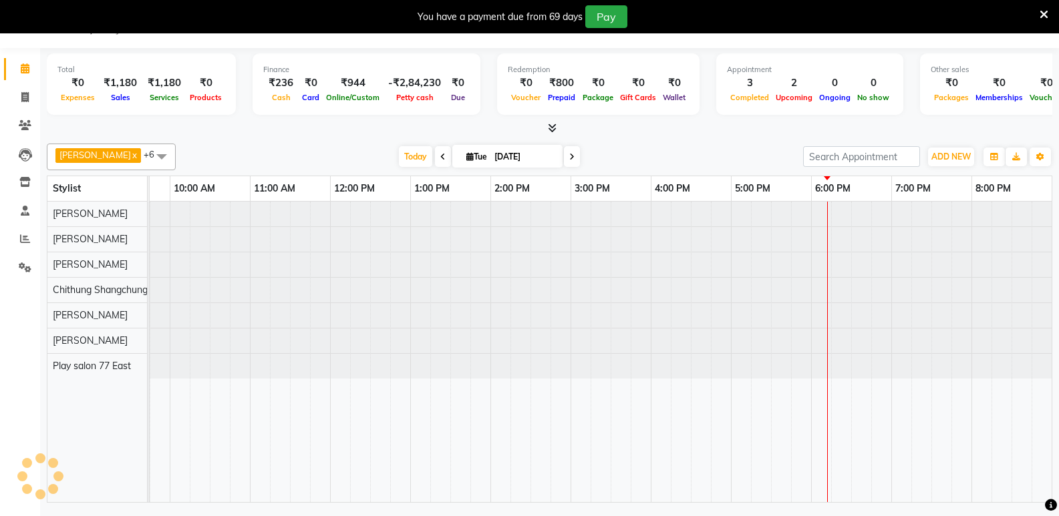
type input "02-09-2025"
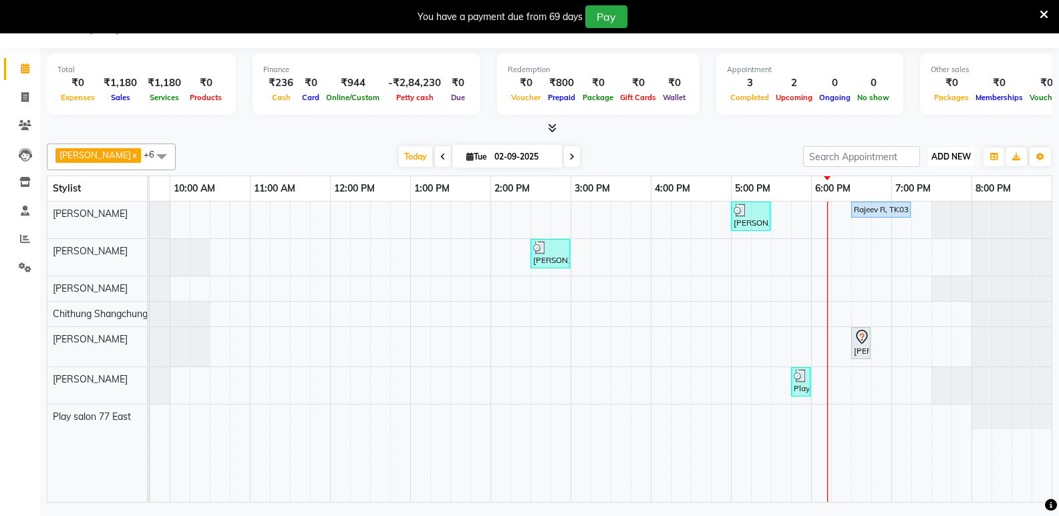
click at [965, 155] on span "ADD NEW" at bounding box center [950, 157] width 39 height 10
click at [937, 185] on button "Add Appointment" at bounding box center [921, 182] width 106 height 17
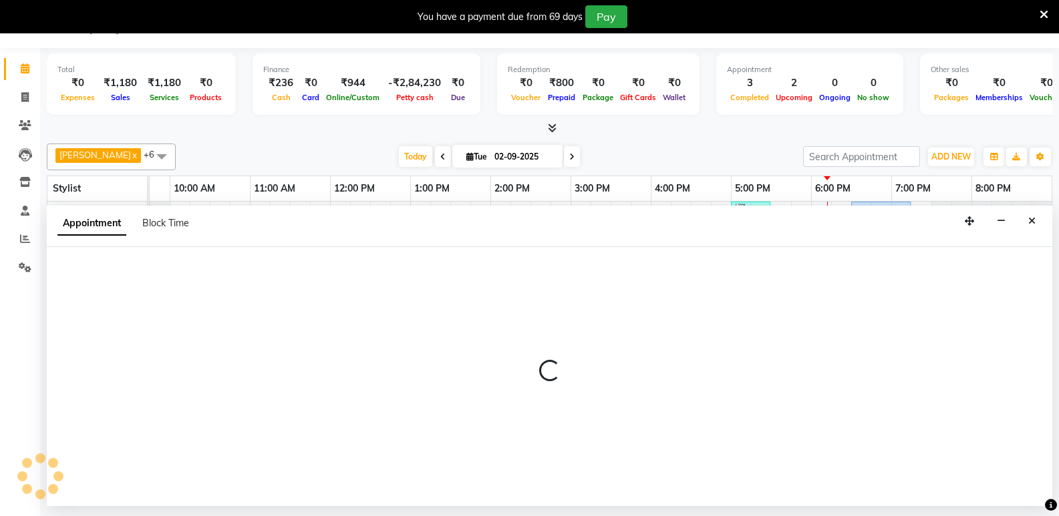
select select "tentative"
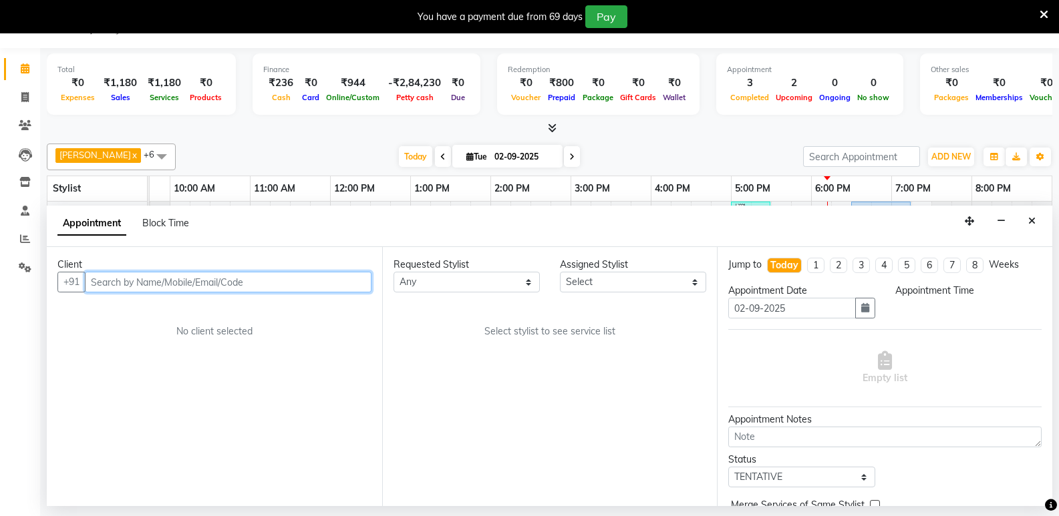
select select "540"
click at [184, 286] on input "text" at bounding box center [228, 282] width 287 height 21
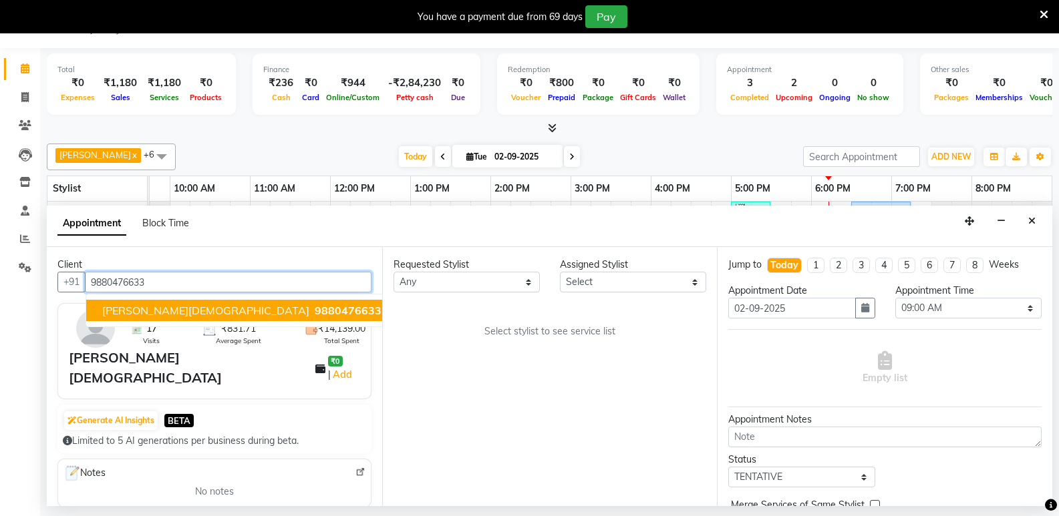
click at [315, 306] on span "9880476633" at bounding box center [348, 310] width 67 height 13
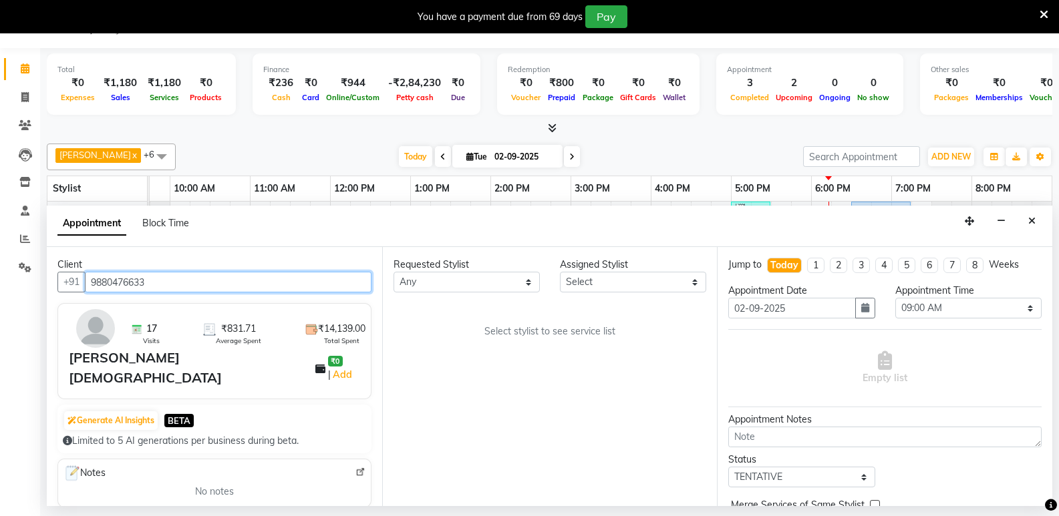
type input "9880476633"
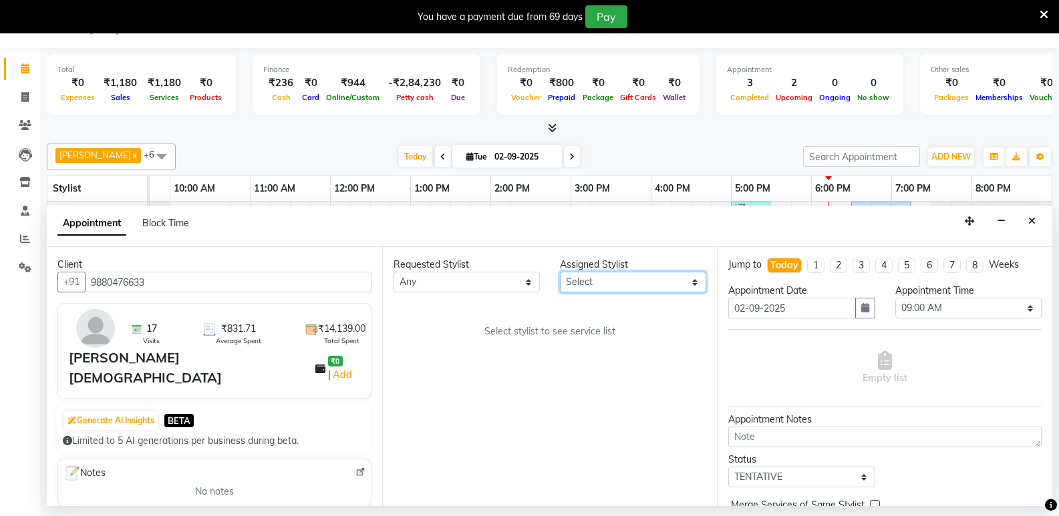
drag, startPoint x: 602, startPoint y: 282, endPoint x: 617, endPoint y: 281, distance: 15.4
click at [602, 281] on select "Select [PERSON_NAME] Boicy Haokip [PERSON_NAME] Chithung Shangchungla Dawa [PER…" at bounding box center [633, 282] width 146 height 21
select select "84936"
click at [560, 272] on select "Select [PERSON_NAME] Boicy Haokip [PERSON_NAME] Chithung Shangchungla Dawa [PER…" at bounding box center [633, 282] width 146 height 21
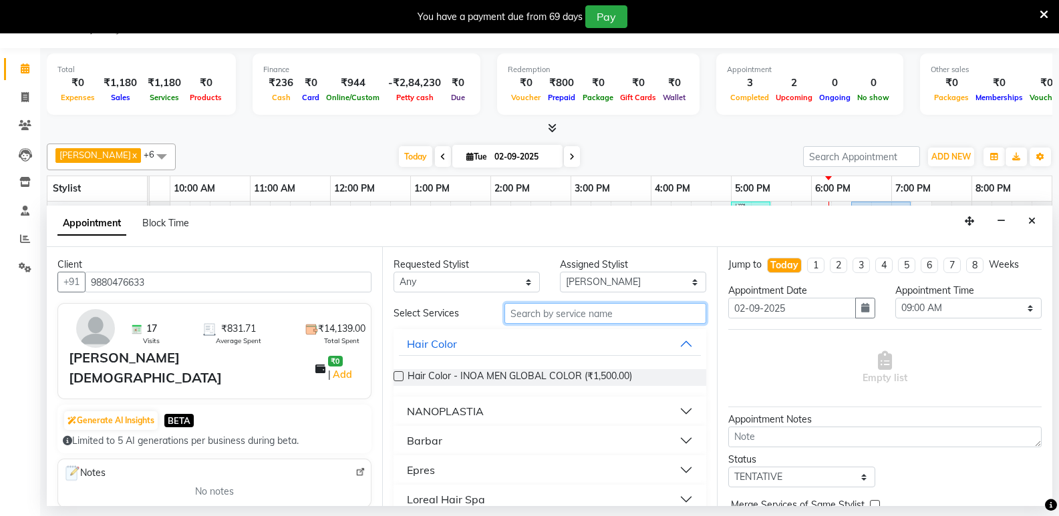
click at [541, 313] on input "text" at bounding box center [605, 313] width 202 height 21
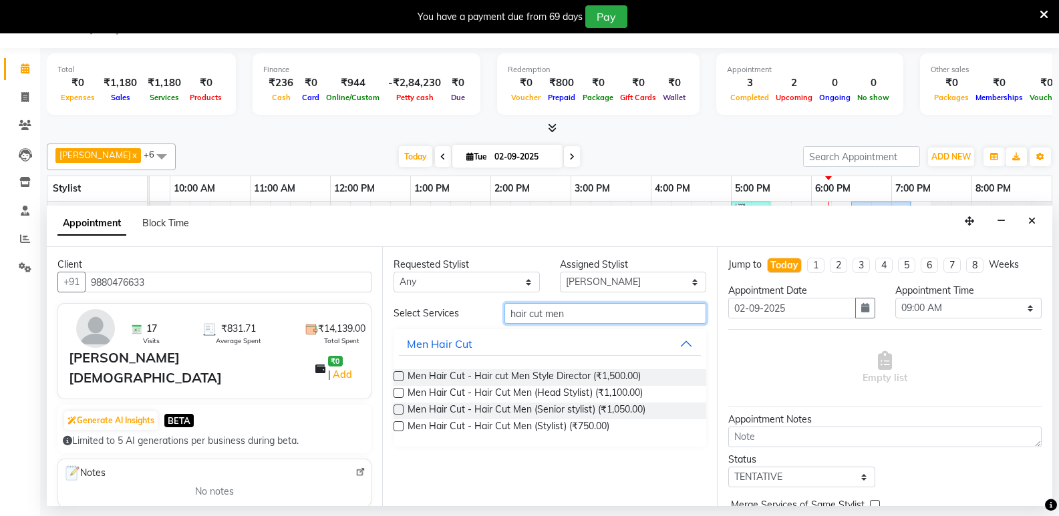
type input "hair cut men"
click at [398, 428] on label at bounding box center [399, 427] width 10 height 10
click at [398, 428] on input "checkbox" at bounding box center [398, 428] width 9 height 9
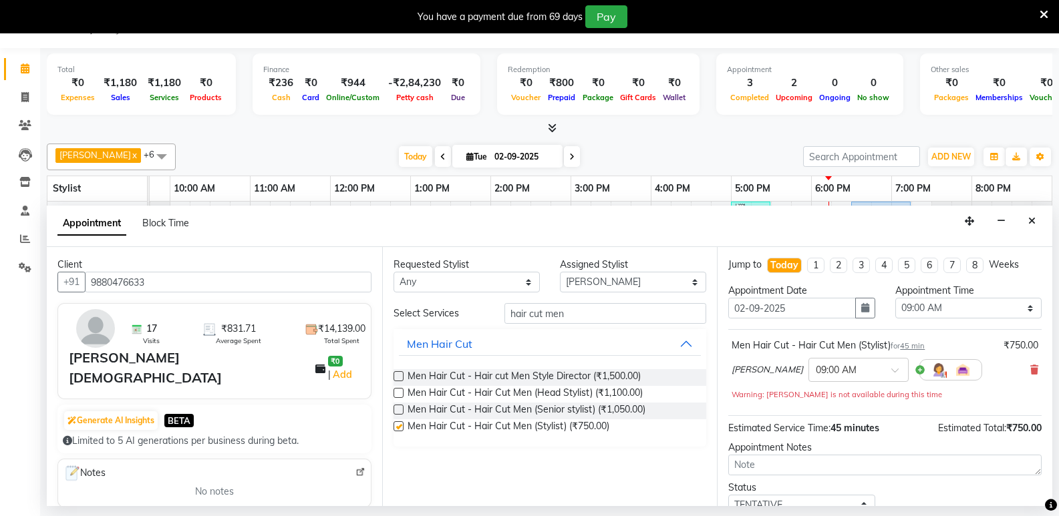
checkbox input "false"
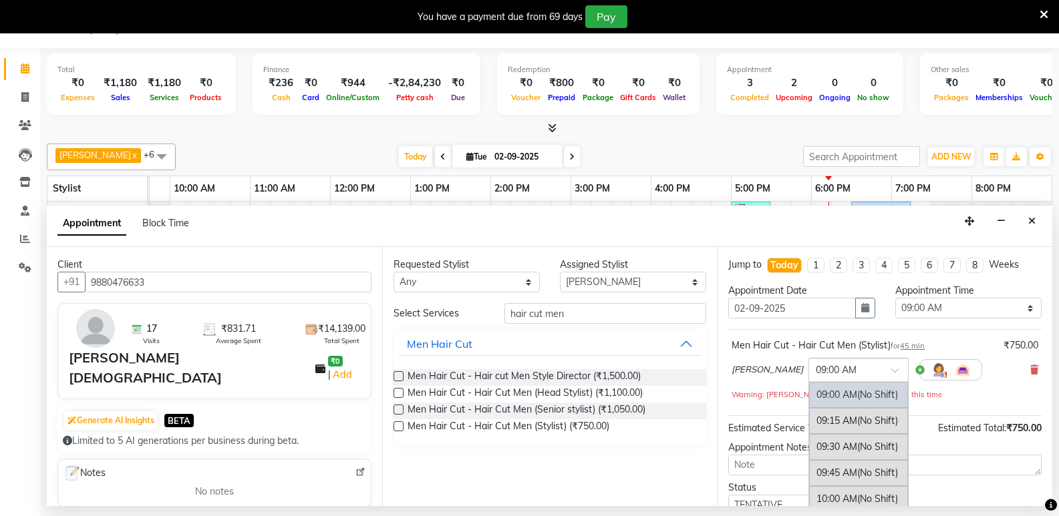
click at [849, 371] on input "text" at bounding box center [845, 369] width 59 height 14
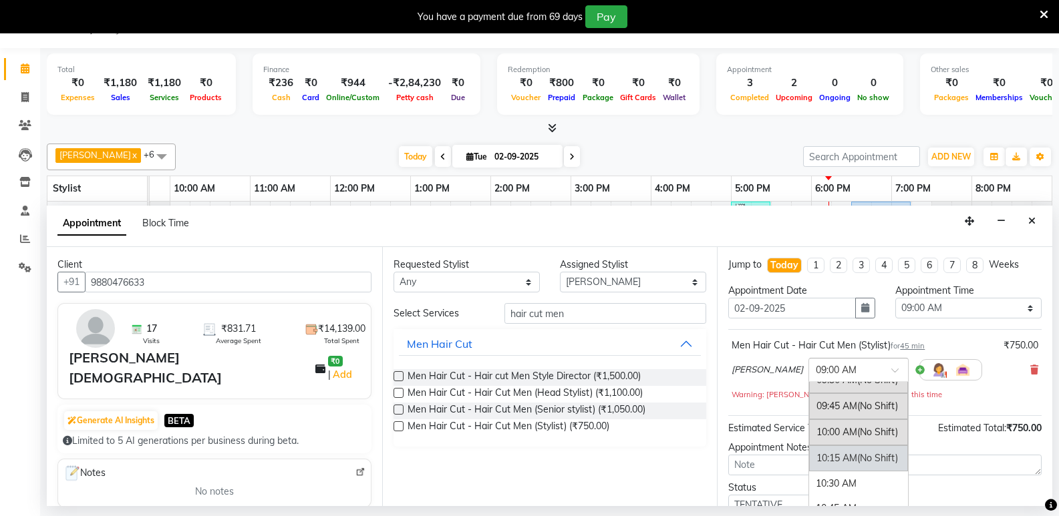
click at [828, 462] on div "10:15 AM (No Shift)" at bounding box center [858, 459] width 99 height 26
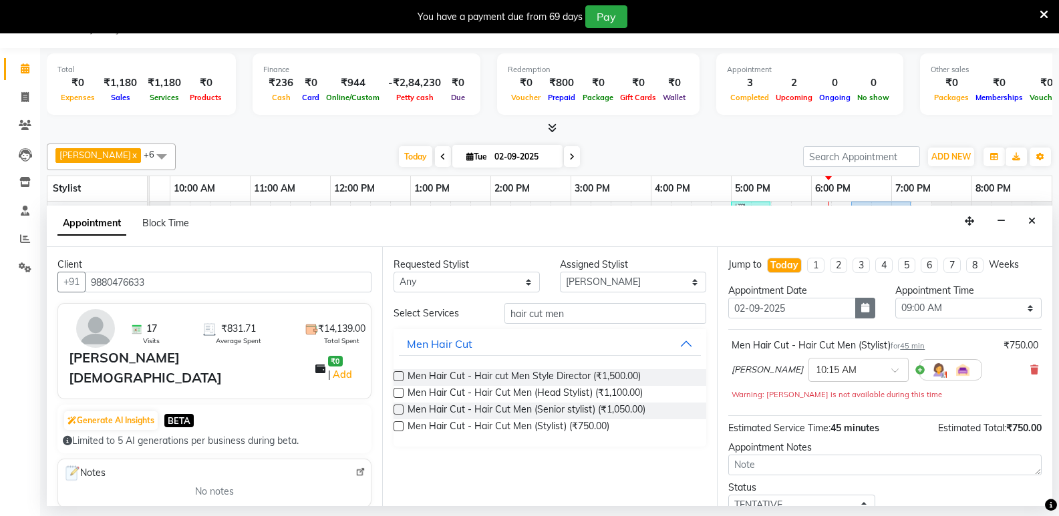
click at [863, 315] on button "button" at bounding box center [865, 308] width 20 height 21
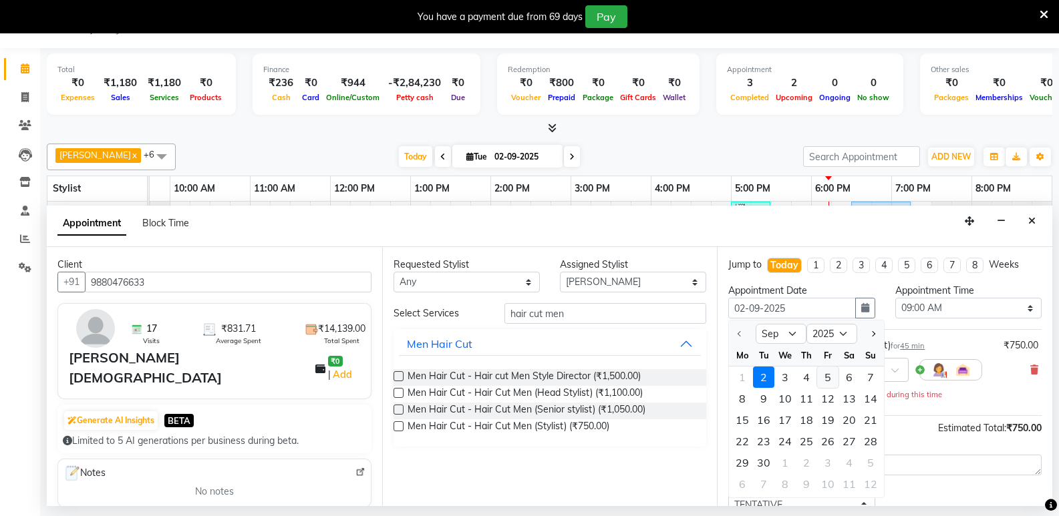
click at [831, 378] on div "5" at bounding box center [827, 377] width 21 height 21
type input "[DATE]"
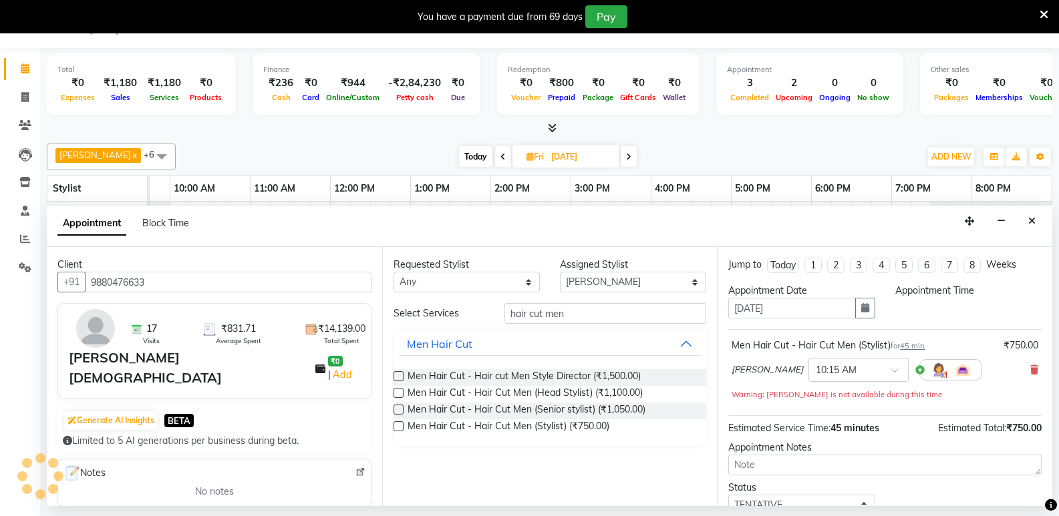
select select "540"
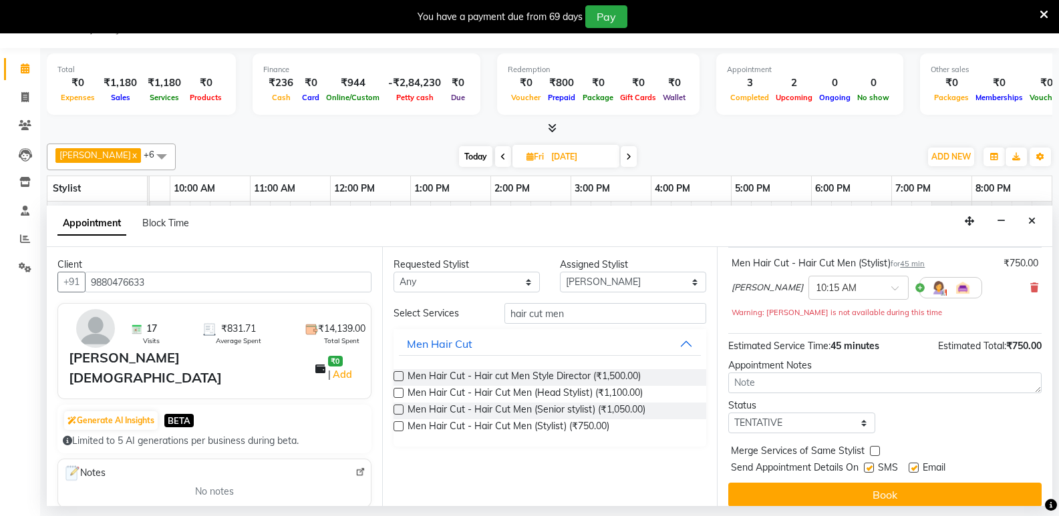
scroll to position [94, 0]
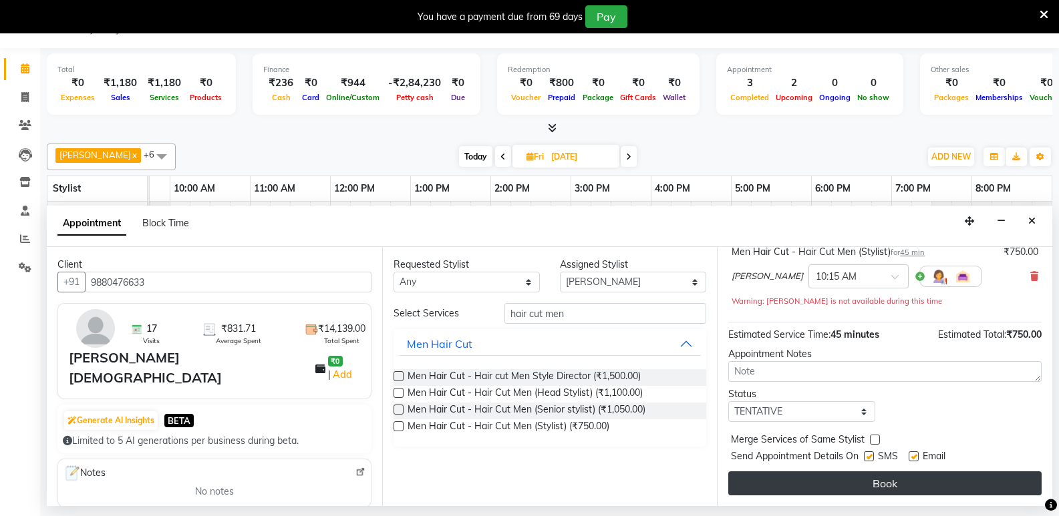
click at [874, 483] on button "Book" at bounding box center [884, 484] width 313 height 24
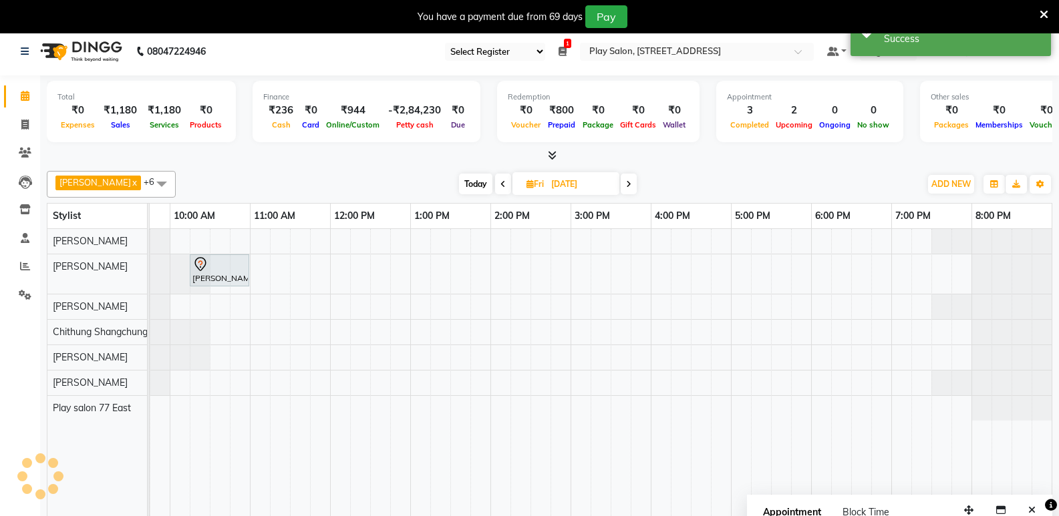
scroll to position [0, 0]
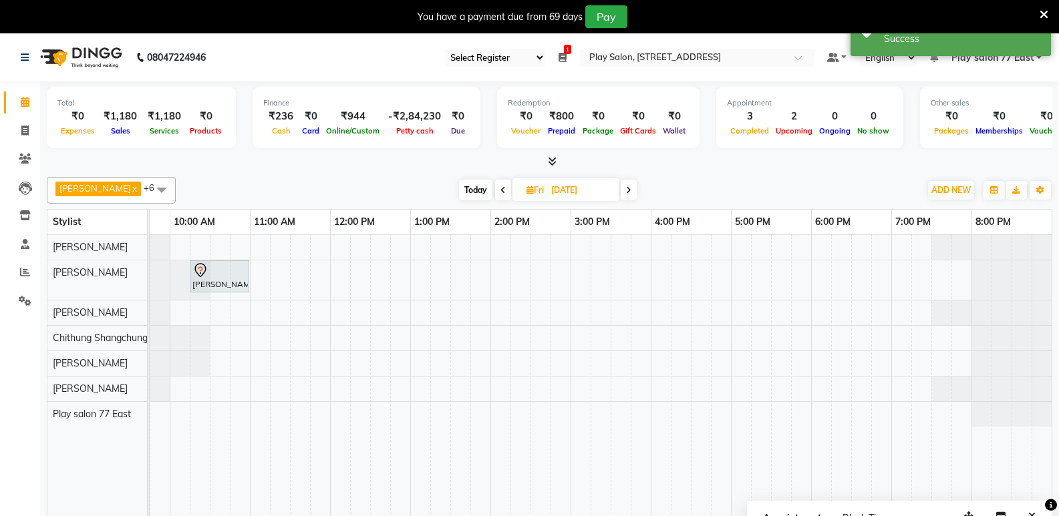
click at [500, 188] on icon at bounding box center [502, 190] width 5 height 8
type input "[DATE]"
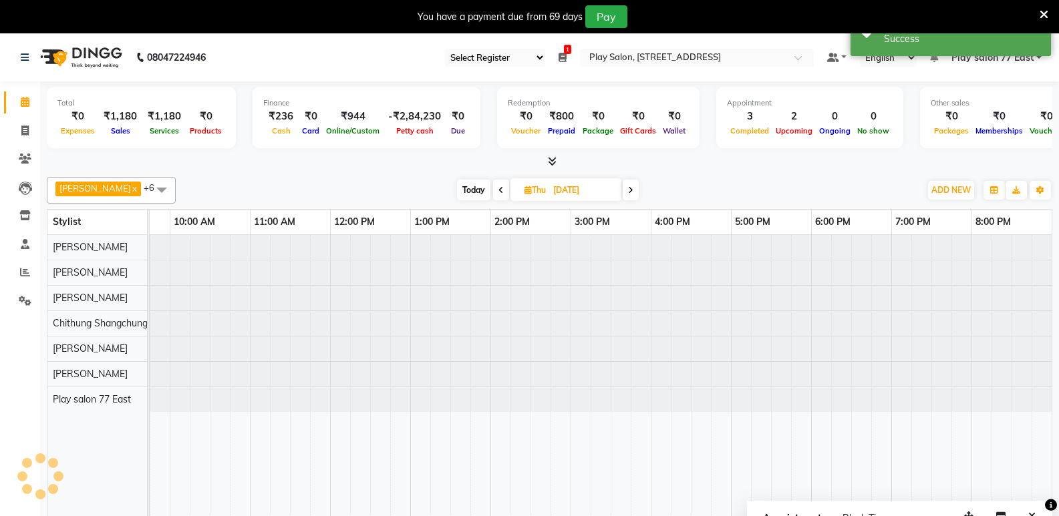
click at [541, 190] on span "Thu" at bounding box center [535, 190] width 28 height 10
select select "9"
select select "2025"
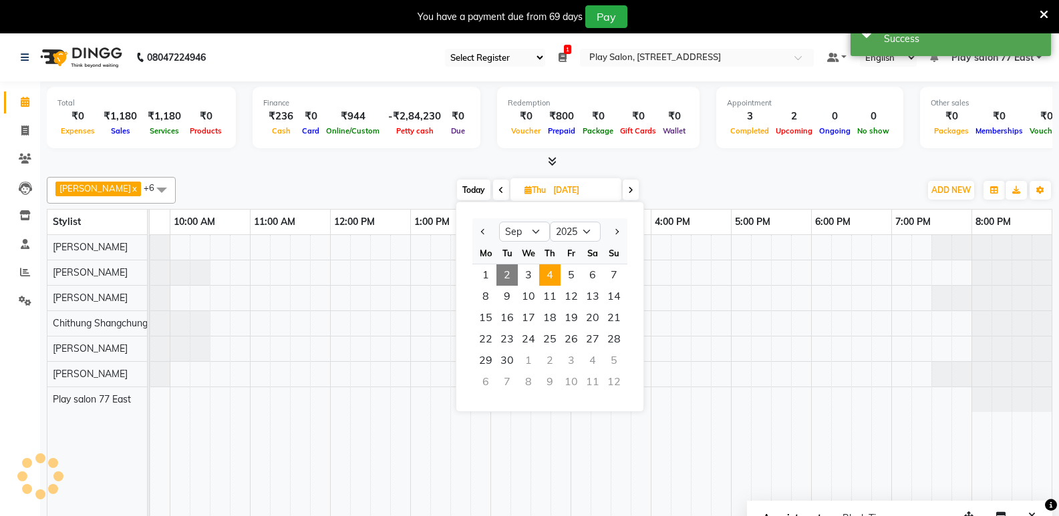
scroll to position [0, 140]
click at [503, 278] on span "2" at bounding box center [506, 275] width 21 height 21
type input "02-09-2025"
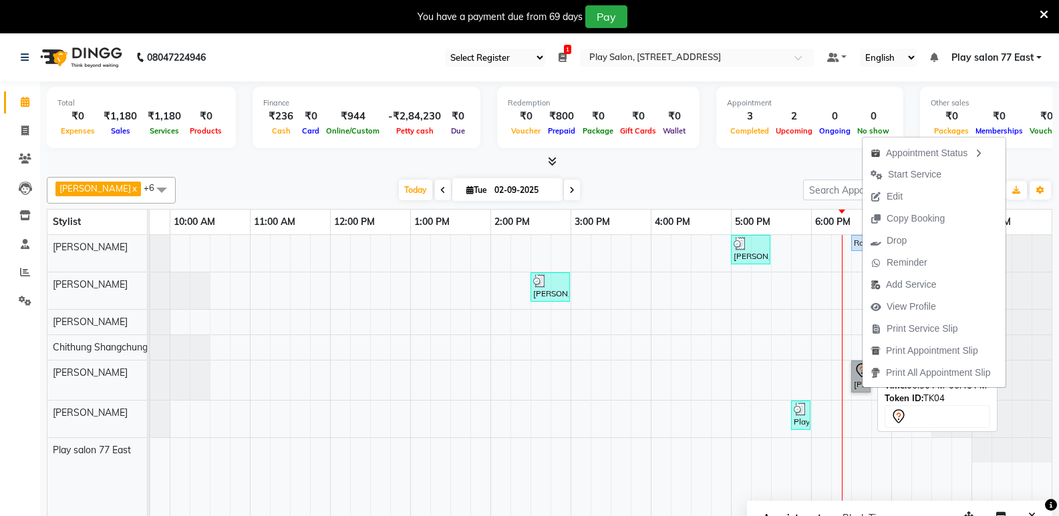
click at [859, 380] on link "[PERSON_NAME], TK04, 06:30 PM-06:45 PM, Threading - Threading-Eye Brow Shaping" at bounding box center [860, 377] width 19 height 32
select select "7"
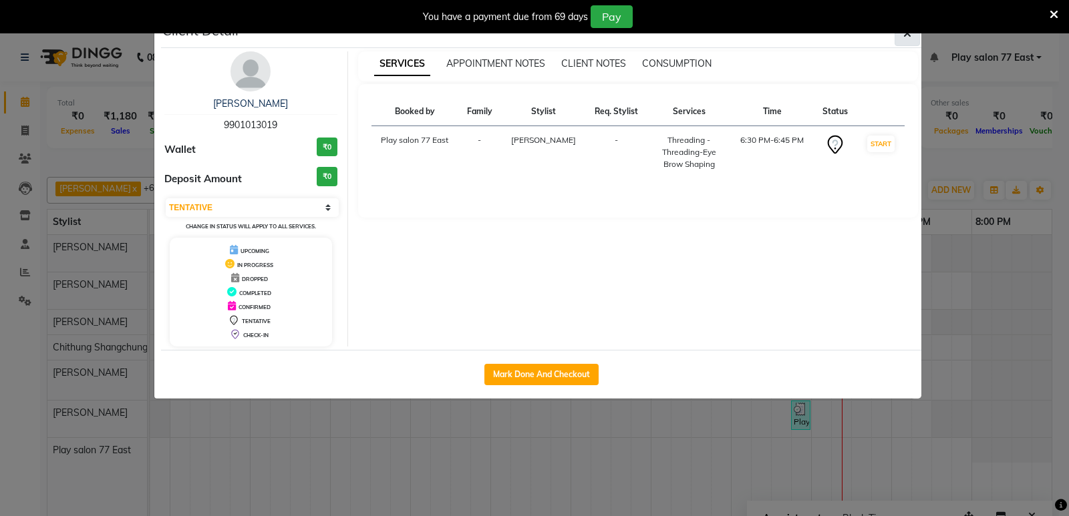
click at [903, 34] on button "button" at bounding box center [907, 33] width 25 height 25
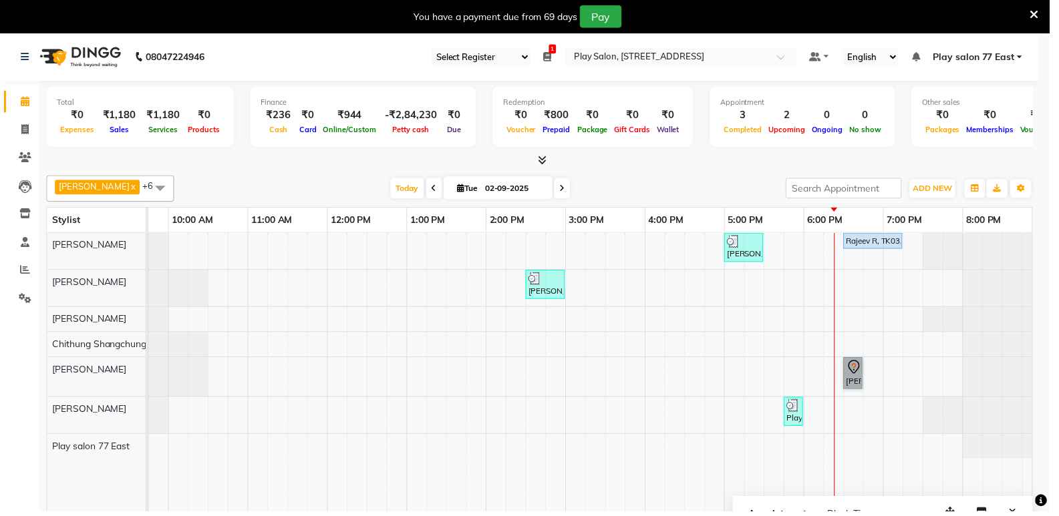
scroll to position [0, 130]
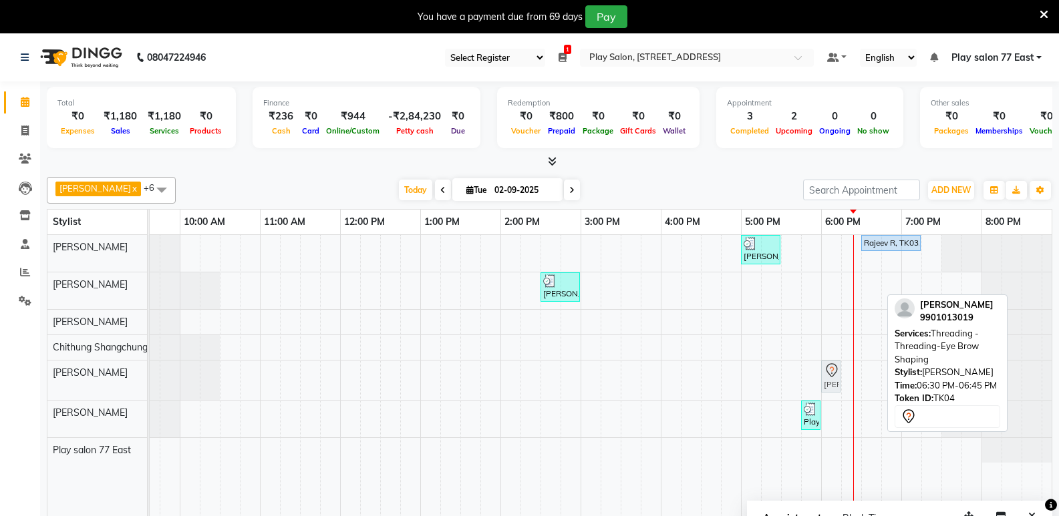
drag, startPoint x: 875, startPoint y: 379, endPoint x: 842, endPoint y: 385, distance: 33.3
click at [842, 385] on div "[PERSON_NAME] ., TK01, 05:00 PM-05:30 PM, Hair Styling - Blowdry without shampo…" at bounding box center [540, 385] width 1042 height 301
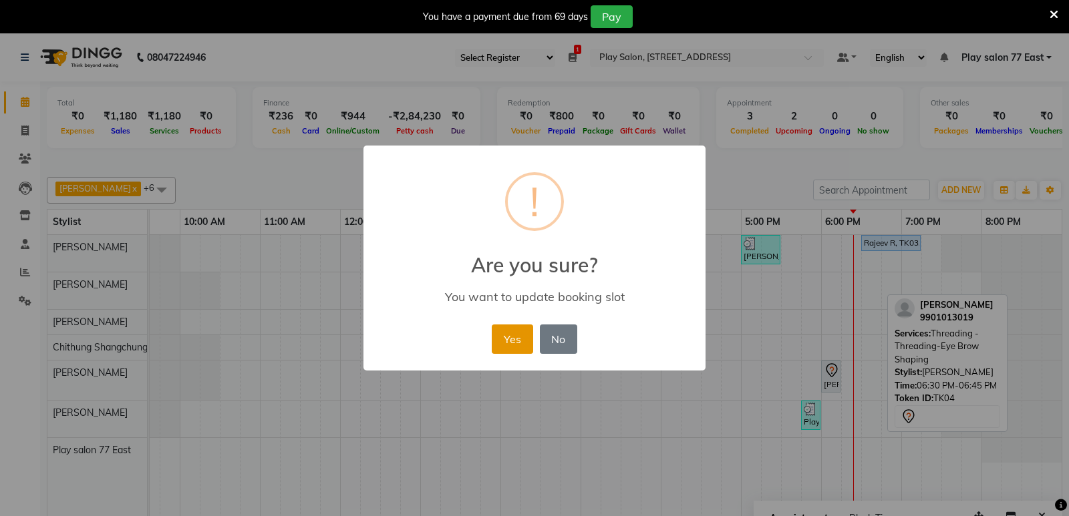
click at [524, 343] on button "Yes" at bounding box center [512, 339] width 41 height 29
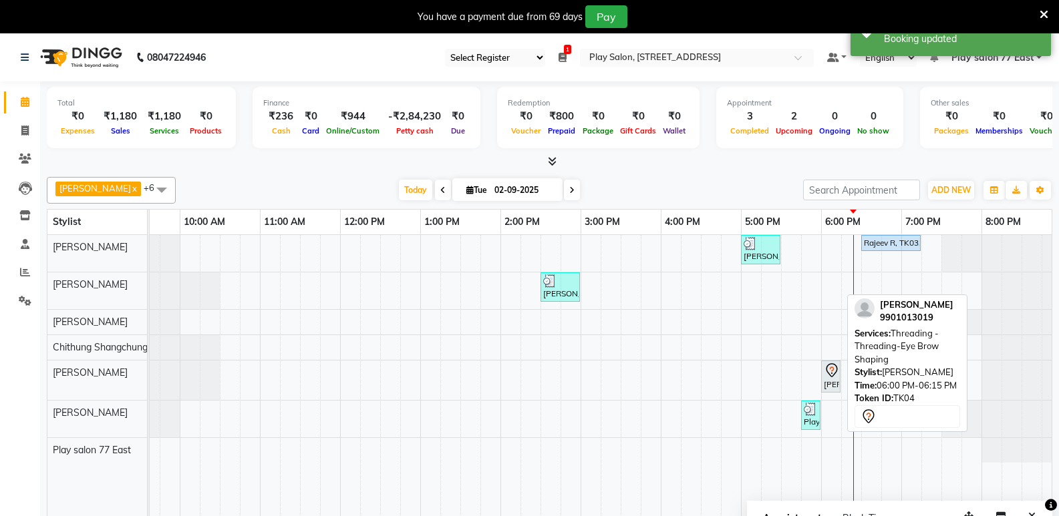
click at [827, 384] on div "[PERSON_NAME], TK04, 06:00 PM-06:15 PM, Threading - Threading-Eye Brow Shaping" at bounding box center [830, 377] width 17 height 28
click at [826, 385] on div "[PERSON_NAME], TK04, 06:00 PM-06:15 PM, Threading - Threading-Eye Brow Shaping" at bounding box center [830, 377] width 17 height 28
select select "7"
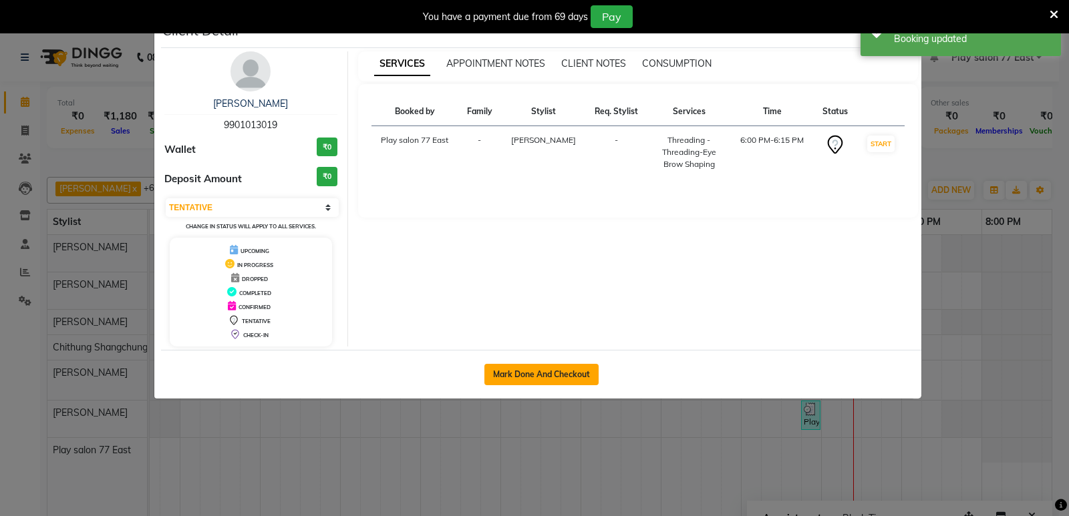
click at [562, 370] on button "Mark Done And Checkout" at bounding box center [541, 374] width 114 height 21
select select "8547"
select select "service"
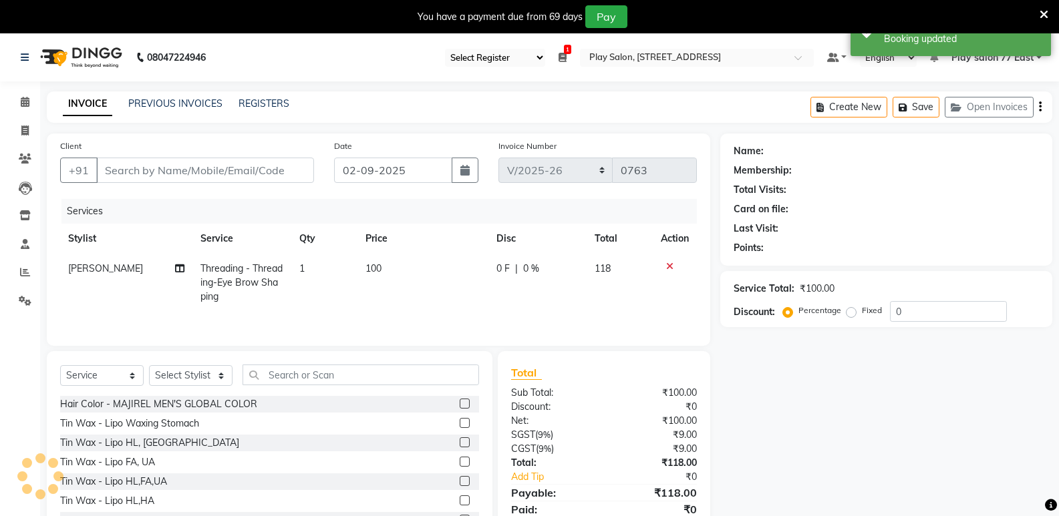
type input "9901013019"
select select "84932"
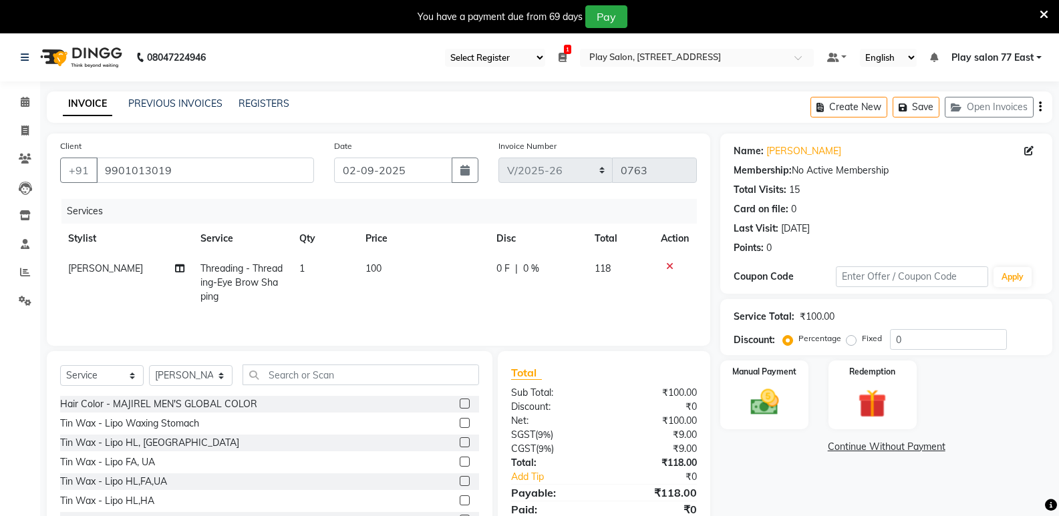
click at [668, 267] on icon at bounding box center [669, 266] width 7 height 9
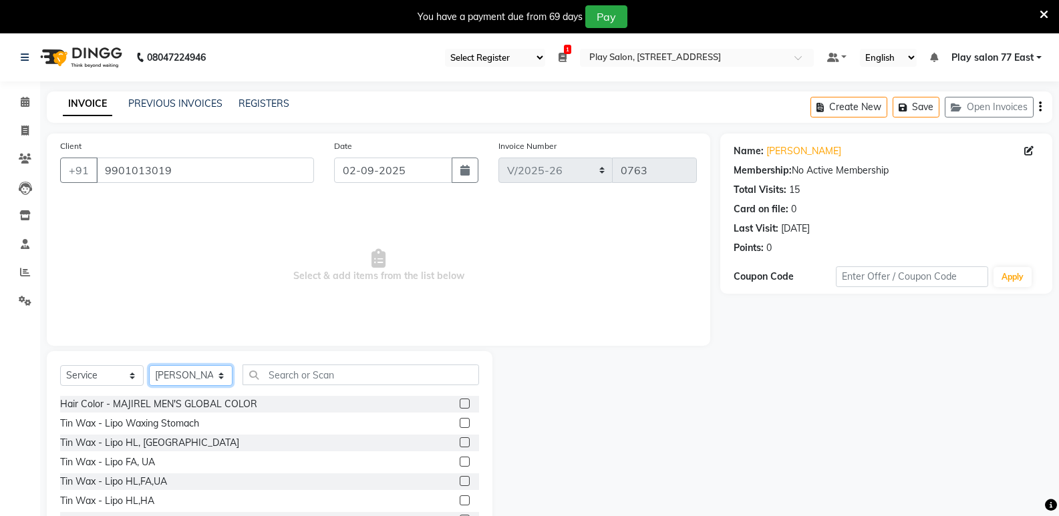
click at [194, 368] on select "Select Stylist [PERSON_NAME] Bhidadar [PERSON_NAME] Boicy Haokip [PERSON_NAME] …" at bounding box center [191, 375] width 84 height 21
click at [149, 365] on select "Select Stylist [PERSON_NAME] Bhidadar [PERSON_NAME] Boicy Haokip [PERSON_NAME] …" at bounding box center [191, 375] width 84 height 21
click at [267, 373] on input "text" at bounding box center [361, 375] width 237 height 21
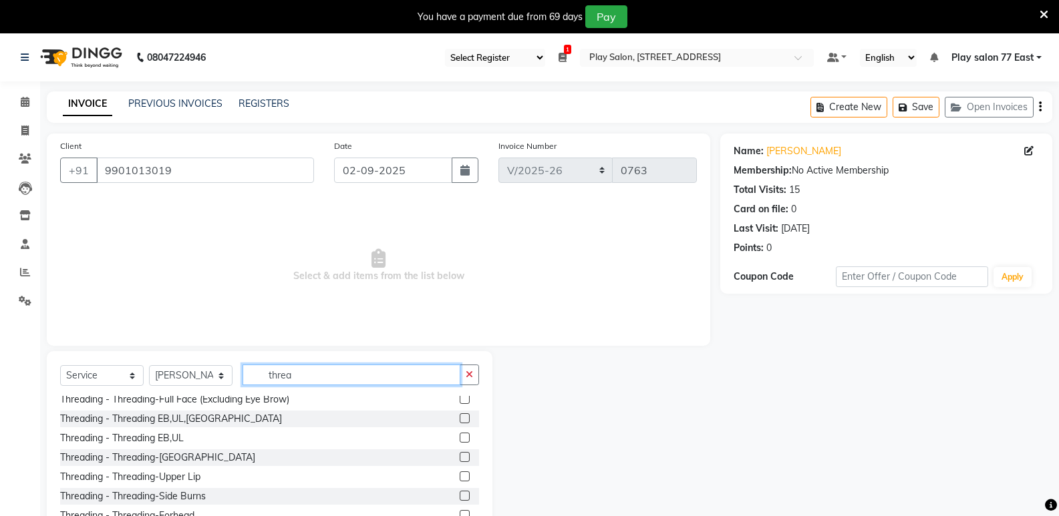
scroll to position [118, 0]
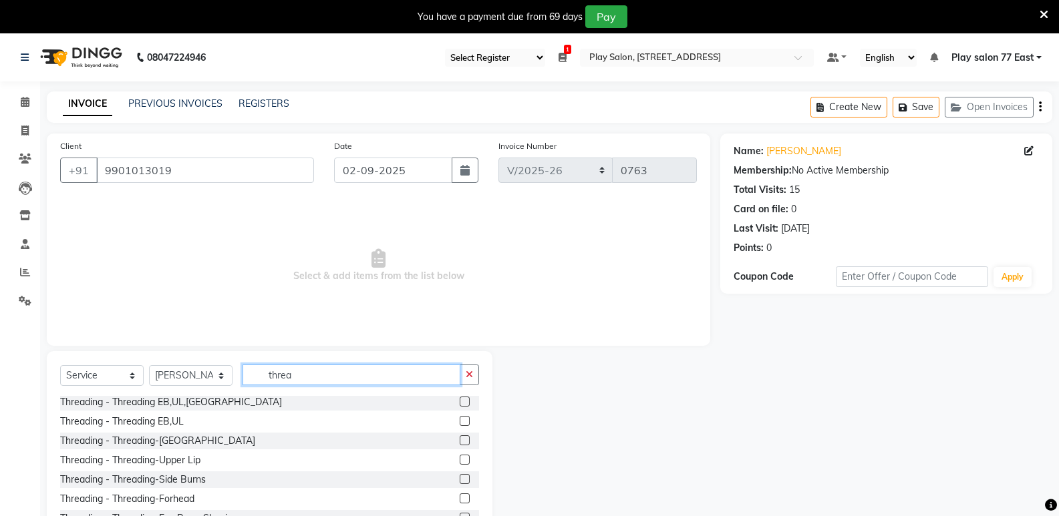
type input "threa"
click at [460, 419] on label at bounding box center [465, 421] width 10 height 10
click at [460, 419] on input "checkbox" at bounding box center [464, 422] width 9 height 9
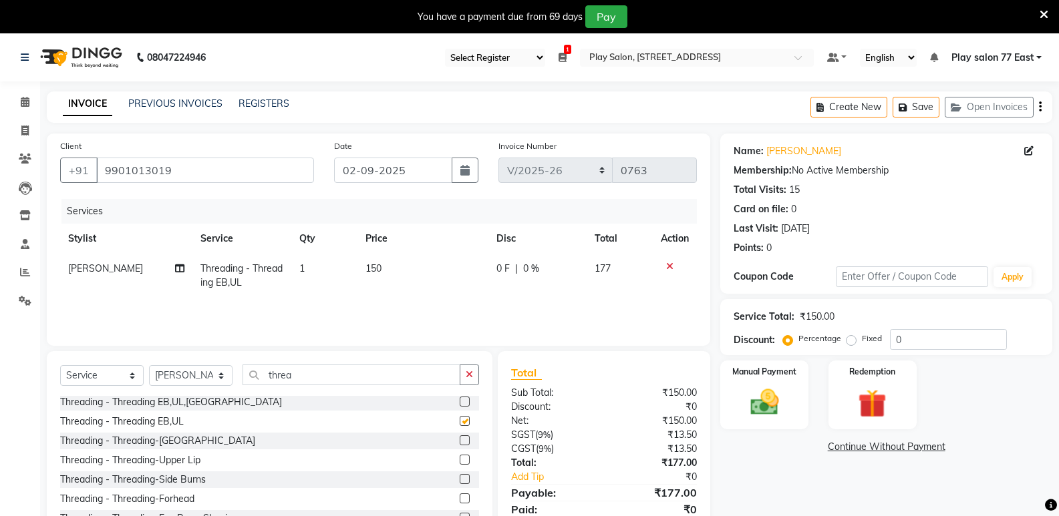
checkbox input "false"
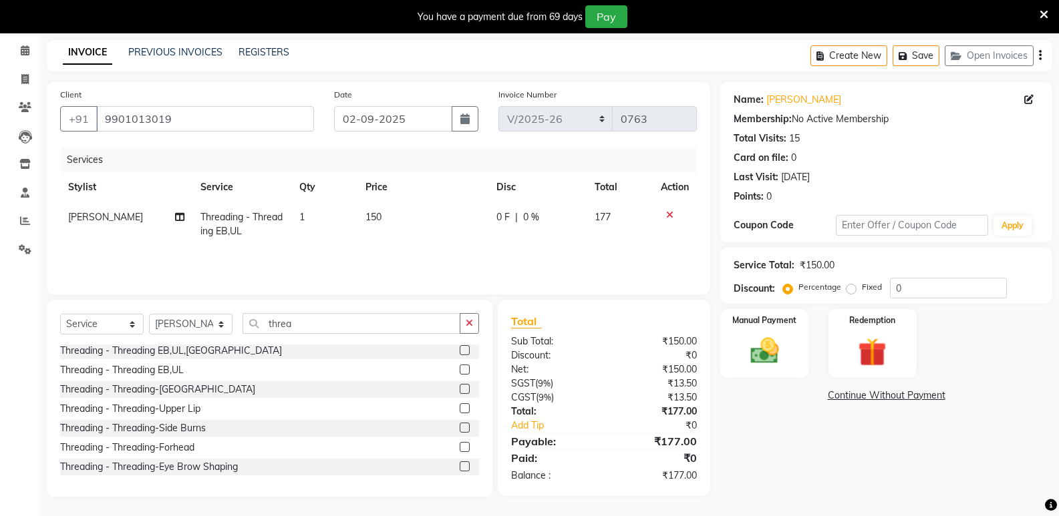
scroll to position [52, 0]
click at [751, 369] on div "Manual Payment" at bounding box center [765, 342] width 92 height 71
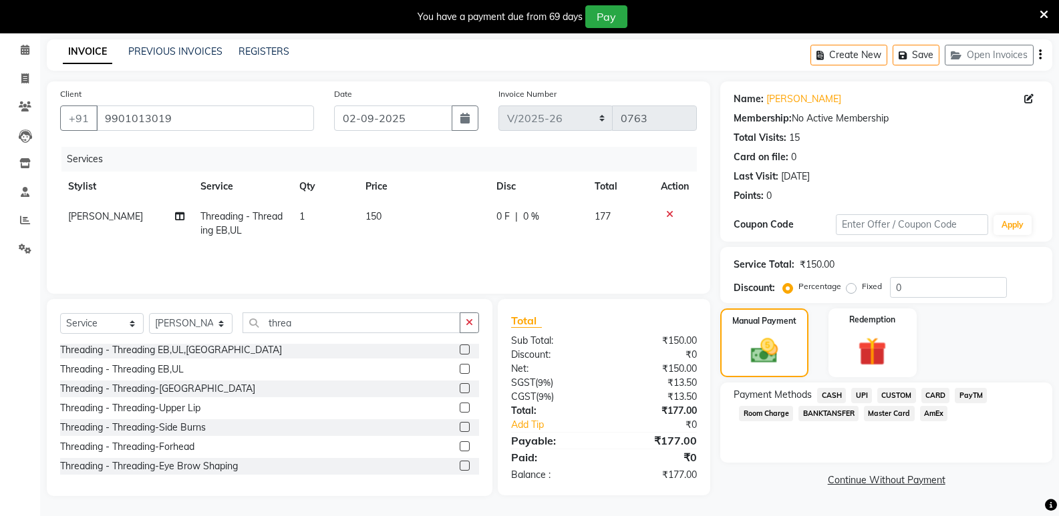
click at [864, 394] on span "UPI" at bounding box center [861, 395] width 21 height 15
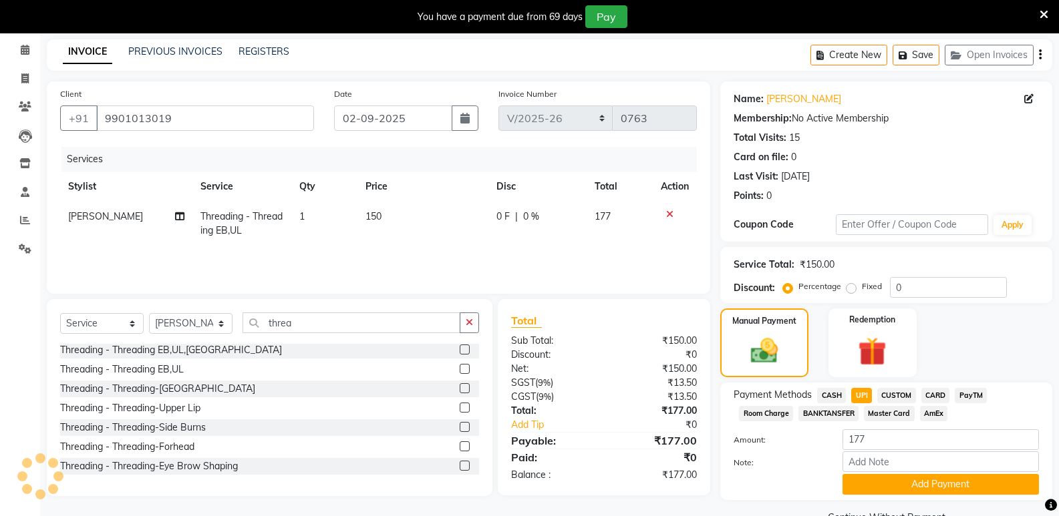
scroll to position [84, 0]
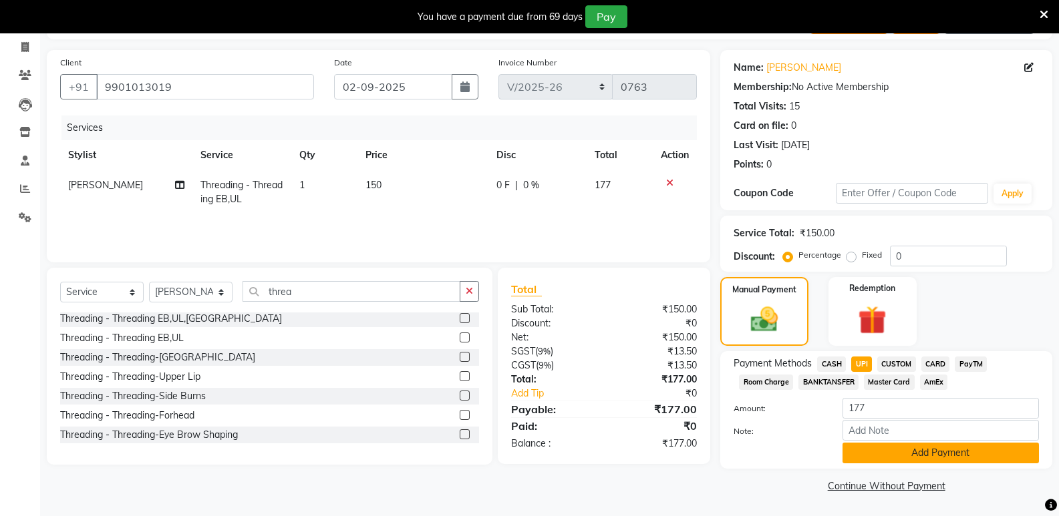
click at [958, 457] on button "Add Payment" at bounding box center [941, 453] width 196 height 21
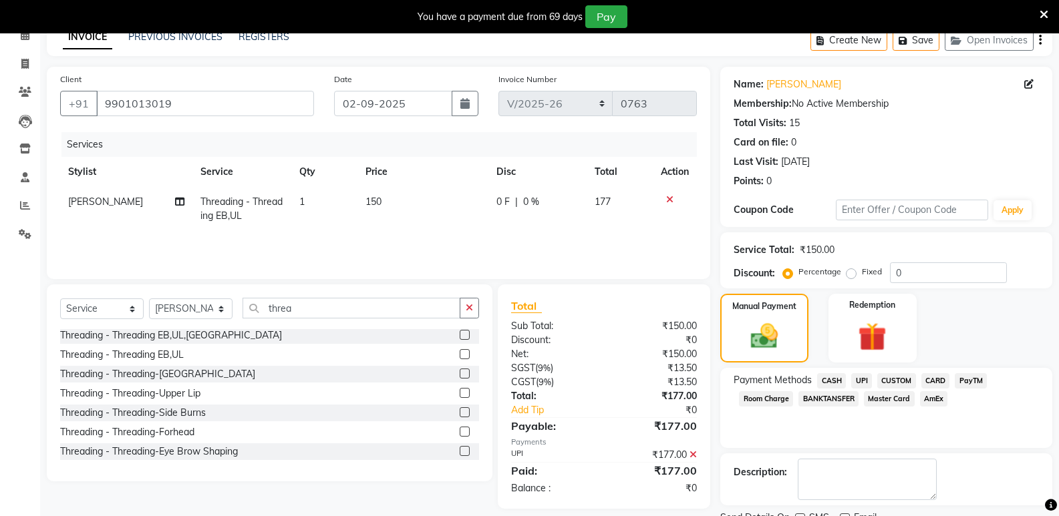
scroll to position [122, 0]
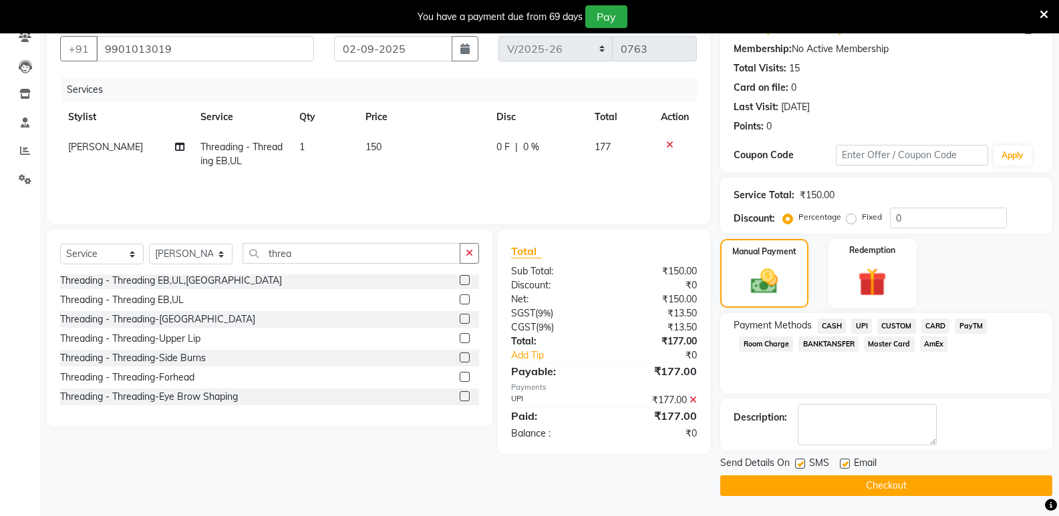
click at [889, 484] on button "Checkout" at bounding box center [886, 486] width 332 height 21
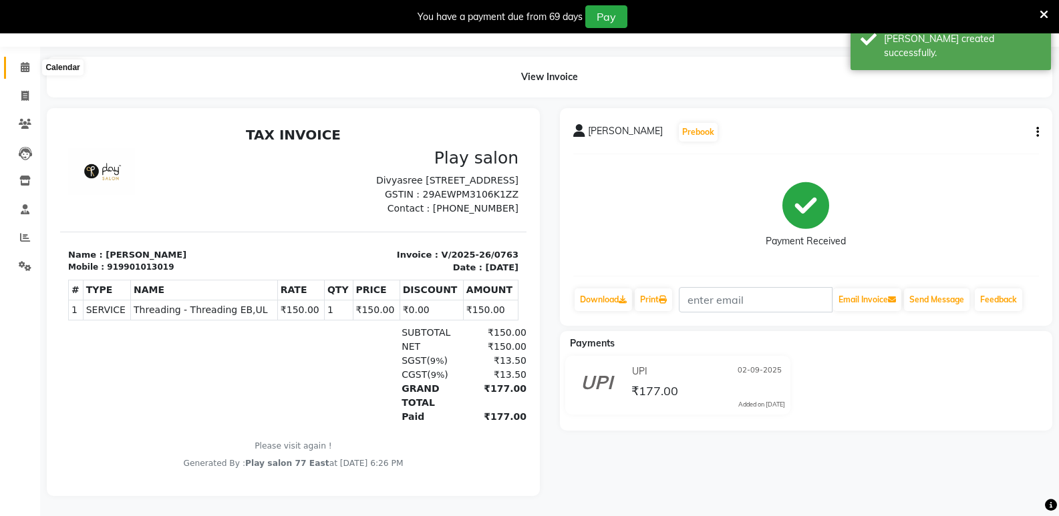
click at [24, 62] on icon at bounding box center [25, 67] width 9 height 10
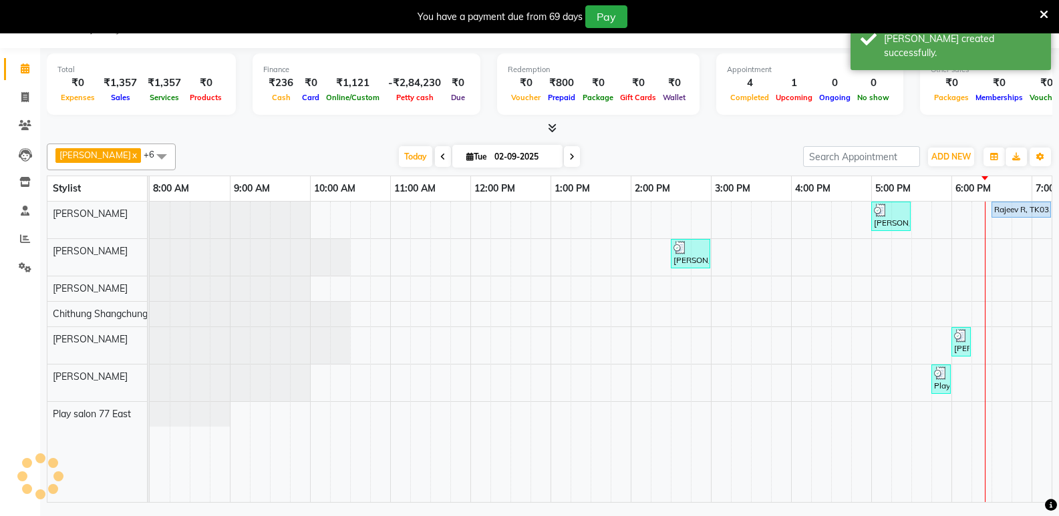
scroll to position [33, 0]
click at [960, 154] on span "ADD NEW" at bounding box center [950, 157] width 39 height 10
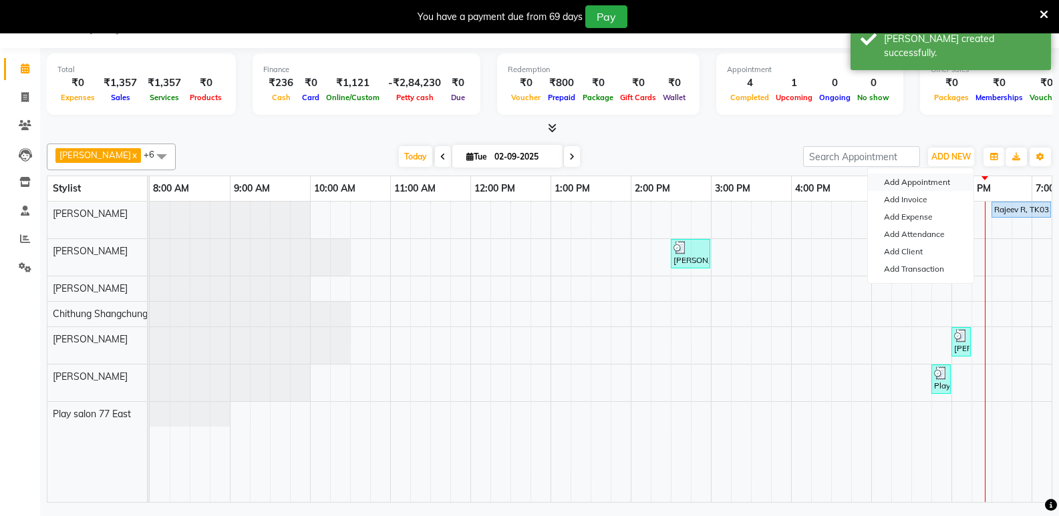
click at [920, 184] on button "Add Appointment" at bounding box center [921, 182] width 106 height 17
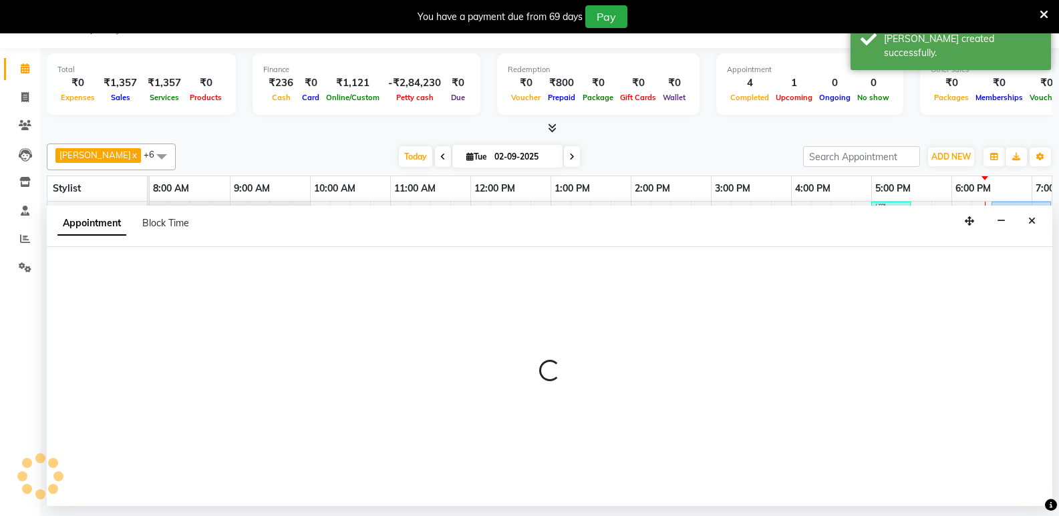
select select "tentative"
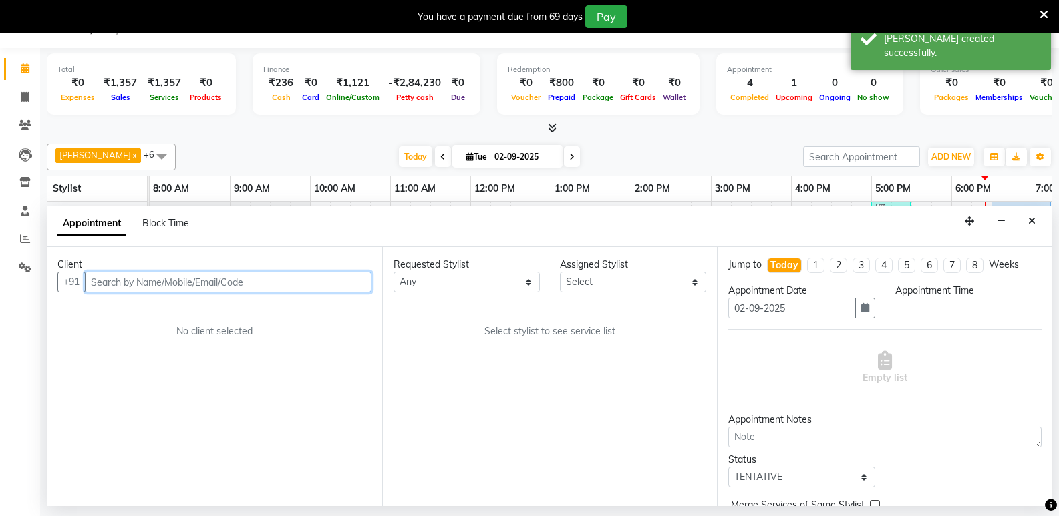
select select "540"
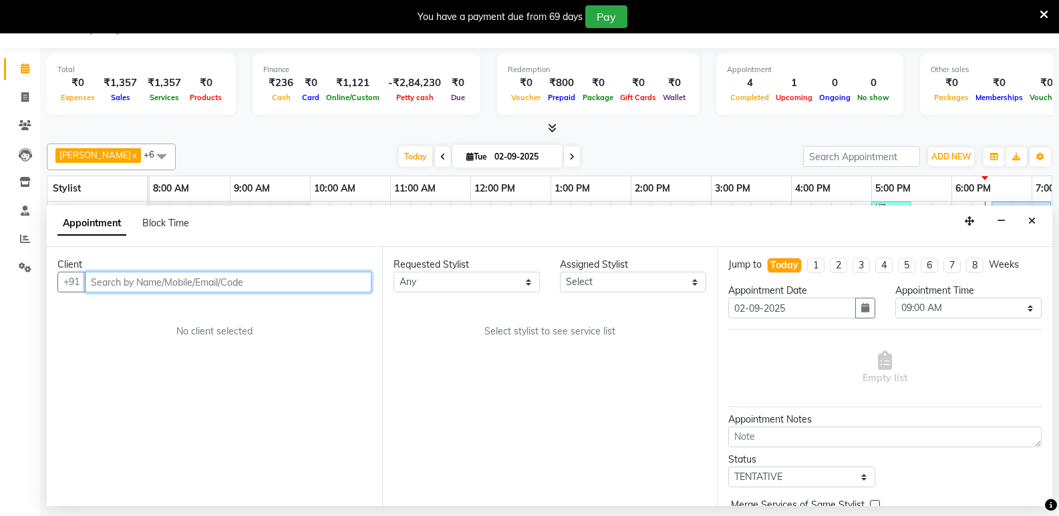
click at [147, 275] on input "text" at bounding box center [228, 282] width 287 height 21
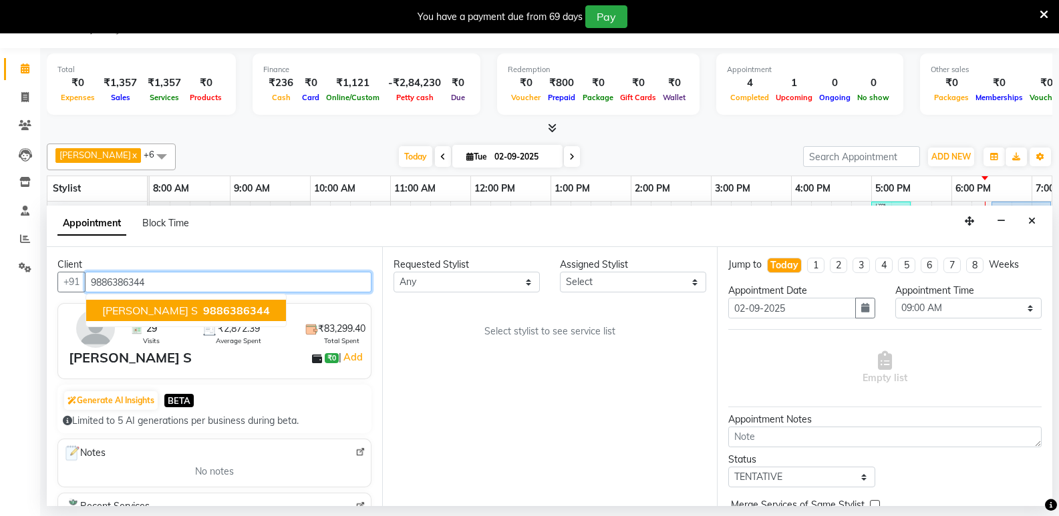
click at [150, 311] on button "[PERSON_NAME] S 9886386344" at bounding box center [186, 310] width 200 height 21
type input "9886386344"
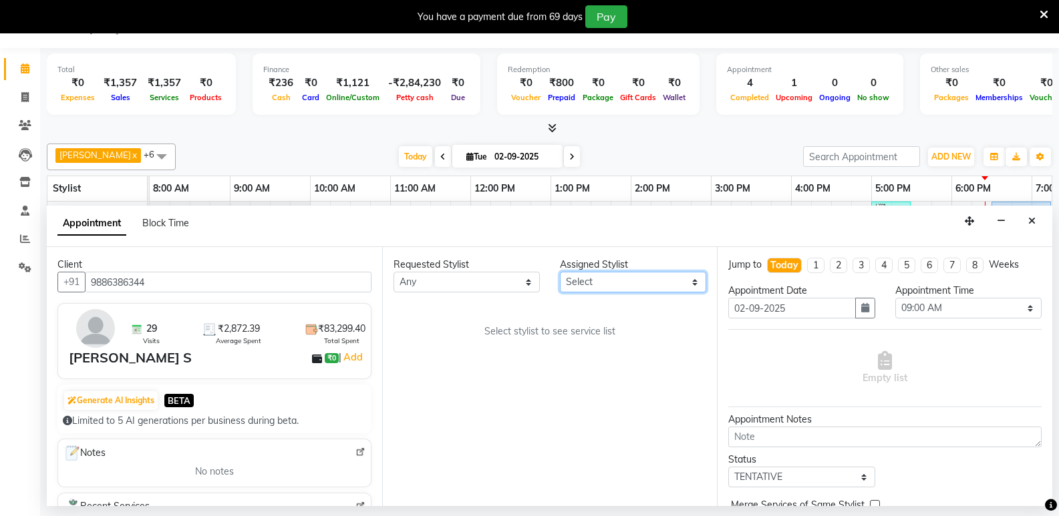
click at [577, 279] on select "Select [PERSON_NAME] Boicy Haokip [PERSON_NAME] Chithung Shangchungla Dawa [PER…" at bounding box center [633, 282] width 146 height 21
select select "84927"
click at [560, 272] on select "Select [PERSON_NAME] Boicy Haokip [PERSON_NAME] Chithung Shangchungla Dawa [PER…" at bounding box center [633, 282] width 146 height 21
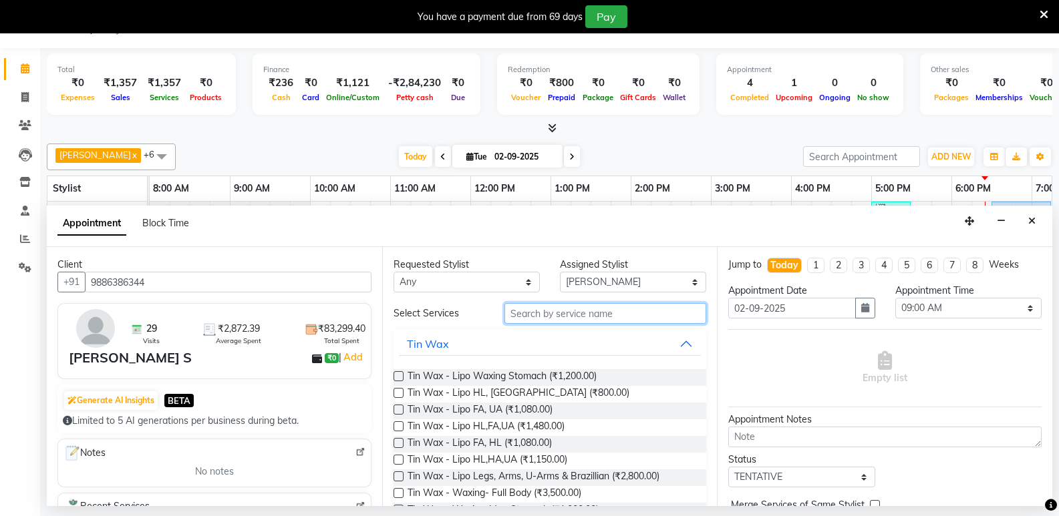
click at [526, 312] on input "text" at bounding box center [605, 313] width 202 height 21
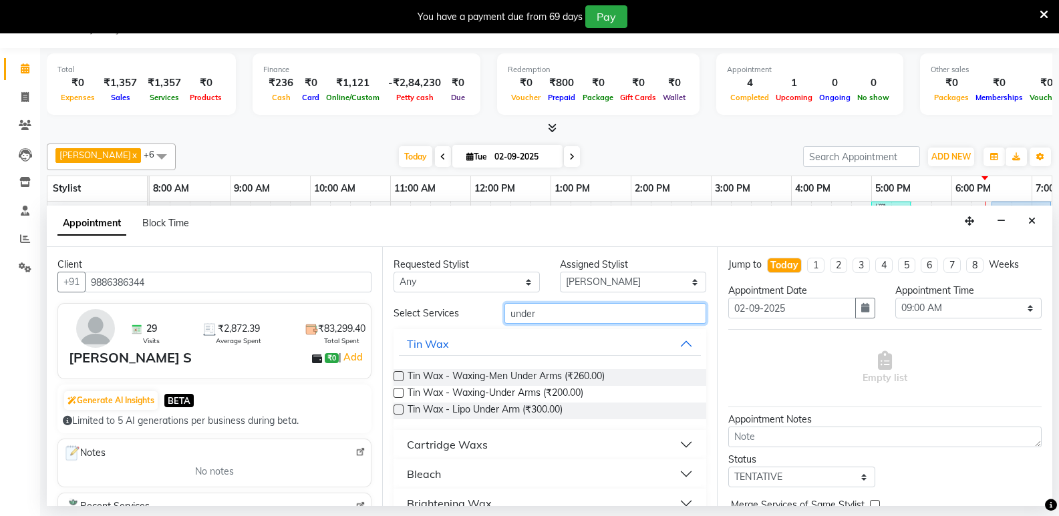
type input "under"
click at [454, 441] on div "Cartridge Waxs" at bounding box center [447, 445] width 81 height 16
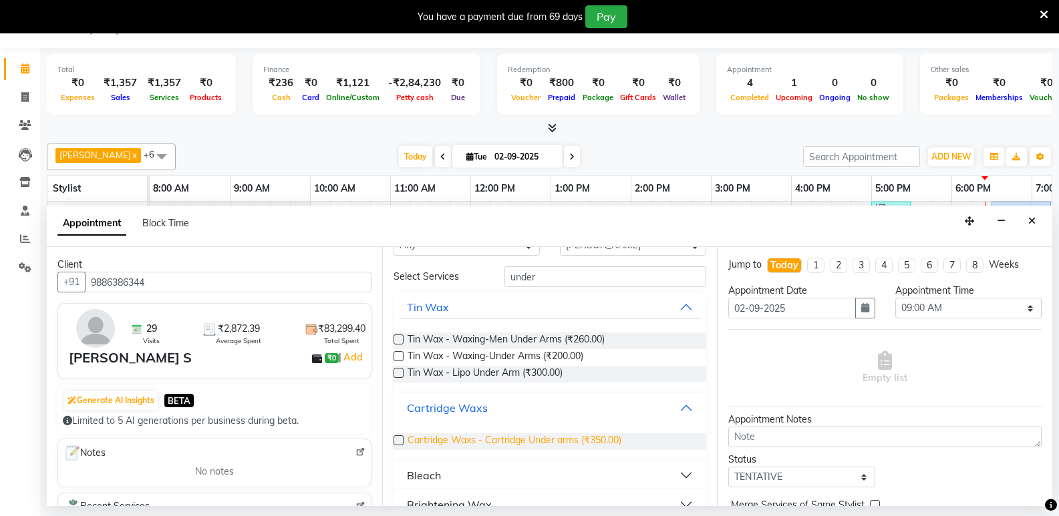
scroll to position [67, 0]
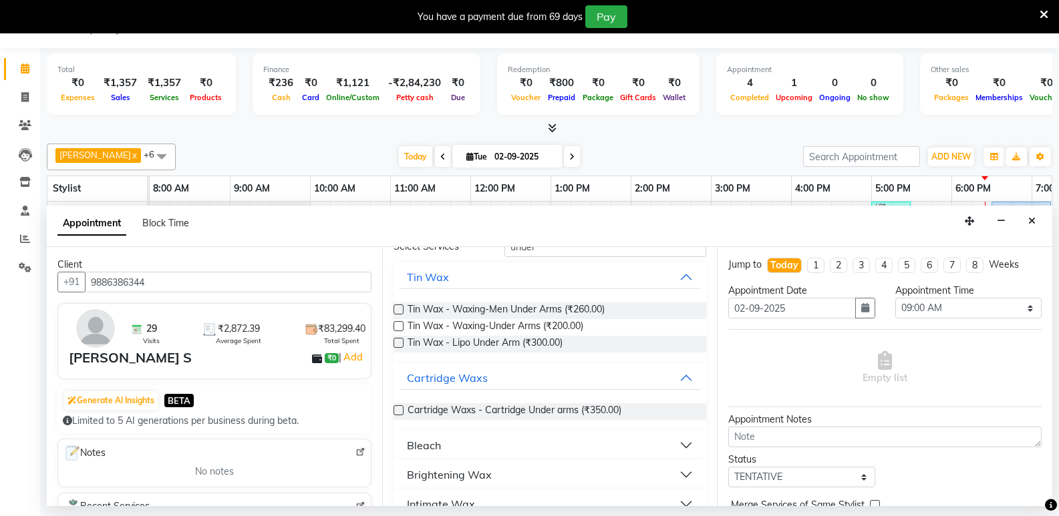
click at [397, 411] on label at bounding box center [399, 411] width 10 height 10
click at [397, 411] on input "checkbox" at bounding box center [398, 412] width 9 height 9
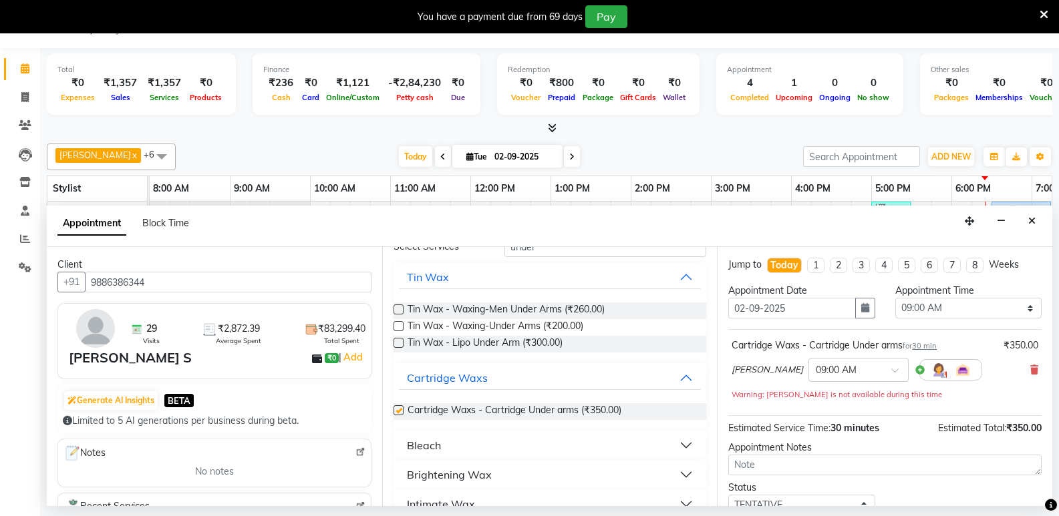
checkbox input "false"
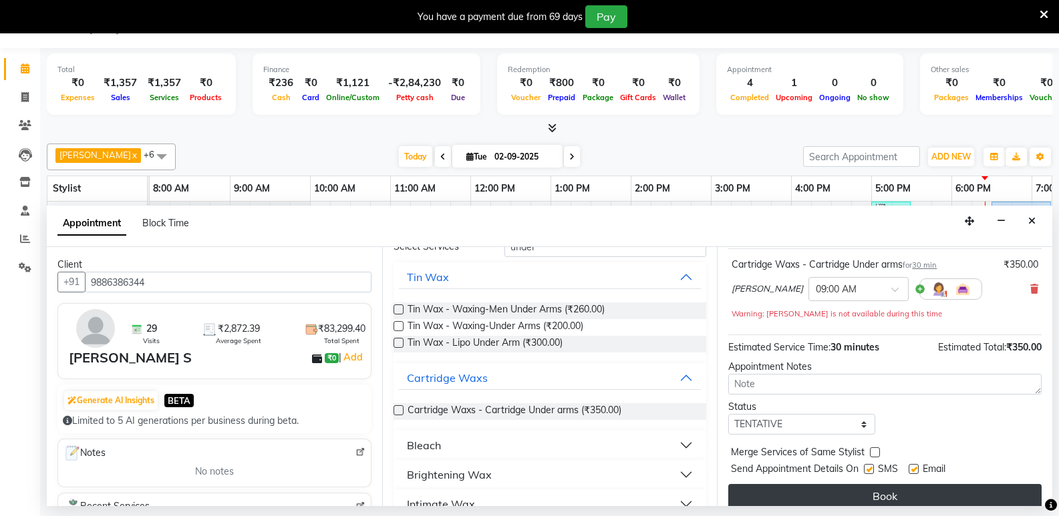
scroll to position [94, 0]
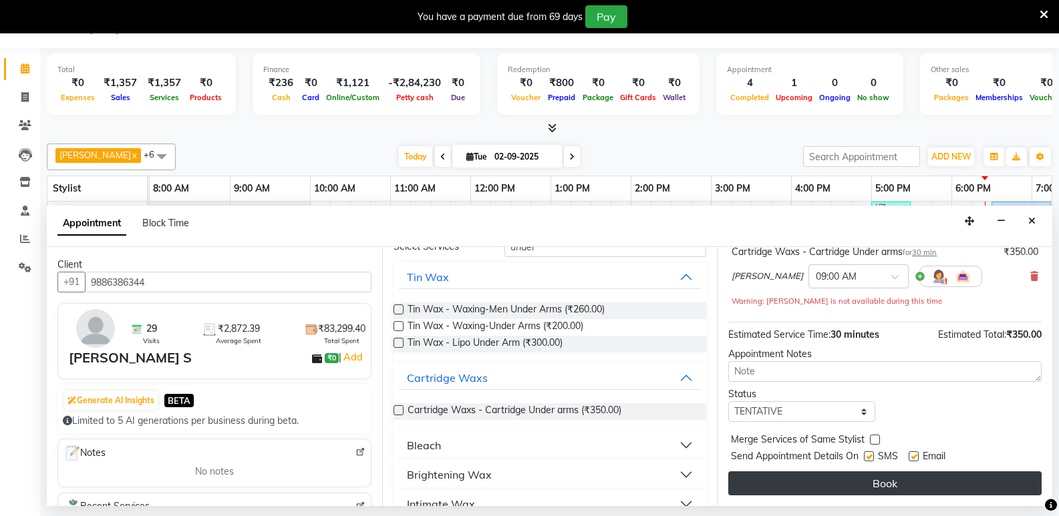
click at [885, 486] on button "Book" at bounding box center [884, 484] width 313 height 24
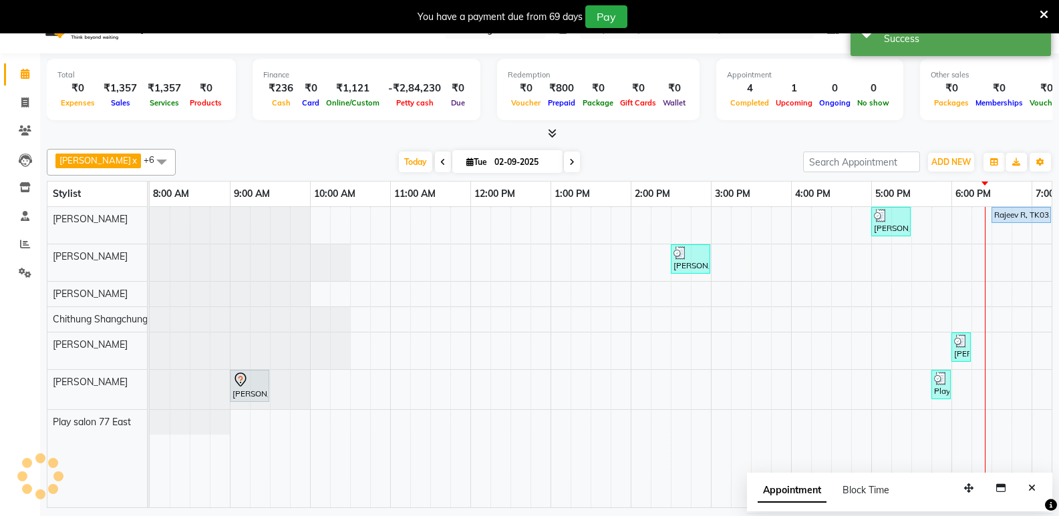
scroll to position [0, 0]
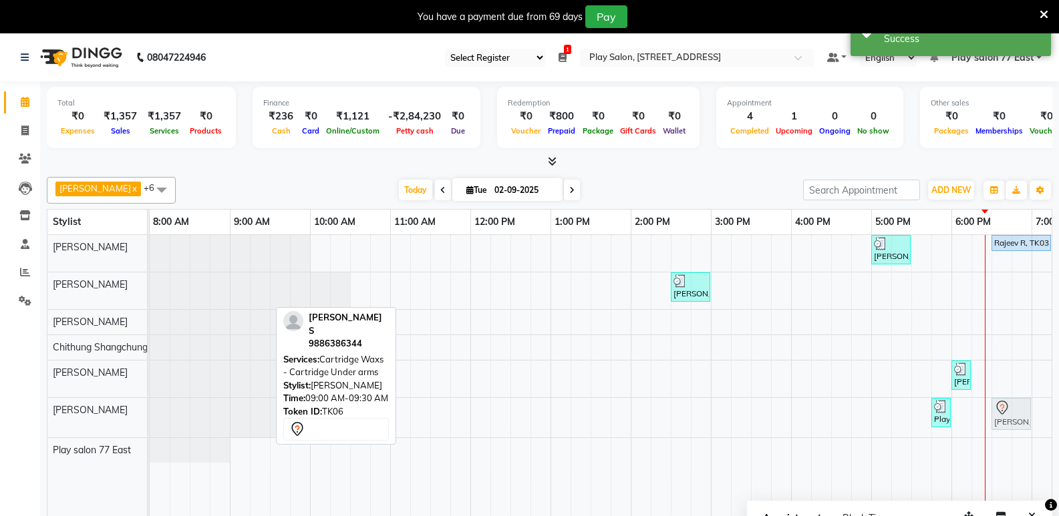
drag, startPoint x: 258, startPoint y: 416, endPoint x: 1003, endPoint y: 415, distance: 745.0
click at [150, 415] on div "[PERSON_NAME] S, TK06, 09:00 AM-09:30 AM, Cartridge Waxs - Cartridge Under arms…" at bounding box center [150, 417] width 0 height 39
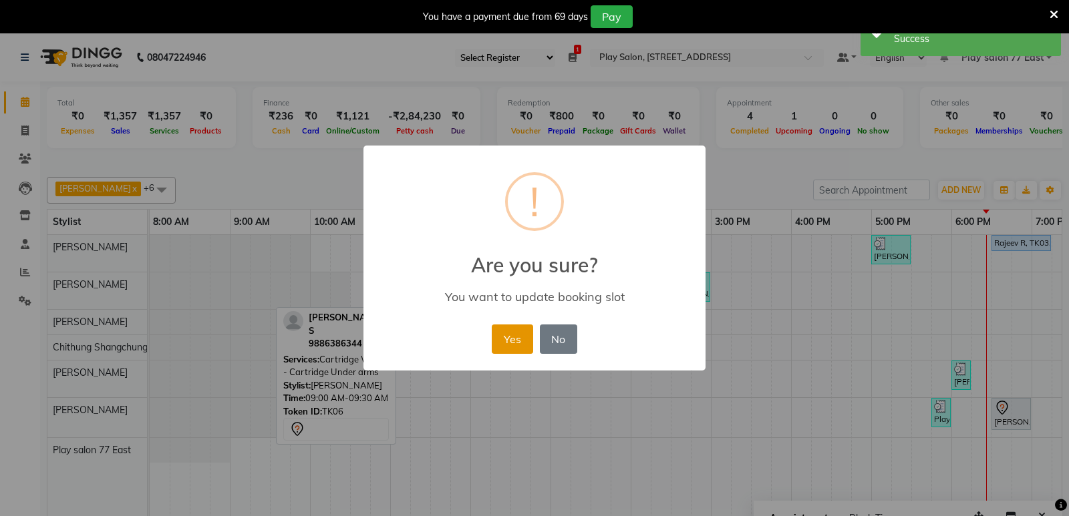
click at [518, 343] on button "Yes" at bounding box center [512, 339] width 41 height 29
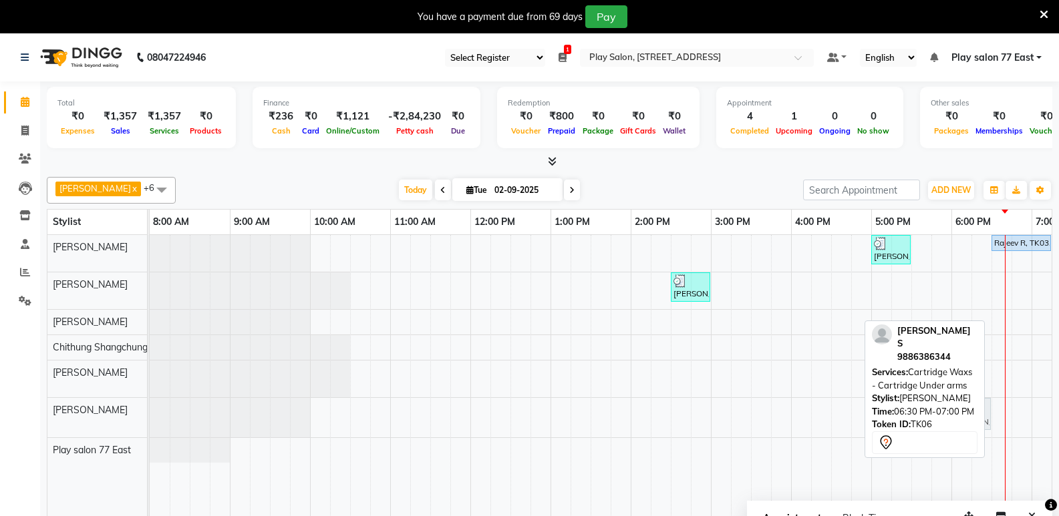
drag, startPoint x: 1014, startPoint y: 420, endPoint x: 977, endPoint y: 427, distance: 37.5
click at [977, 427] on div "[PERSON_NAME] x [PERSON_NAME] x Play salon 77 East x Chithung [GEOGRAPHIC_DATA]…" at bounding box center [550, 354] width 1006 height 365
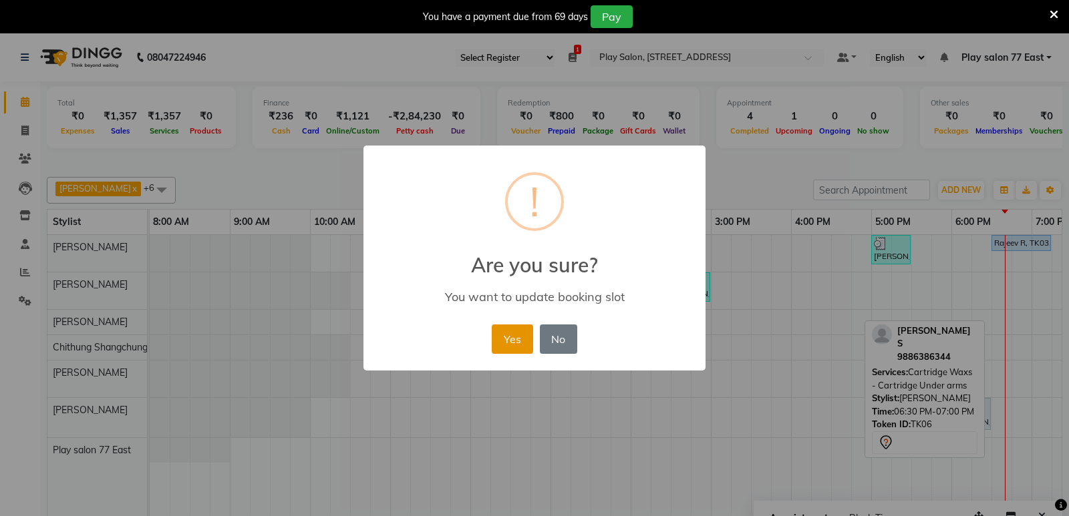
click at [518, 345] on button "Yes" at bounding box center [512, 339] width 41 height 29
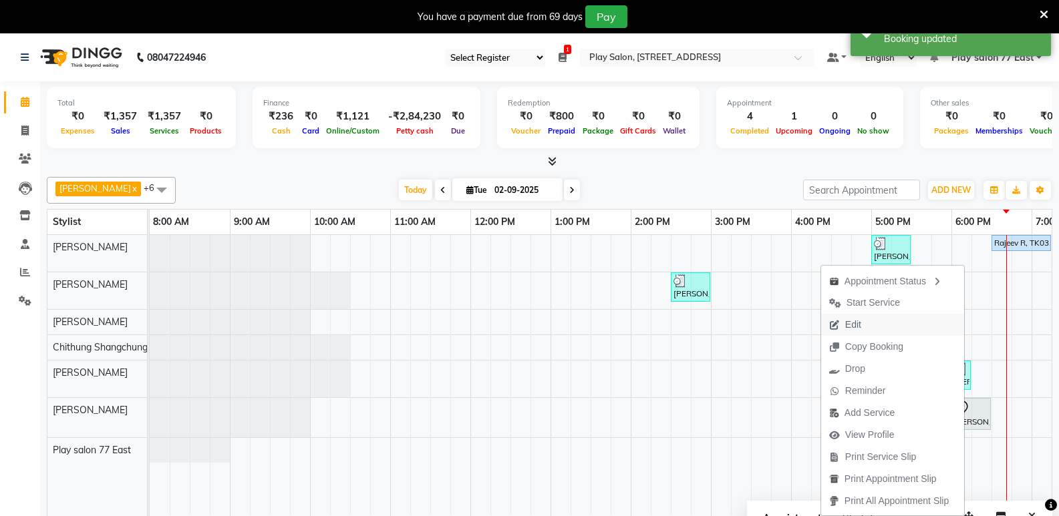
click at [850, 325] on span "Edit" at bounding box center [853, 325] width 16 height 14
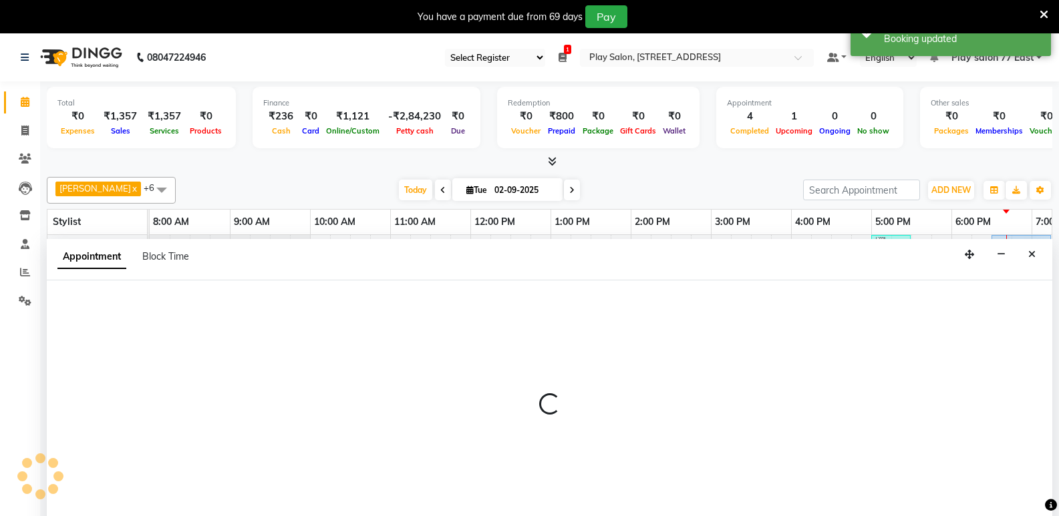
scroll to position [33, 0]
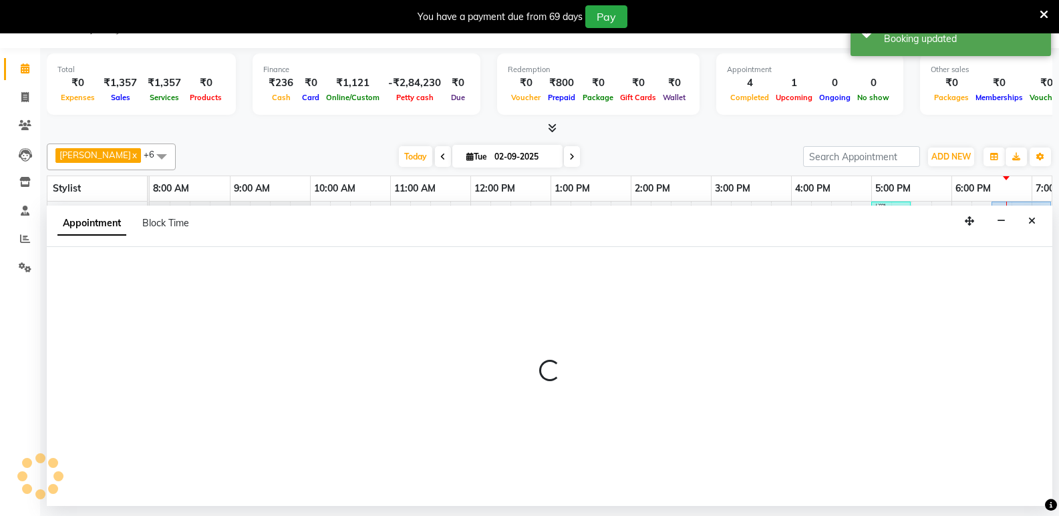
select select "tentative"
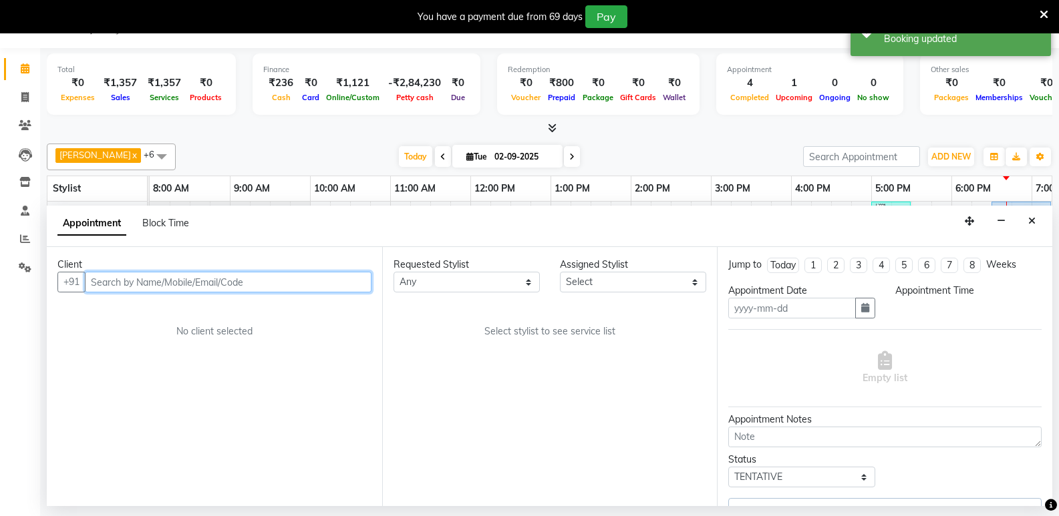
type input "02-09-2025"
select select "1080"
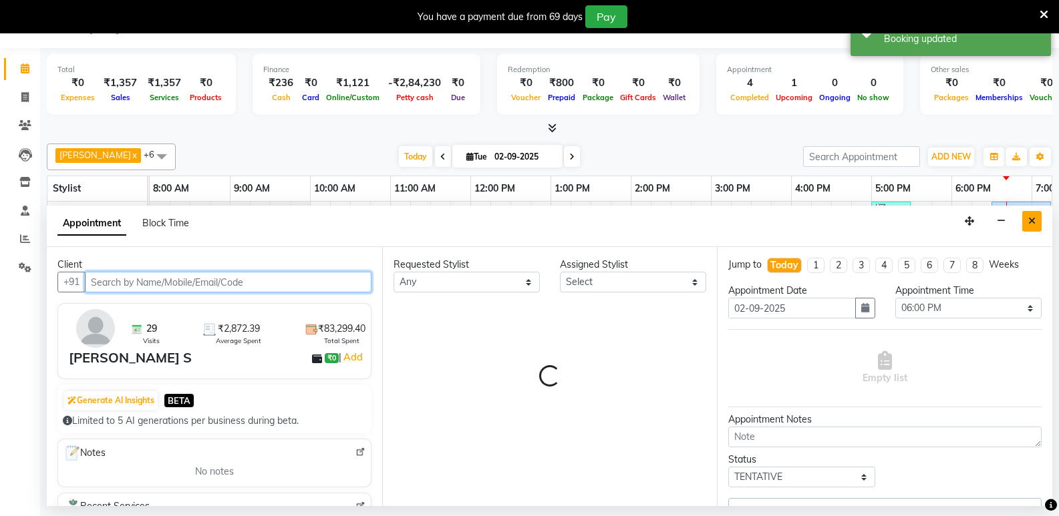
select select "84927"
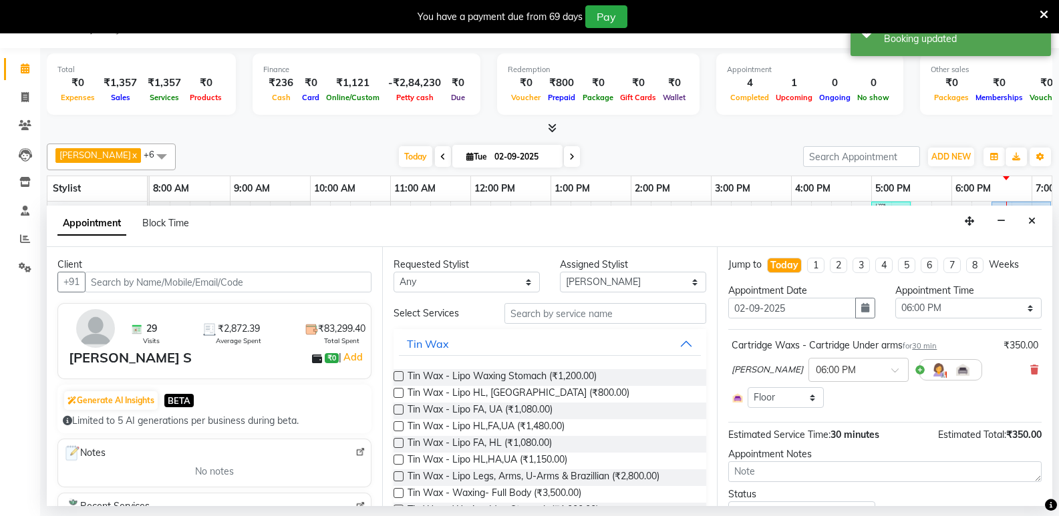
click at [1032, 218] on icon "Close" at bounding box center [1031, 220] width 7 height 9
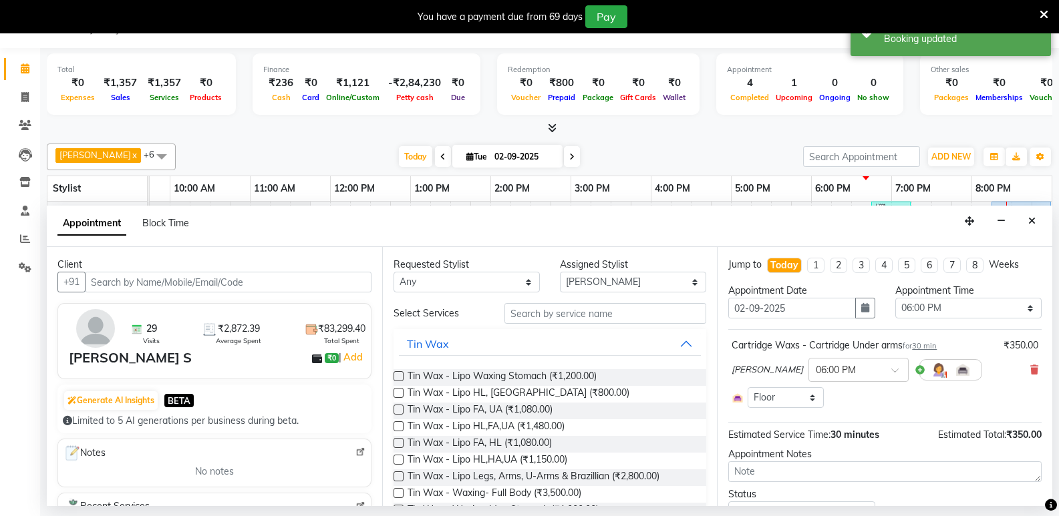
scroll to position [0, 140]
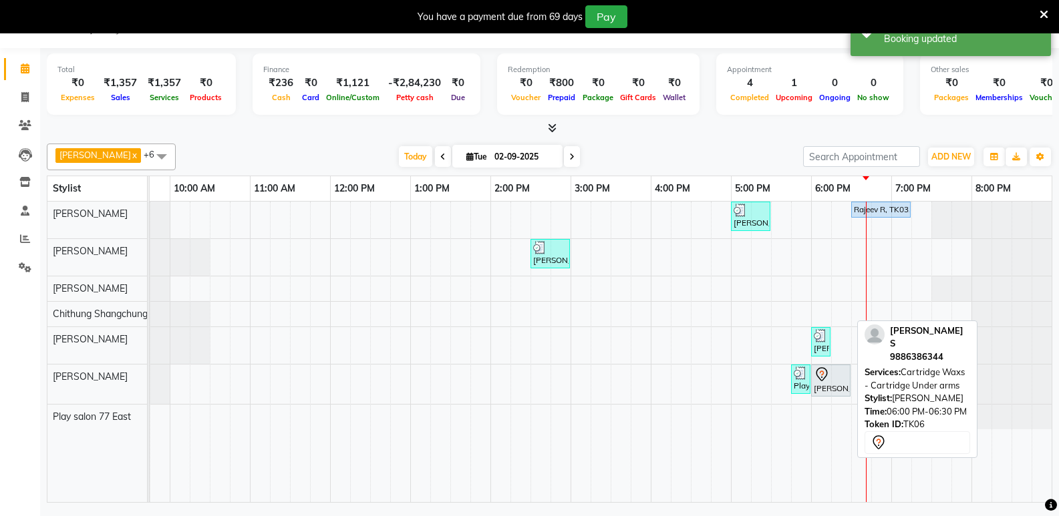
drag, startPoint x: 831, startPoint y: 390, endPoint x: 814, endPoint y: 404, distance: 22.3
click at [832, 389] on div "[PERSON_NAME] S, TK06, 06:00 PM-06:30 PM, Cartridge Waxs - Cartridge Under arms" at bounding box center [830, 381] width 37 height 28
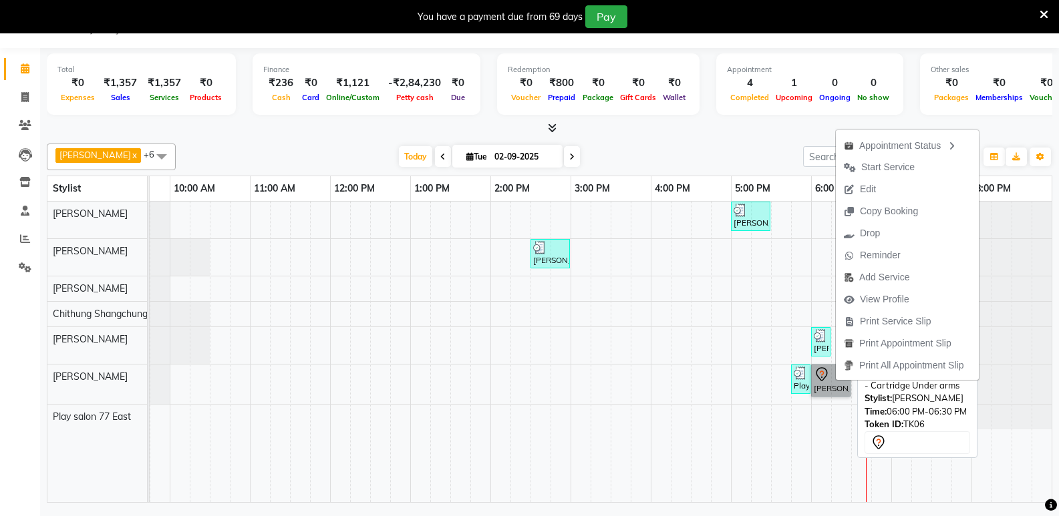
click at [827, 375] on link "[PERSON_NAME] S, TK06, 06:00 PM-06:30 PM, Cartridge Waxs - Cartridge Under arms" at bounding box center [830, 381] width 39 height 32
select select "7"
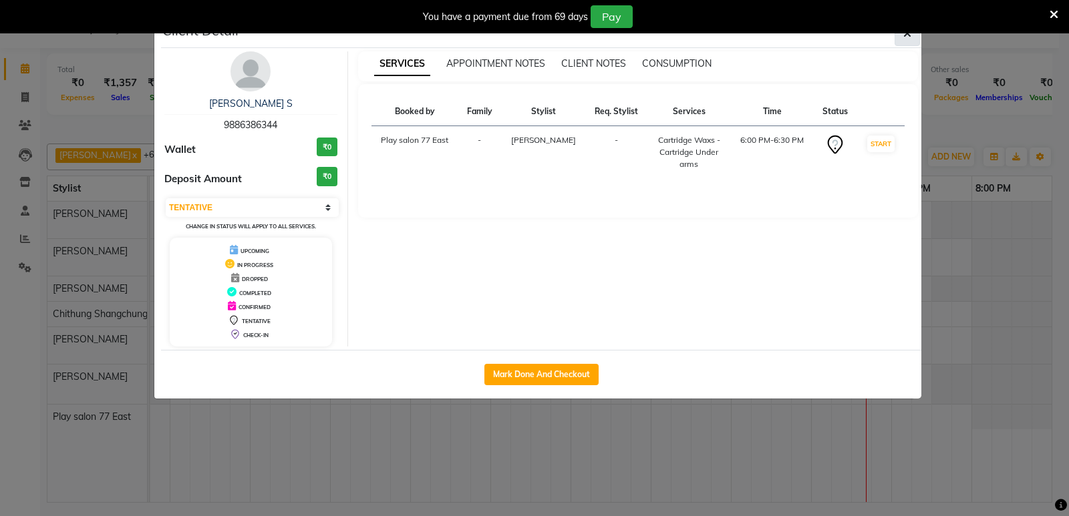
click at [910, 34] on icon "button" at bounding box center [907, 33] width 8 height 11
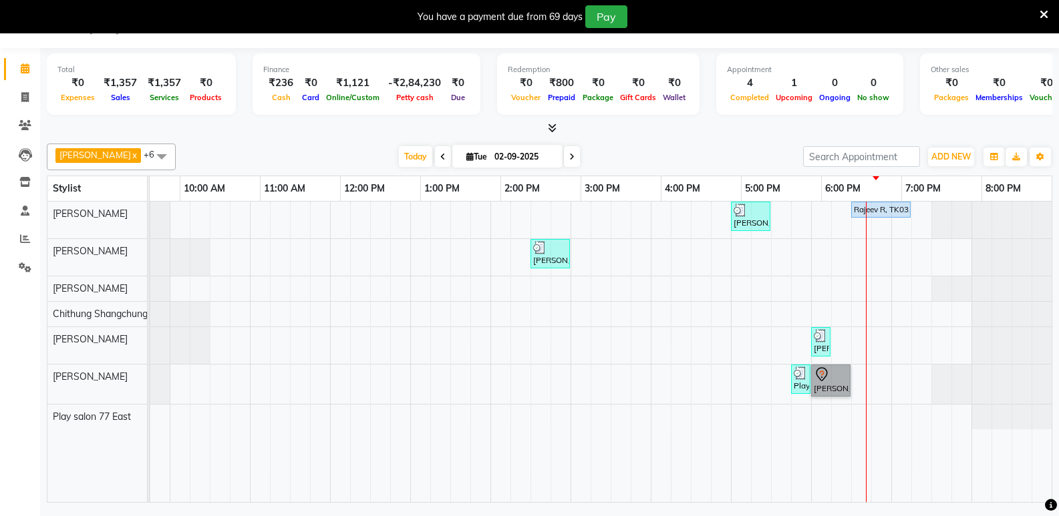
scroll to position [0, 130]
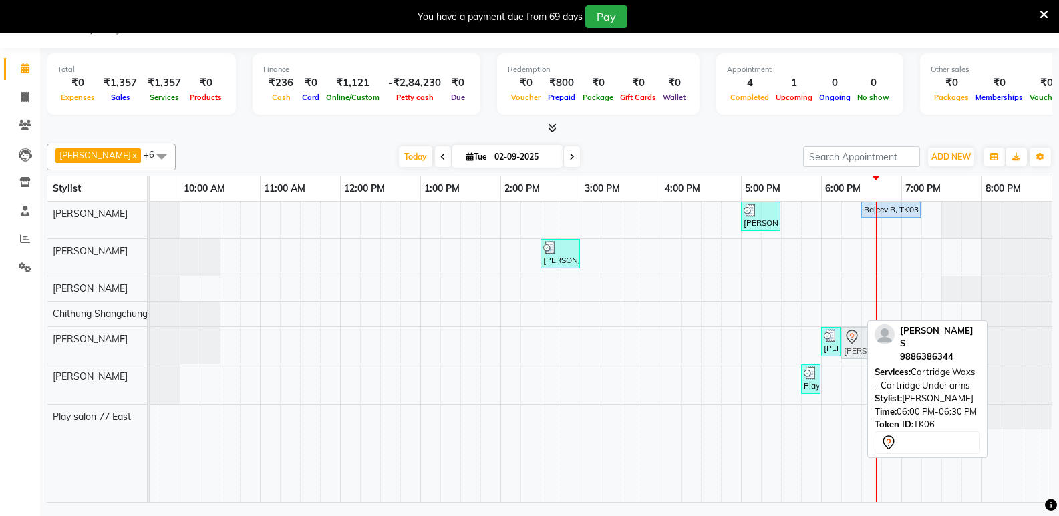
drag, startPoint x: 844, startPoint y: 382, endPoint x: 870, endPoint y: 340, distance: 49.5
click at [870, 340] on div "[PERSON_NAME] x [PERSON_NAME] x Play salon 77 East x Chithung [GEOGRAPHIC_DATA]…" at bounding box center [550, 320] width 1006 height 365
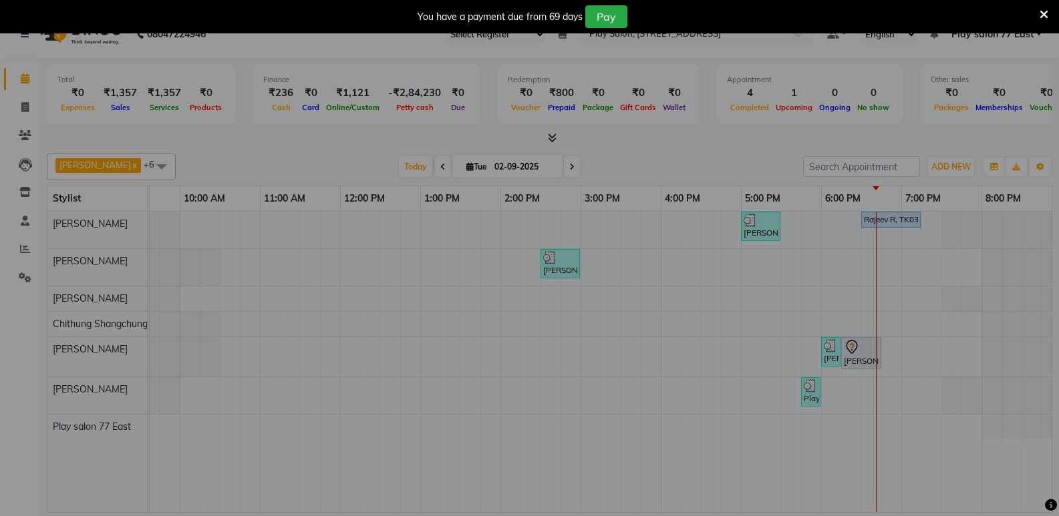
scroll to position [23, 0]
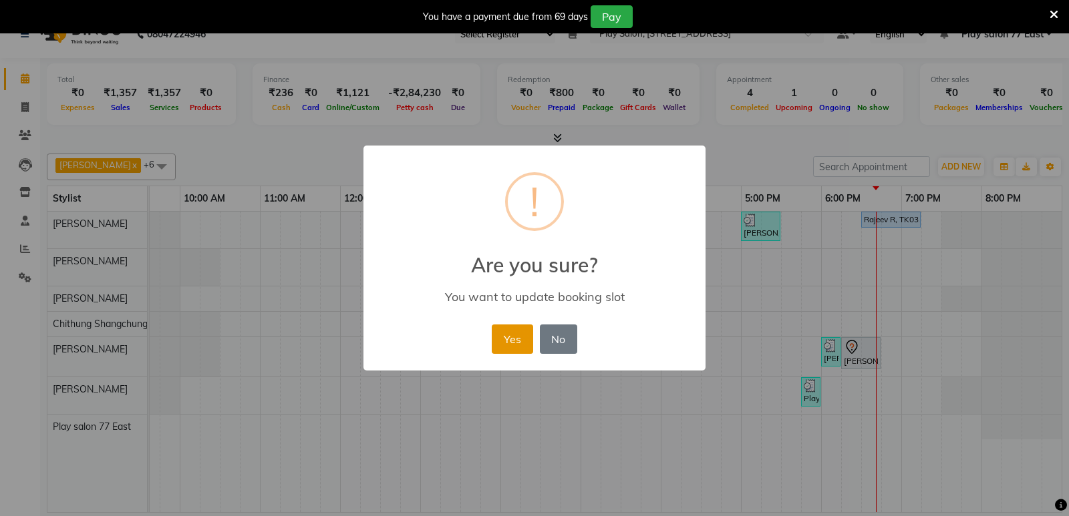
click at [520, 346] on button "Yes" at bounding box center [512, 339] width 41 height 29
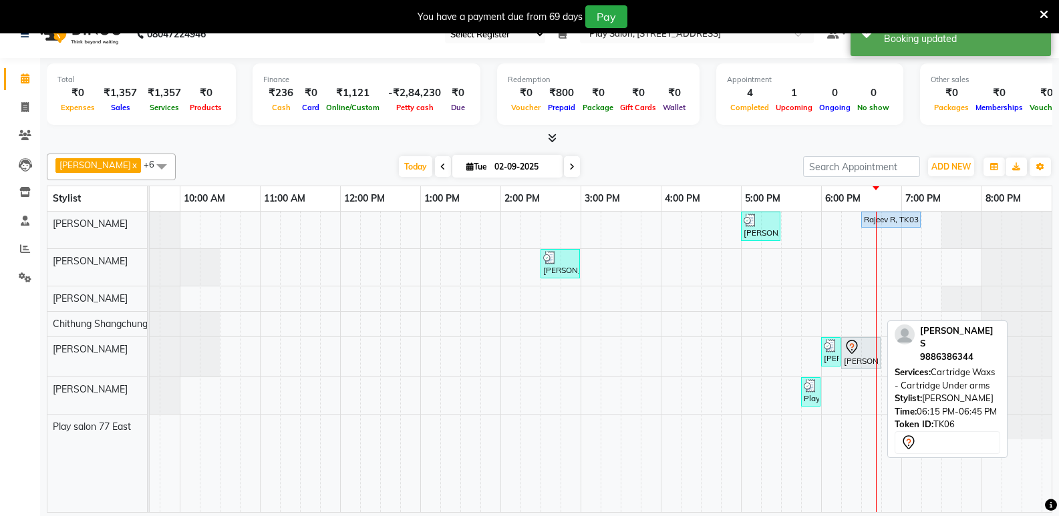
click at [855, 355] on div "[PERSON_NAME] S, TK06, 06:15 PM-06:45 PM, Cartridge Waxs - Cartridge Under arms" at bounding box center [861, 353] width 37 height 28
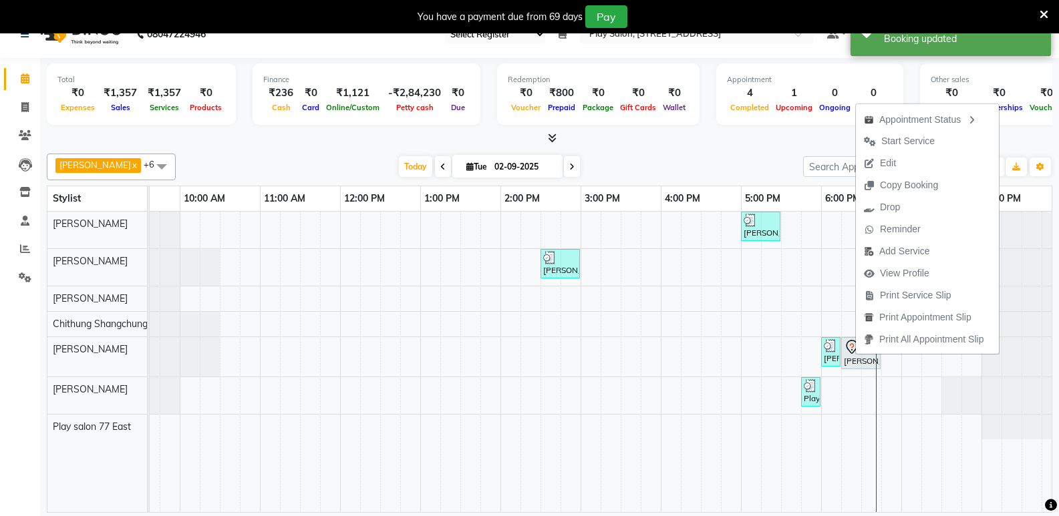
click at [859, 353] on ul "Appointment Status Start Service Edit Copy Booking Drop Reminder Add Service Vi…" at bounding box center [927, 229] width 144 height 251
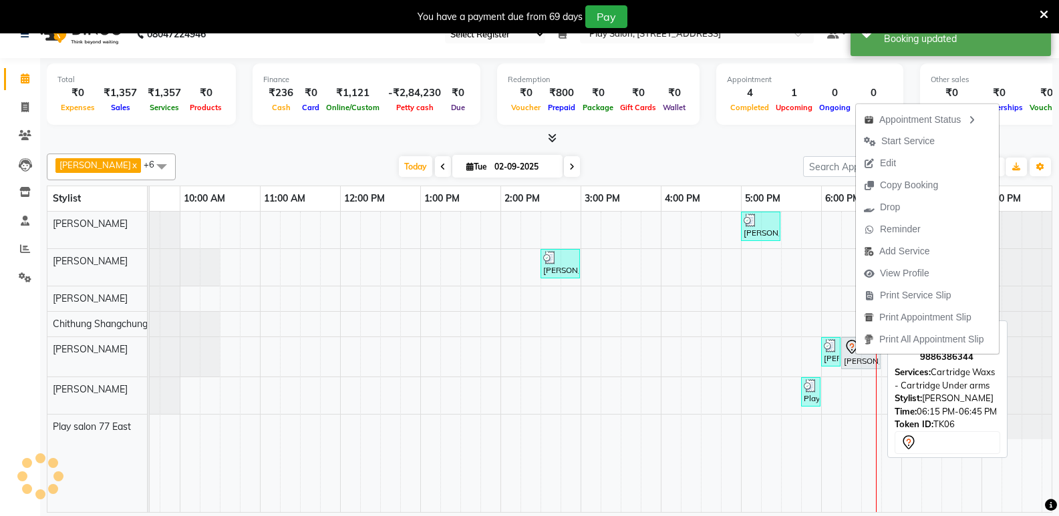
click at [852, 359] on div "[PERSON_NAME] S, TK06, 06:15 PM-06:45 PM, Cartridge Waxs - Cartridge Under arms" at bounding box center [861, 353] width 37 height 28
select select "7"
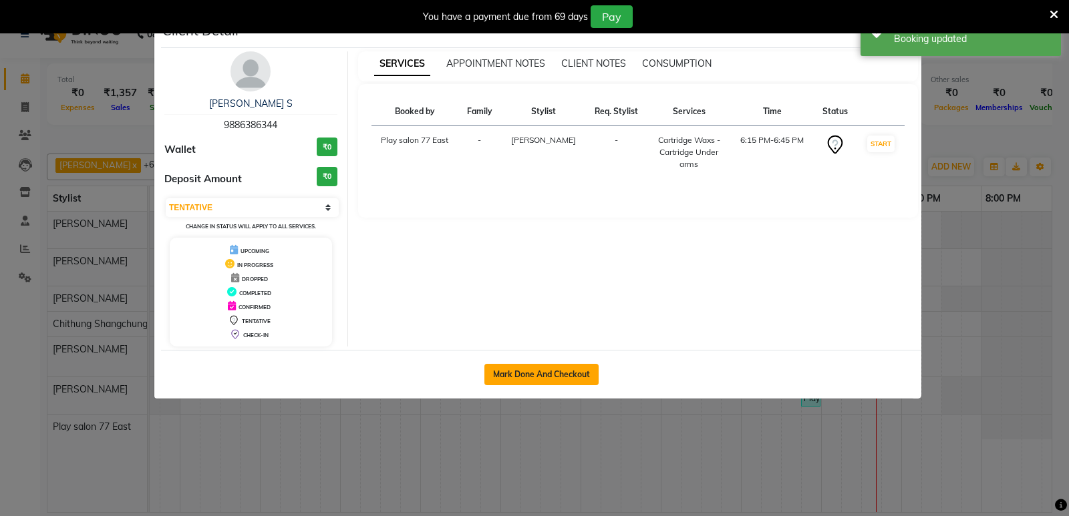
click at [561, 371] on button "Mark Done And Checkout" at bounding box center [541, 374] width 114 height 21
select select "8547"
select select "service"
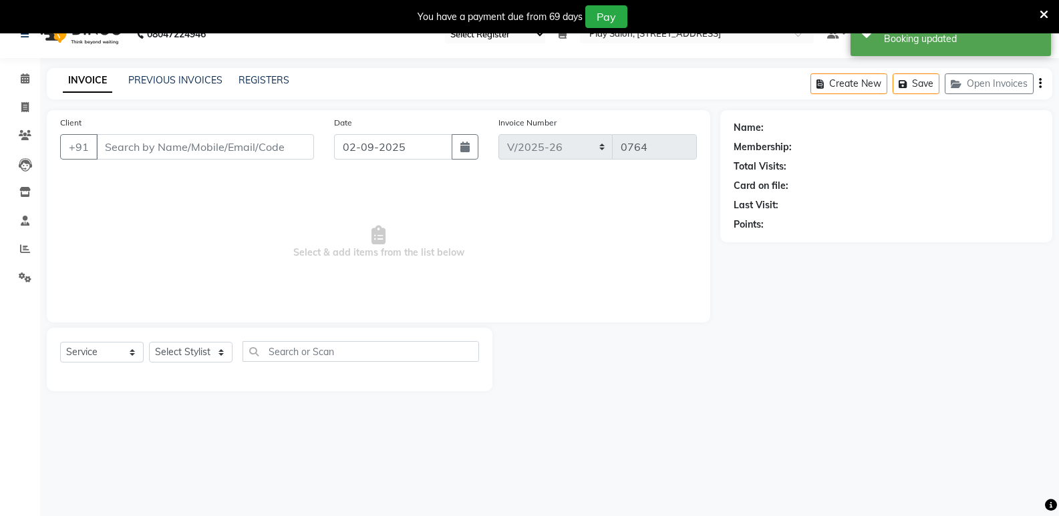
type input "9886386344"
select select "84932"
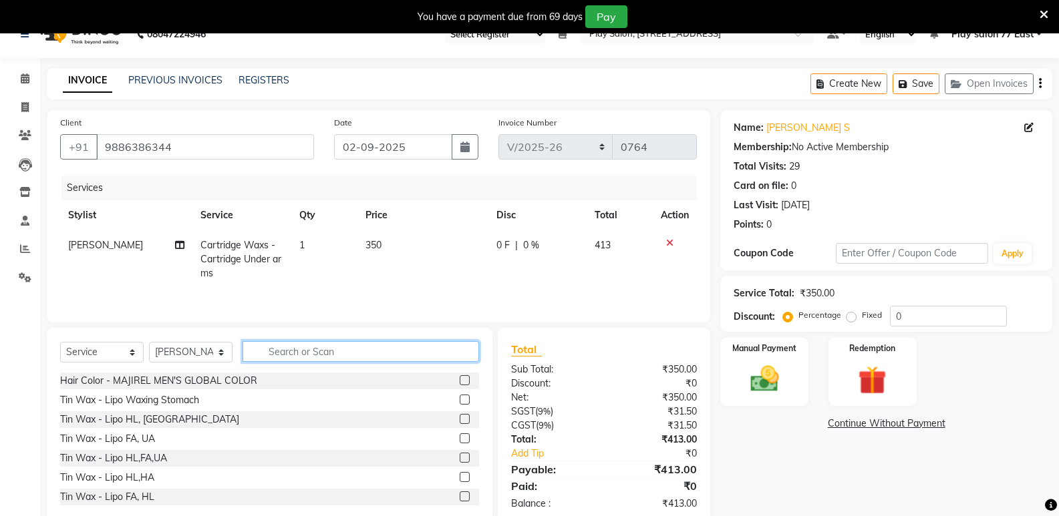
click at [301, 347] on input "text" at bounding box center [361, 351] width 237 height 21
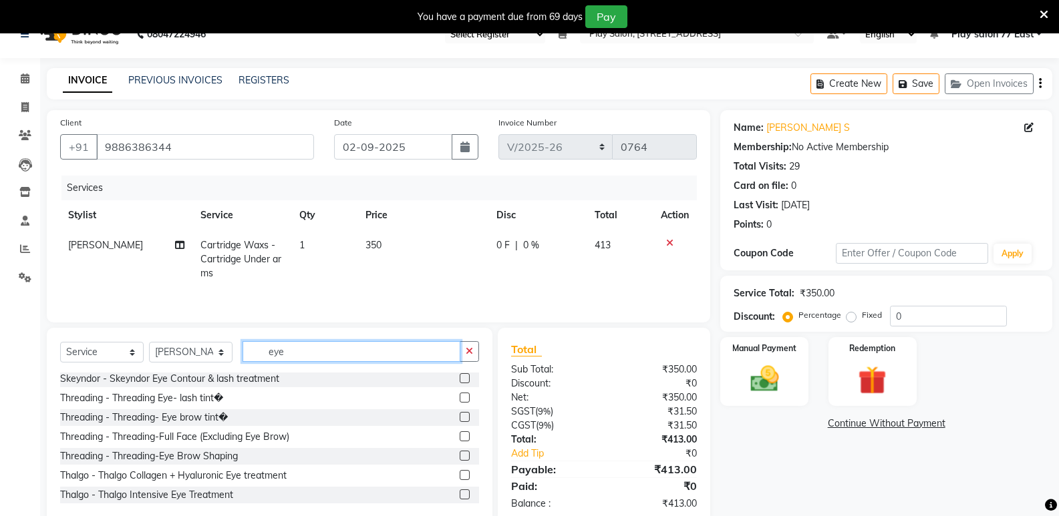
scroll to position [52, 0]
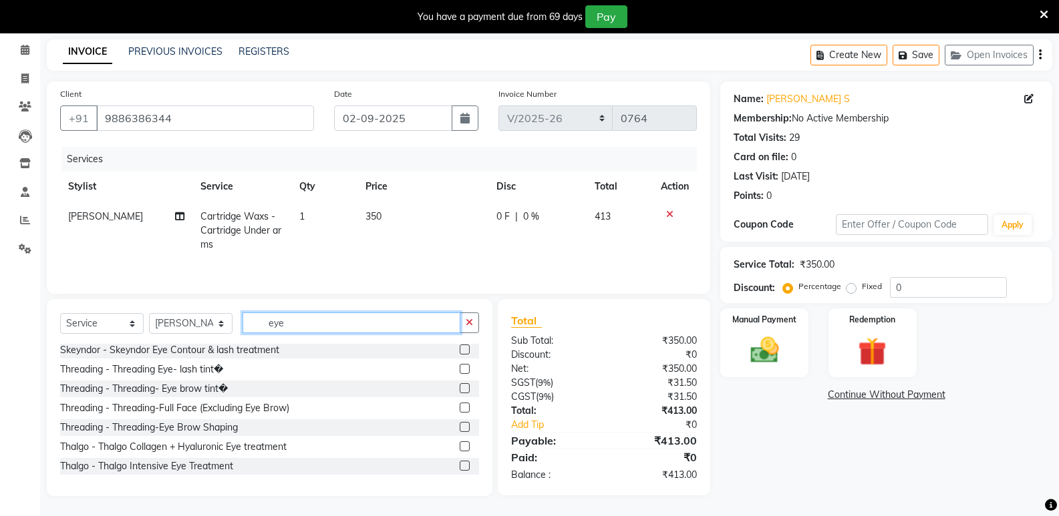
type input "eye"
click at [460, 428] on label at bounding box center [465, 427] width 10 height 10
click at [460, 428] on input "checkbox" at bounding box center [464, 428] width 9 height 9
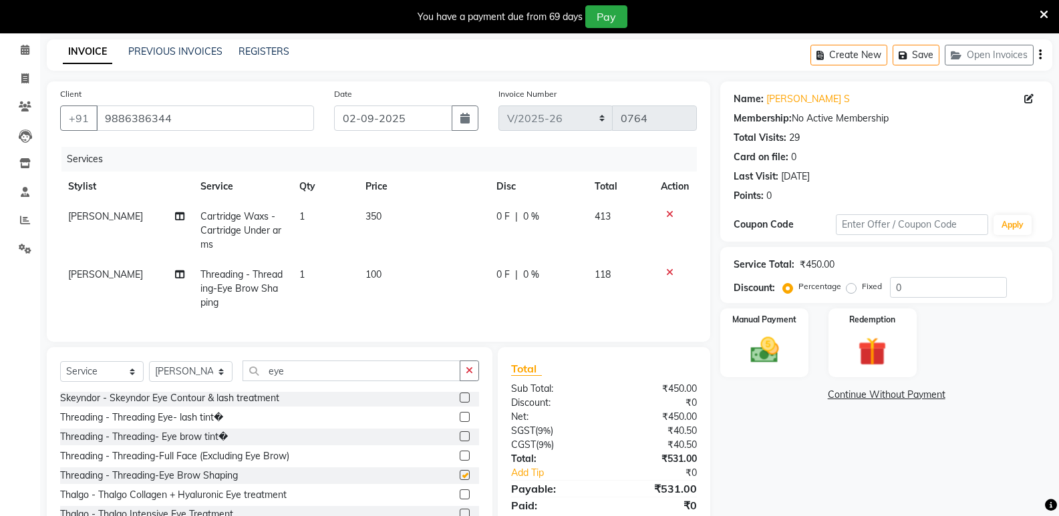
checkbox input "false"
click at [289, 382] on input "eye" at bounding box center [352, 371] width 218 height 21
type input "e"
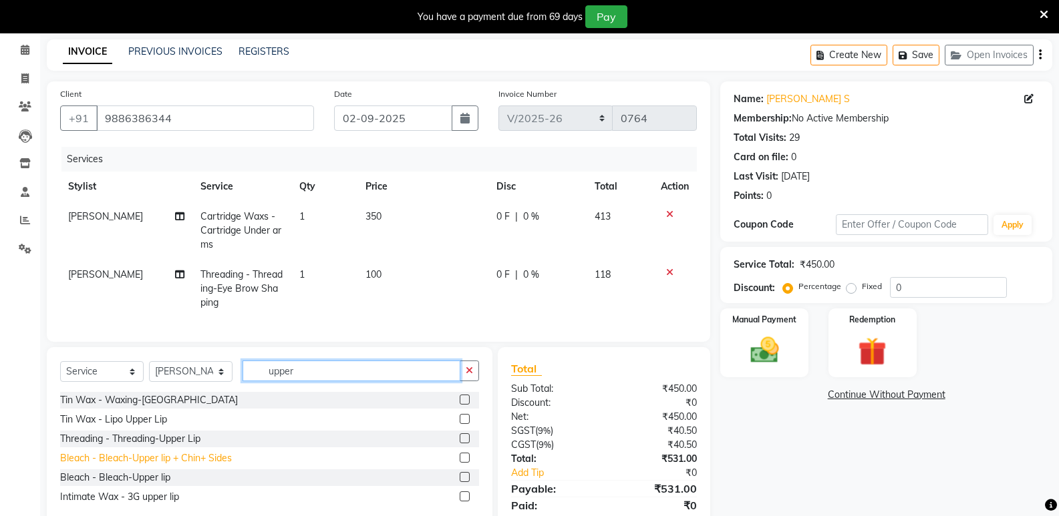
scroll to position [110, 0]
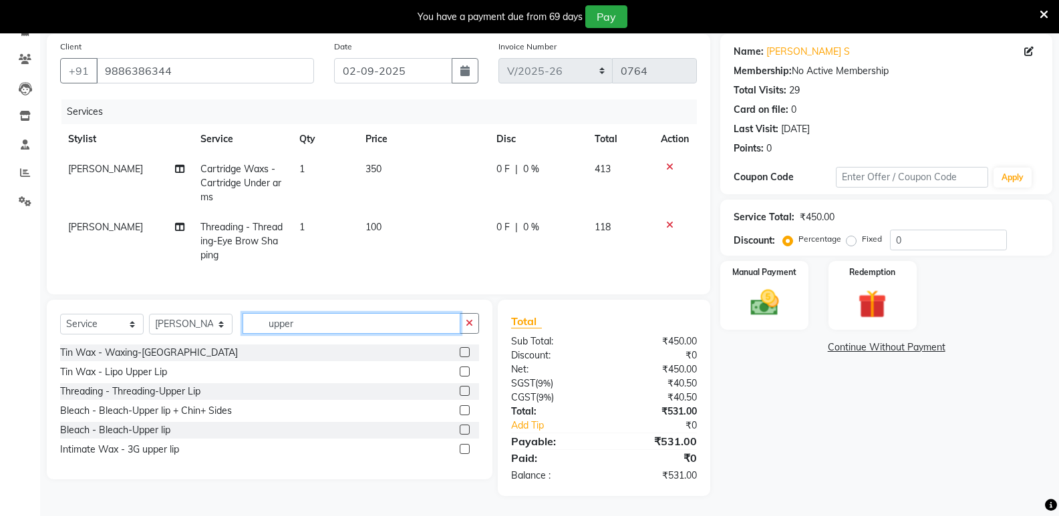
type input "upper"
click at [464, 355] on label at bounding box center [465, 352] width 10 height 10
click at [464, 355] on input "checkbox" at bounding box center [464, 353] width 9 height 9
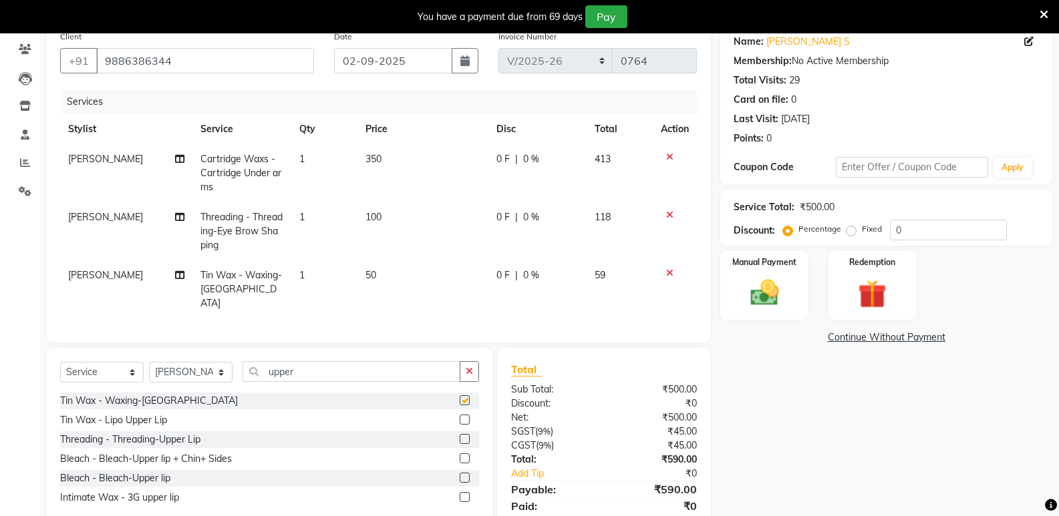
checkbox input "false"
click at [379, 273] on td "50" at bounding box center [422, 290] width 131 height 58
select select "84932"
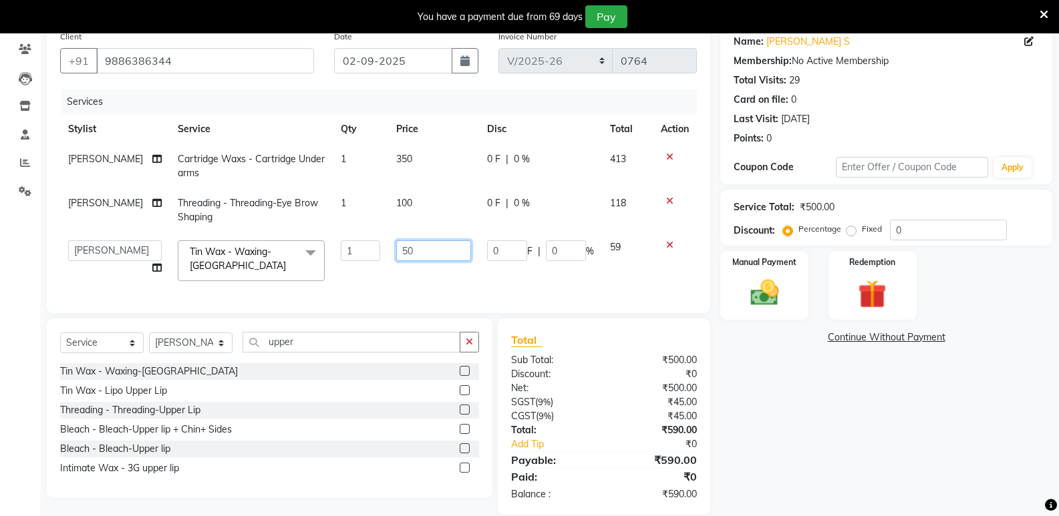
click at [406, 249] on input "50" at bounding box center [433, 251] width 75 height 21
type input "5"
type input "100"
click at [720, 349] on div "Name: [PERSON_NAME] S Membership: No Active Membership Total Visits: 29 Card on…" at bounding box center [891, 269] width 342 height 491
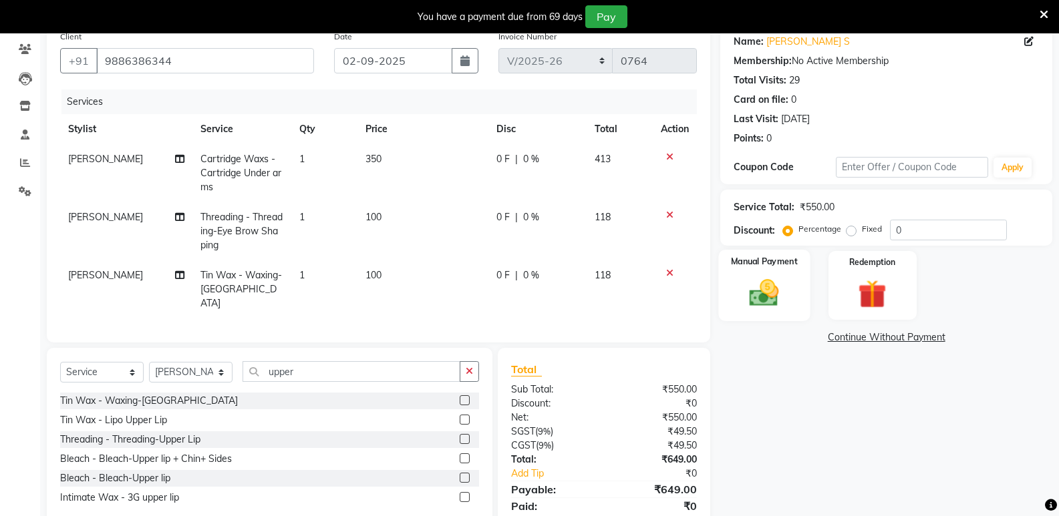
click at [766, 295] on img at bounding box center [763, 293] width 47 height 34
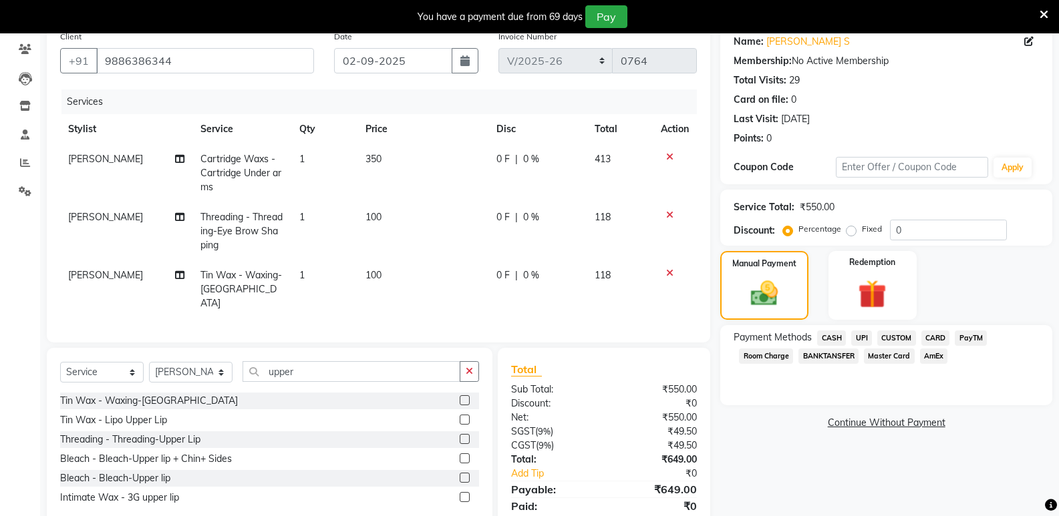
click at [837, 339] on span "CASH" at bounding box center [831, 338] width 29 height 15
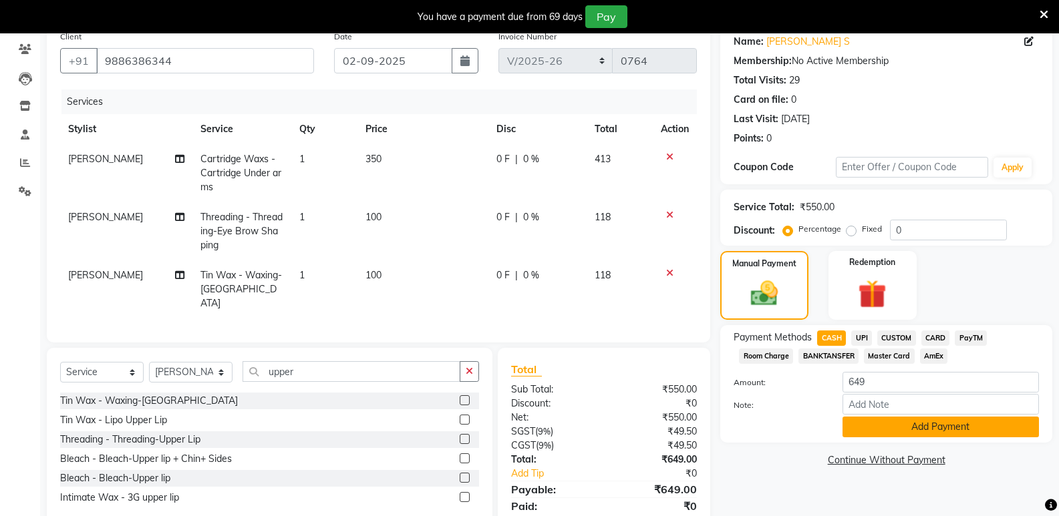
click at [922, 428] on button "Add Payment" at bounding box center [941, 427] width 196 height 21
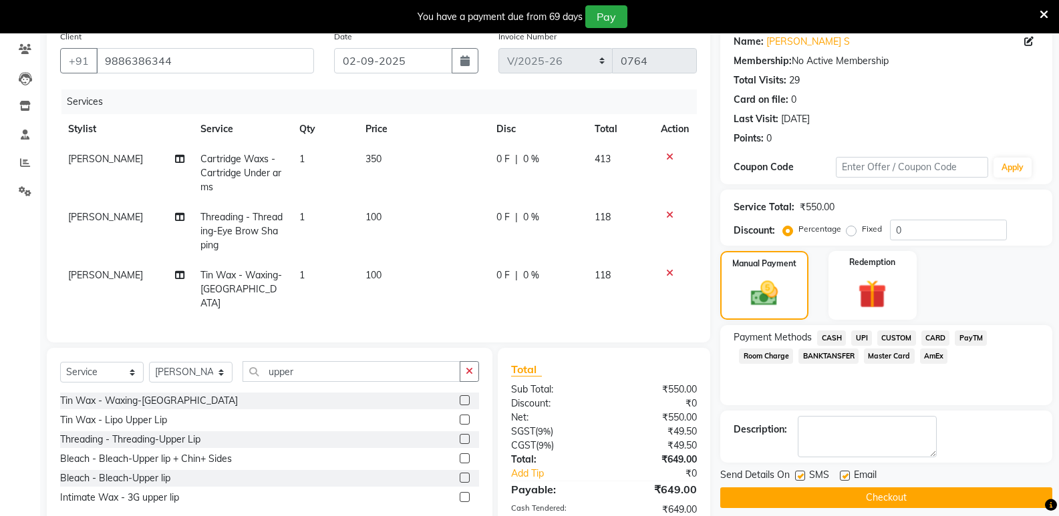
scroll to position [176, 0]
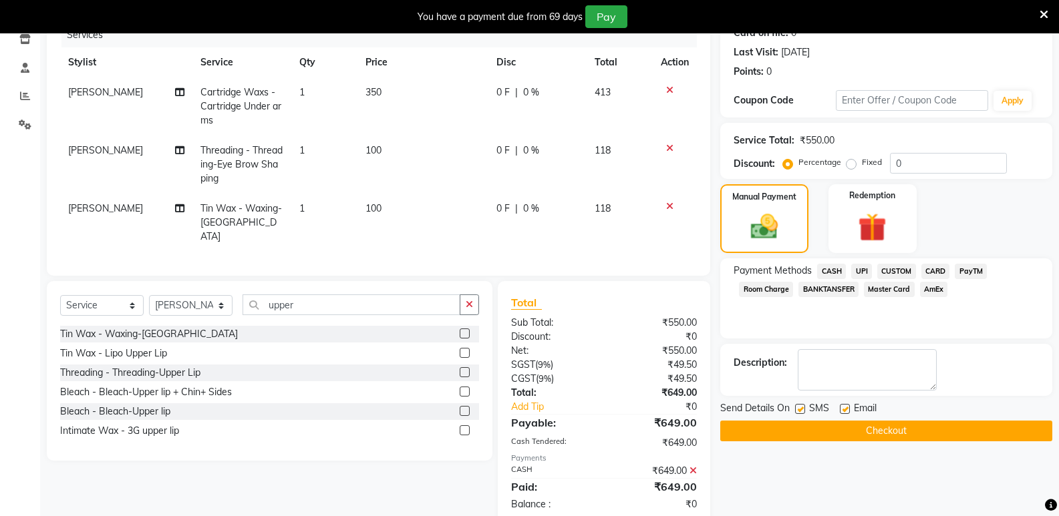
click at [912, 424] on button "Checkout" at bounding box center [886, 431] width 332 height 21
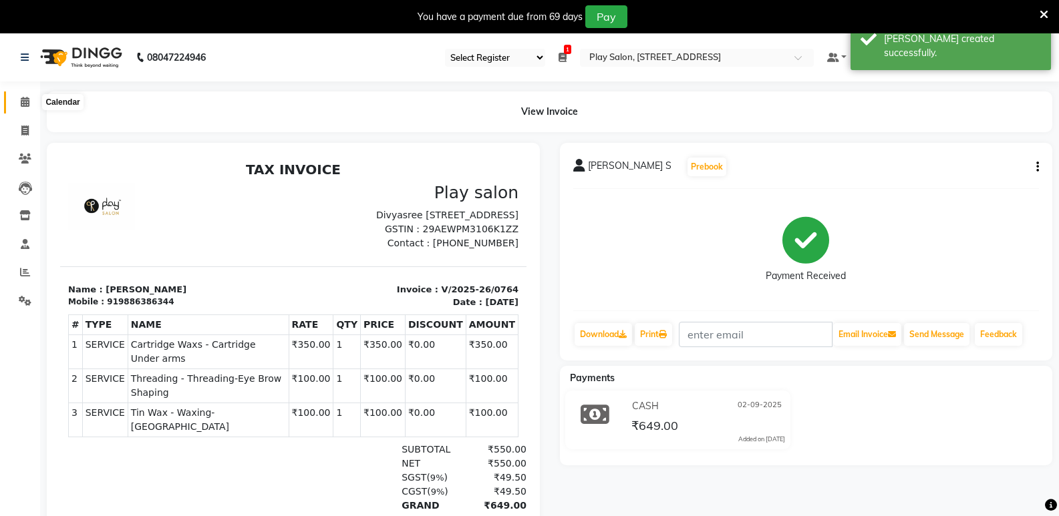
click at [21, 102] on icon at bounding box center [25, 102] width 9 height 10
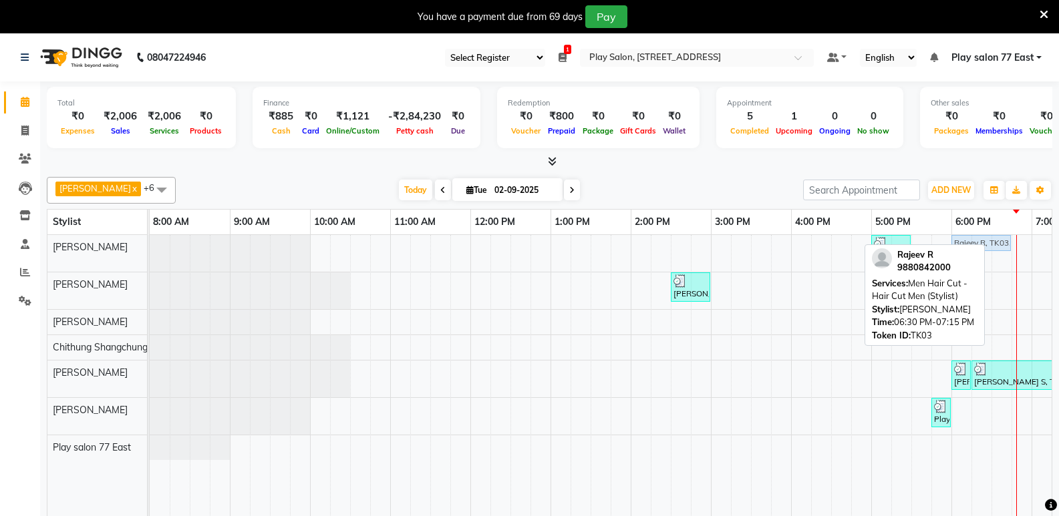
drag, startPoint x: 1000, startPoint y: 243, endPoint x: 969, endPoint y: 249, distance: 32.1
click at [969, 249] on div "[PERSON_NAME] x [PERSON_NAME] x Play salon 77 East x Chithung [GEOGRAPHIC_DATA]…" at bounding box center [550, 354] width 1006 height 365
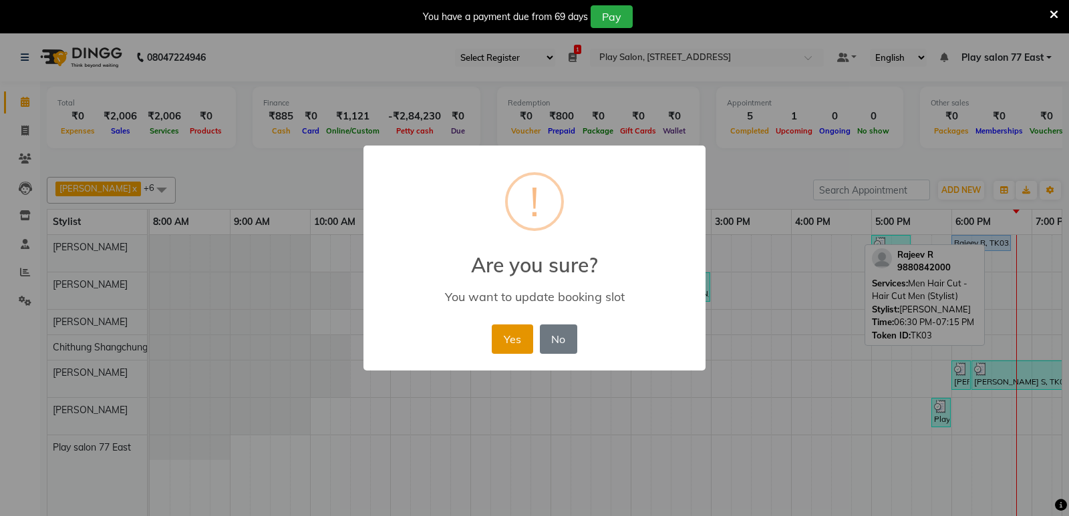
click at [521, 337] on button "Yes" at bounding box center [512, 339] width 41 height 29
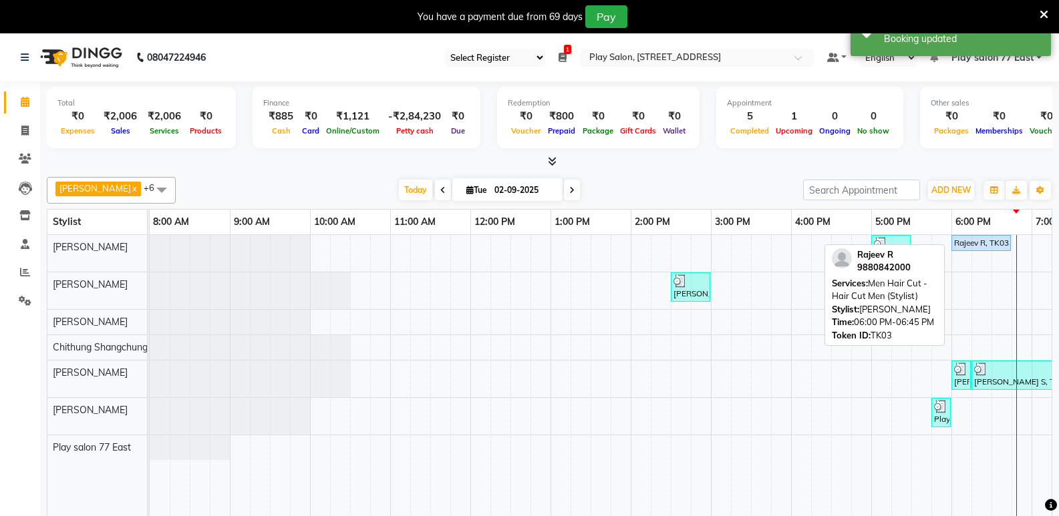
click at [976, 245] on div "Rajeev R, TK03, 06:00 PM-06:45 PM, Men Hair Cut - Hair Cut Men (Stylist)" at bounding box center [981, 243] width 57 height 12
click at [971, 243] on div "Rajeev R, TK03, 06:00 PM-06:45 PM, Men Hair Cut - Hair Cut Men (Stylist)" at bounding box center [981, 243] width 57 height 12
select select "5"
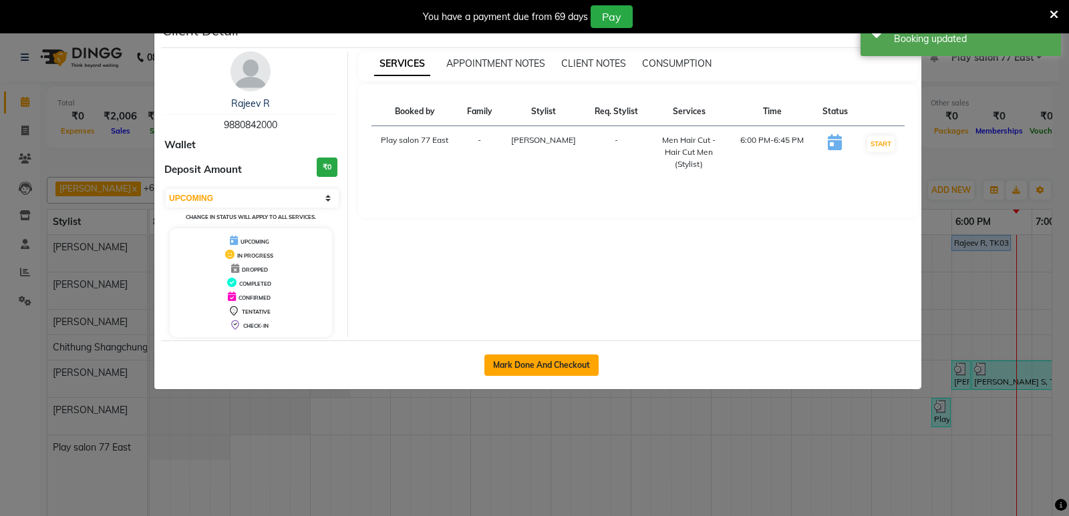
click at [580, 371] on button "Mark Done And Checkout" at bounding box center [541, 365] width 114 height 21
select select "service"
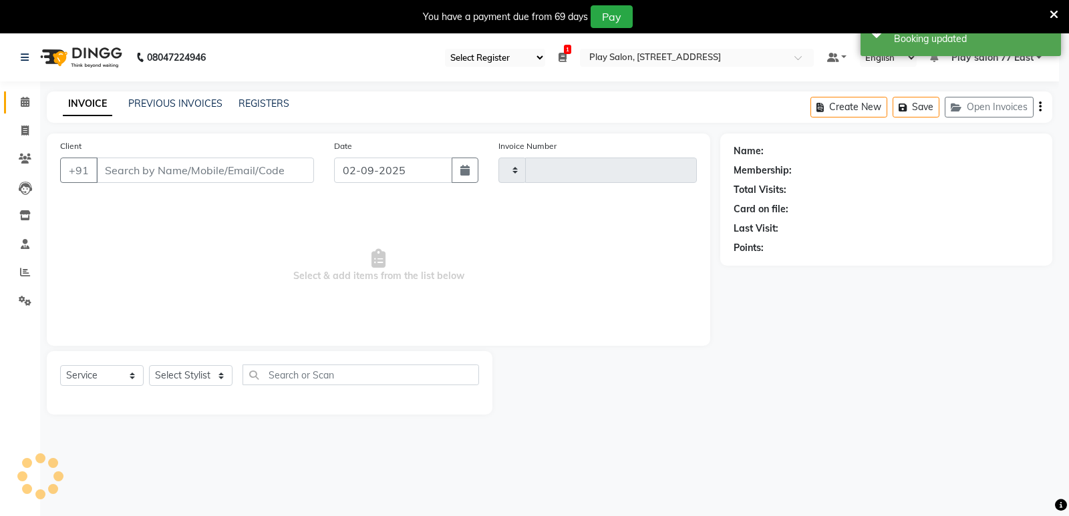
type input "0765"
select select "8547"
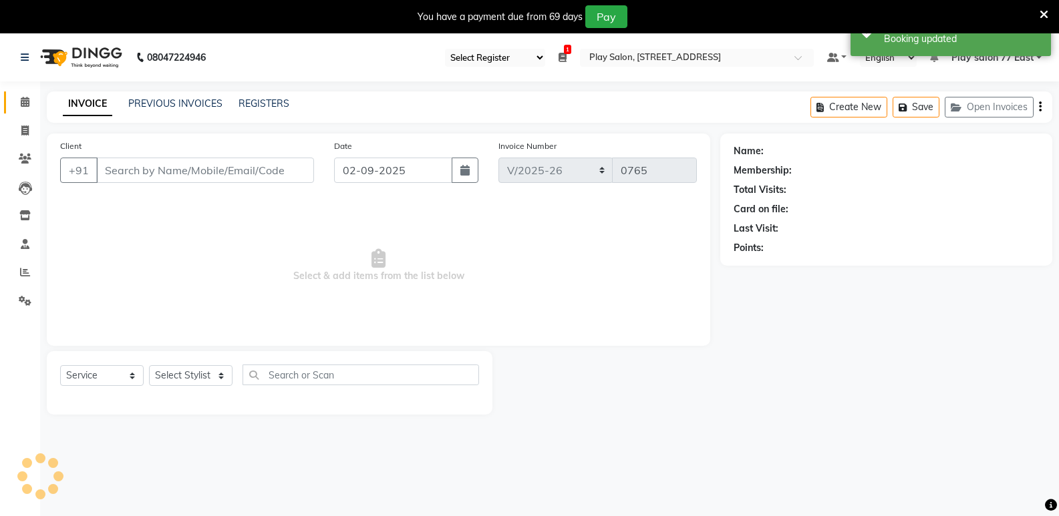
type input "9880842000"
select select "84935"
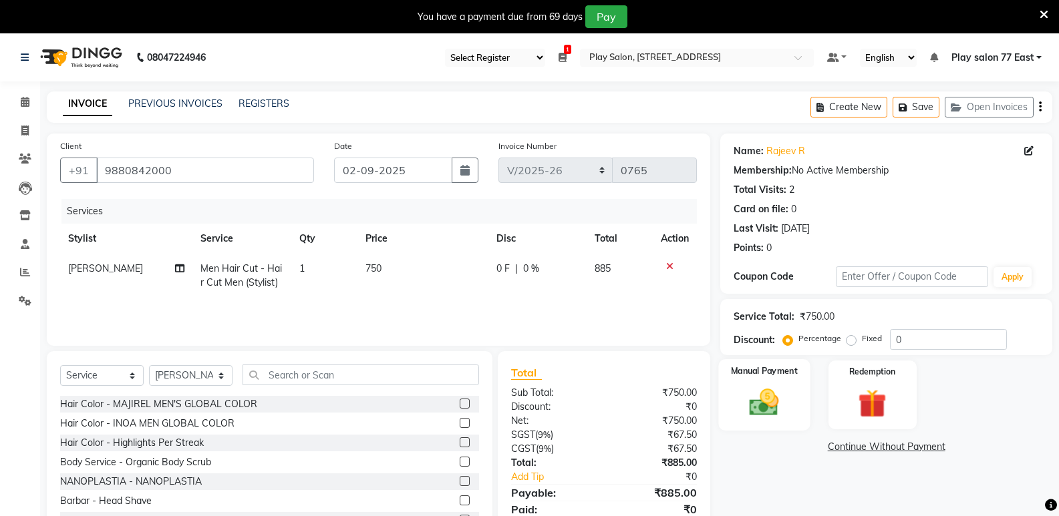
click at [802, 378] on div "Manual Payment" at bounding box center [765, 394] width 92 height 71
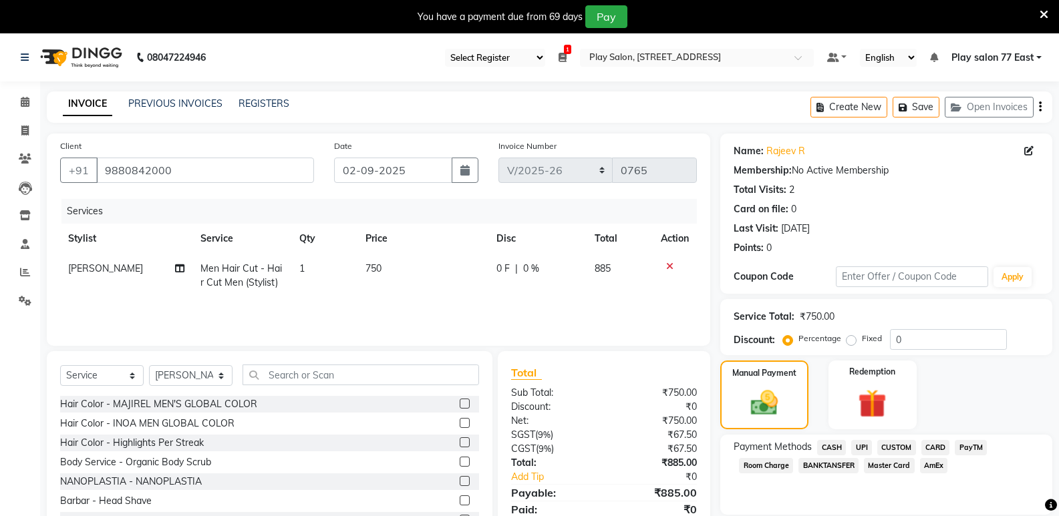
click at [933, 447] on span "CARD" at bounding box center [935, 447] width 29 height 15
click at [864, 450] on span "UPI" at bounding box center [861, 447] width 21 height 15
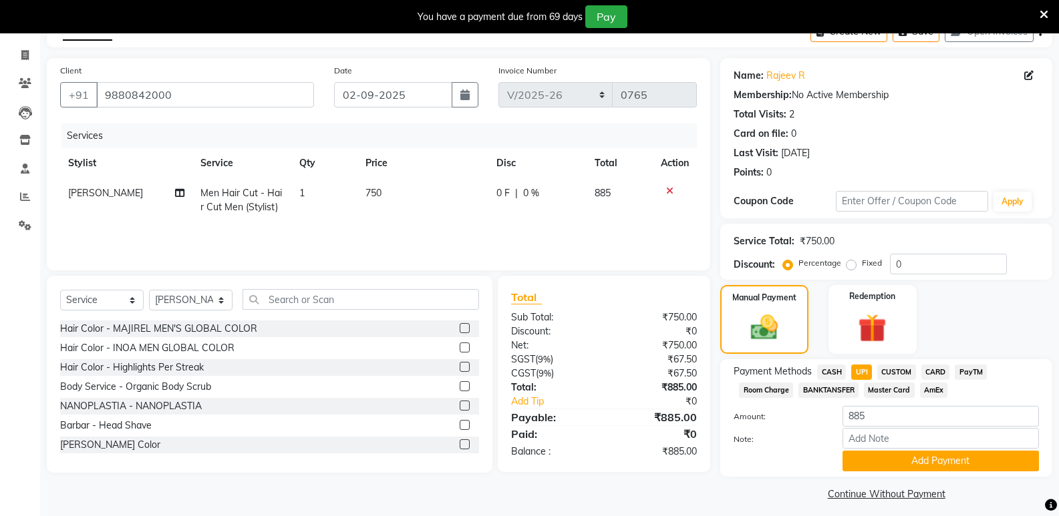
scroll to position [84, 0]
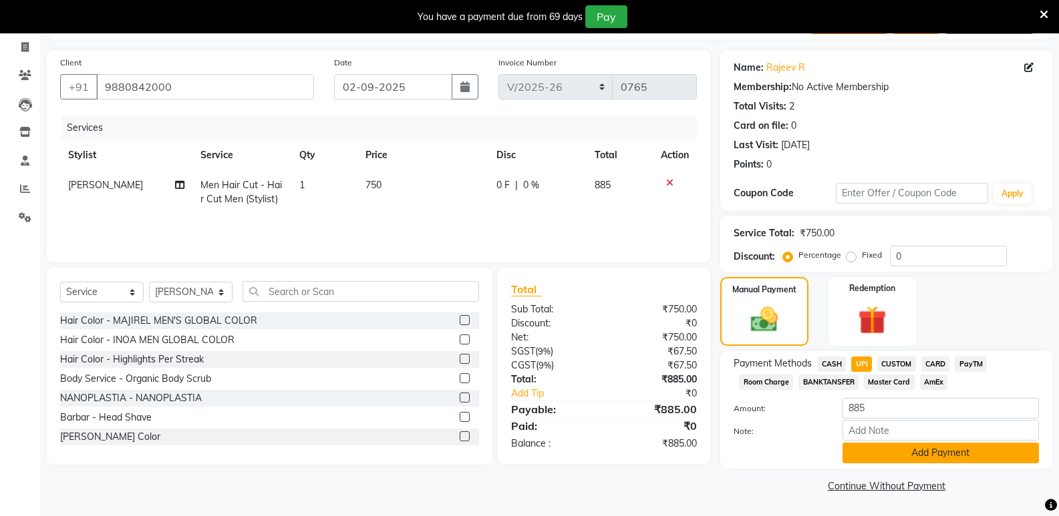
click at [921, 454] on button "Add Payment" at bounding box center [941, 453] width 196 height 21
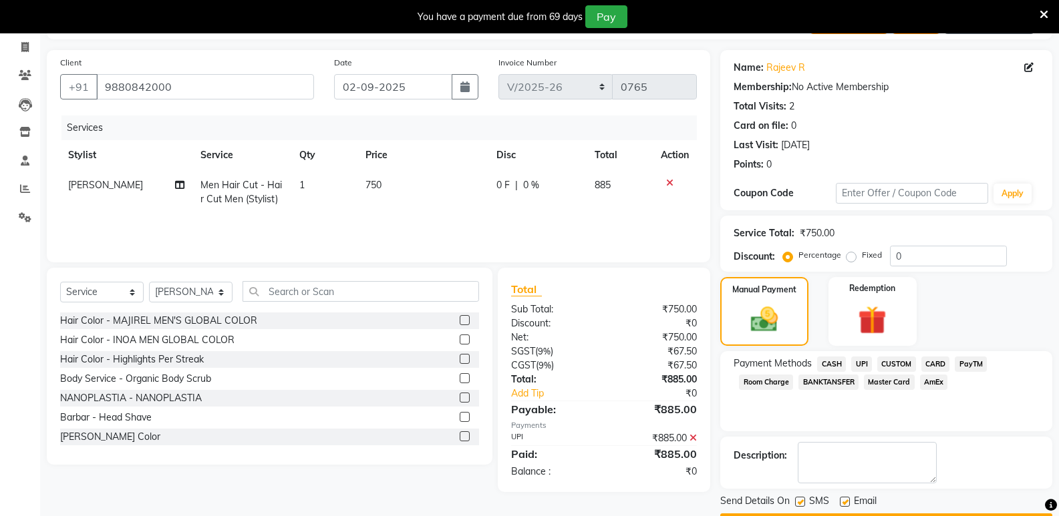
scroll to position [122, 0]
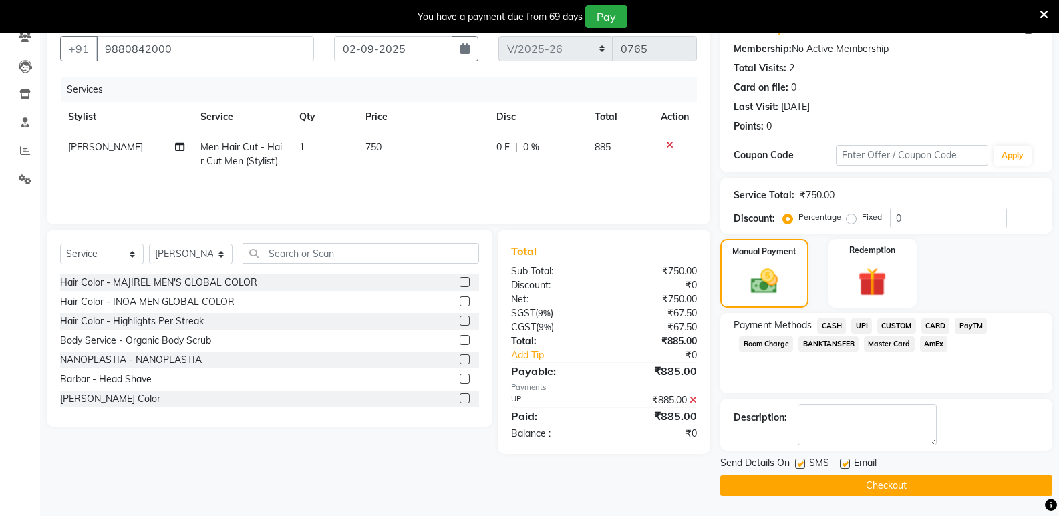
click at [923, 485] on button "Checkout" at bounding box center [886, 486] width 332 height 21
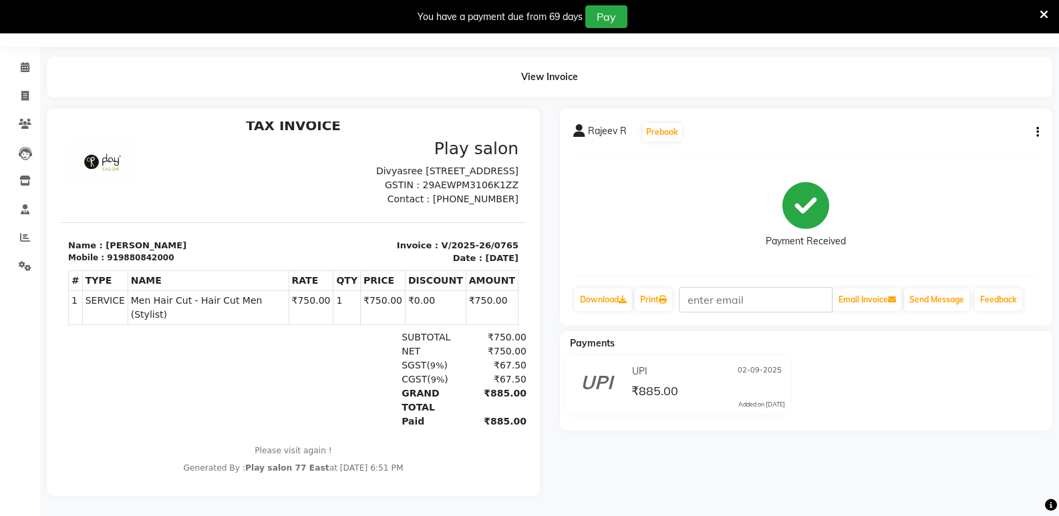
scroll to position [11, 0]
